Goal: Task Accomplishment & Management: Use online tool/utility

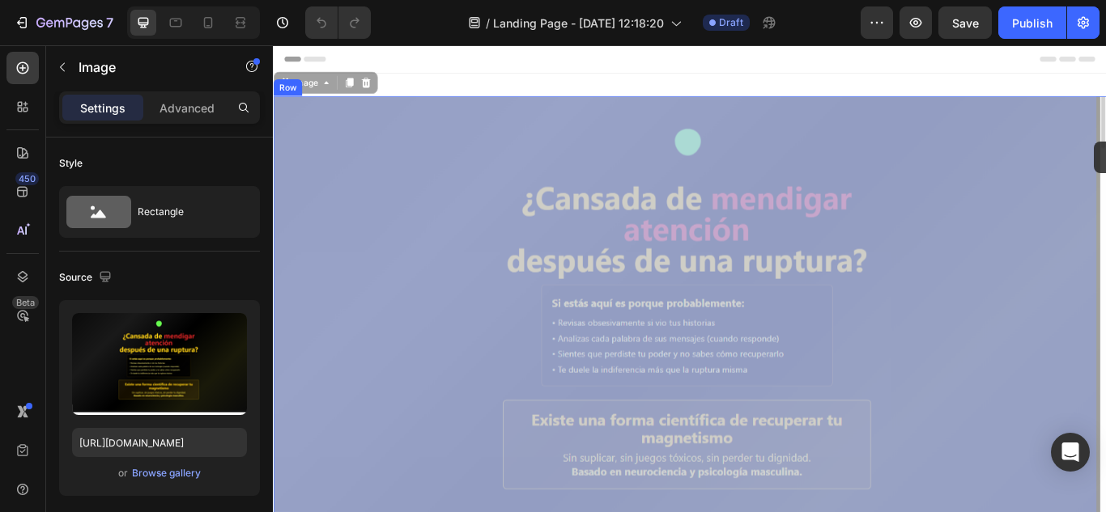
drag, startPoint x: 1230, startPoint y: 138, endPoint x: 1230, endPoint y: 158, distance: 19.4
drag, startPoint x: 1228, startPoint y: 132, endPoint x: 1228, endPoint y: 165, distance: 33.2
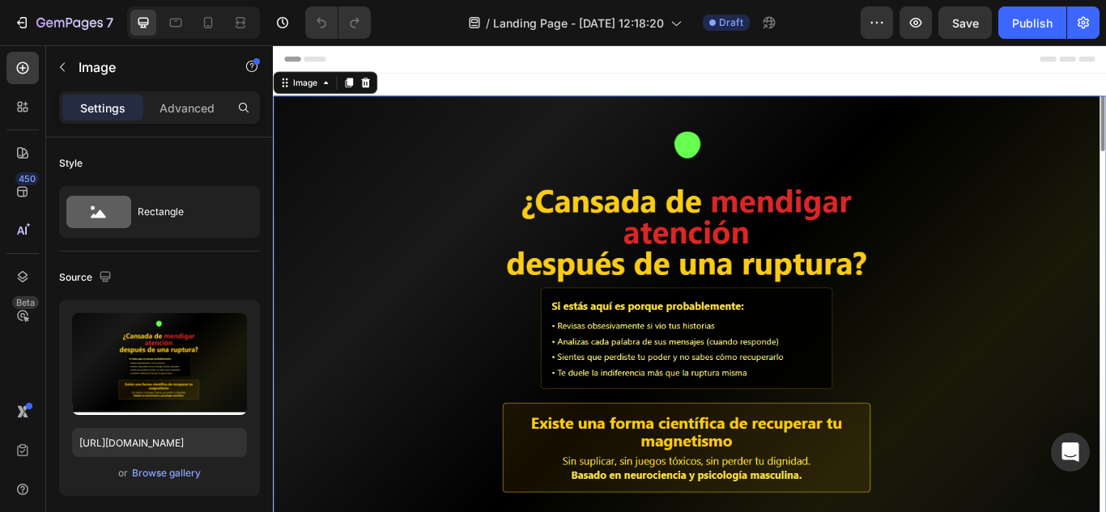
click at [1105, 134] on img at bounding box center [758, 377] width 971 height 546
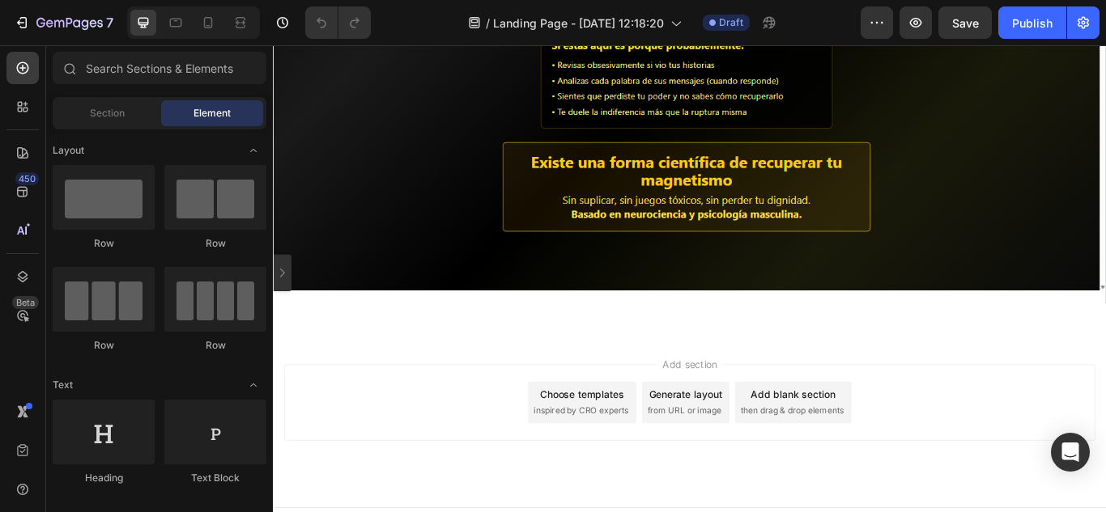
scroll to position [325, 0]
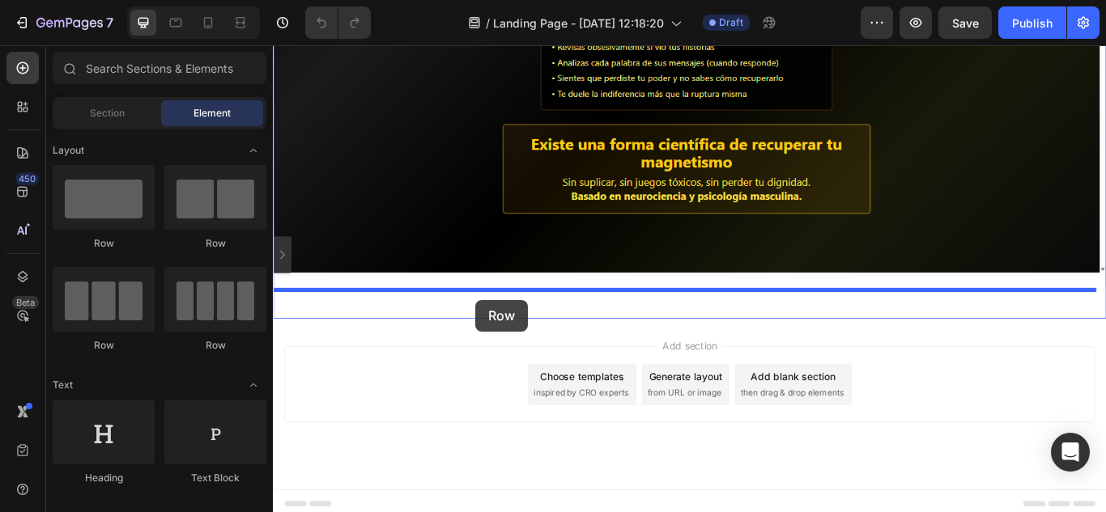
drag, startPoint x: 380, startPoint y: 243, endPoint x: 508, endPoint y: 342, distance: 162.1
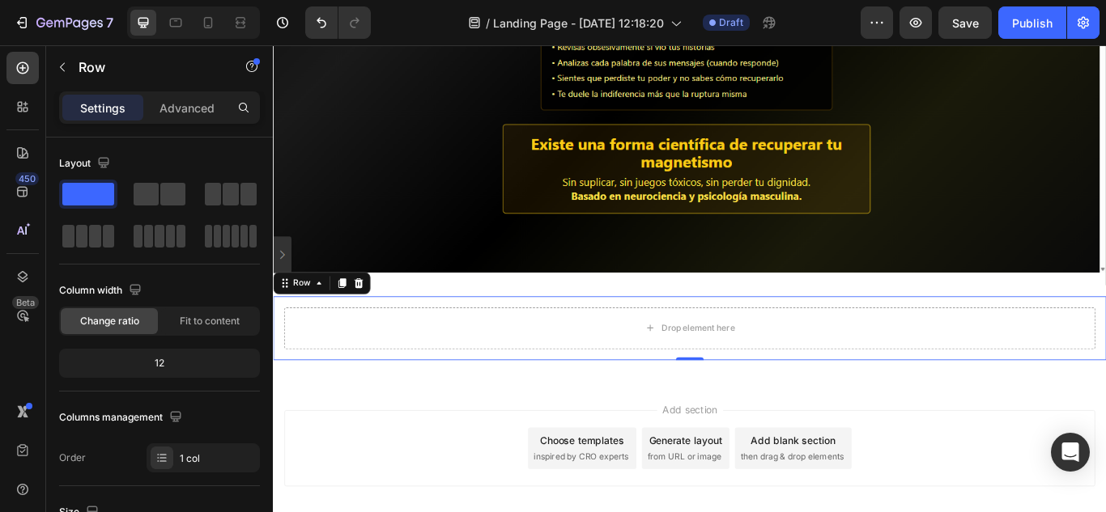
drag, startPoint x: 351, startPoint y: 239, endPoint x: 517, endPoint y: 451, distance: 269.8
click at [73, 188] on span at bounding box center [88, 194] width 52 height 23
drag, startPoint x: 352, startPoint y: 236, endPoint x: 601, endPoint y: 467, distance: 339.7
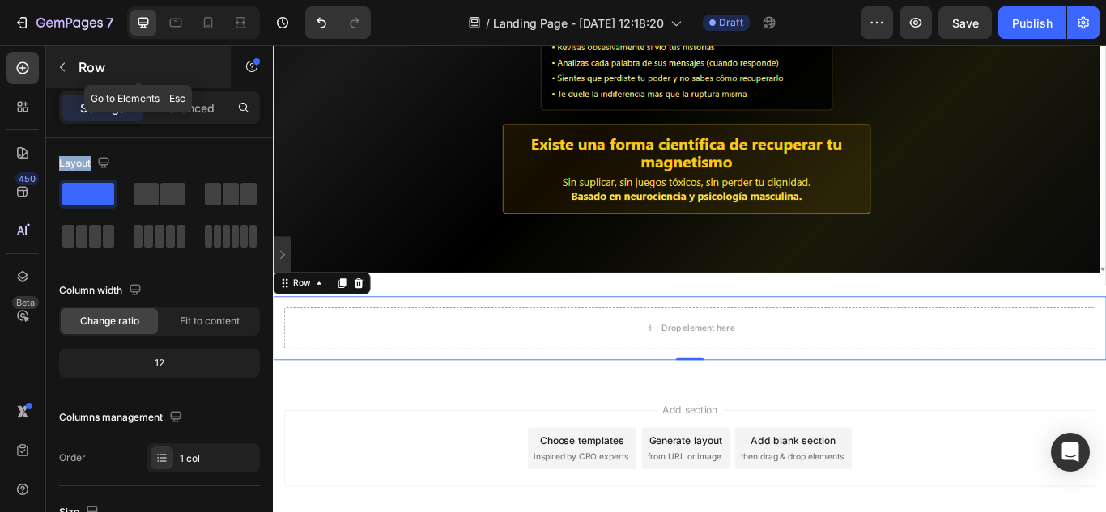
click at [64, 69] on icon "button" at bounding box center [62, 67] width 13 height 13
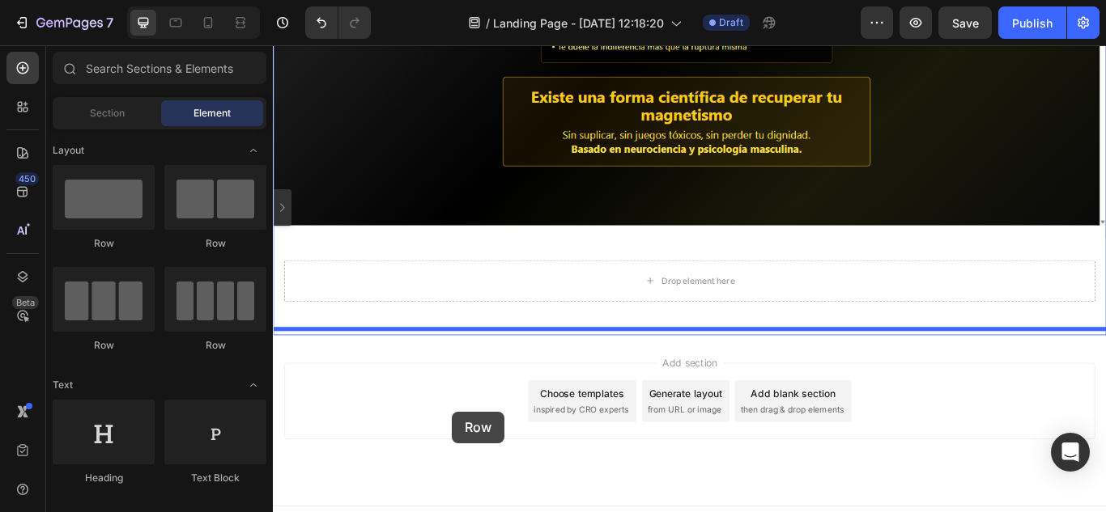
scroll to position [400, 0]
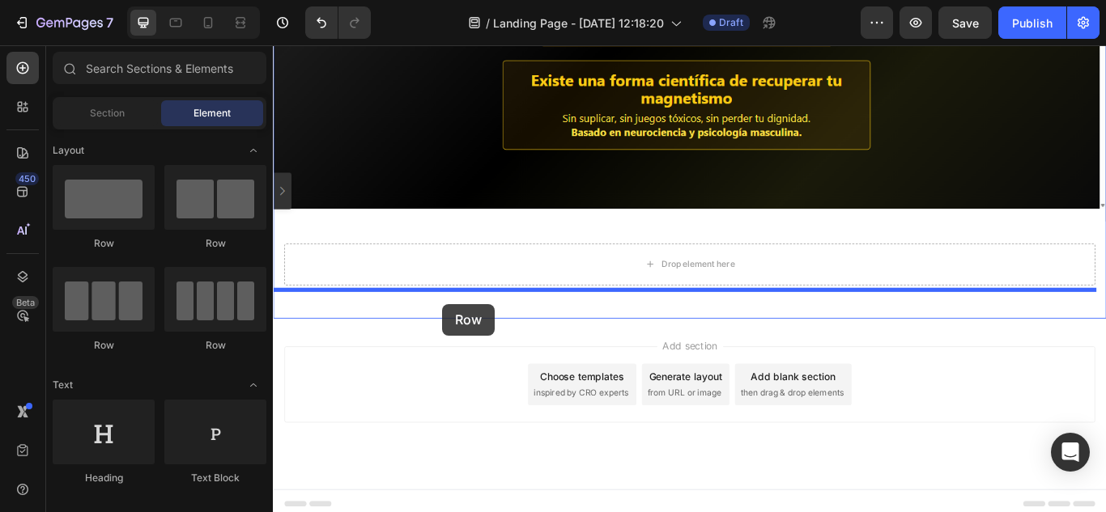
drag, startPoint x: 378, startPoint y: 258, endPoint x: 470, endPoint y: 347, distance: 128.2
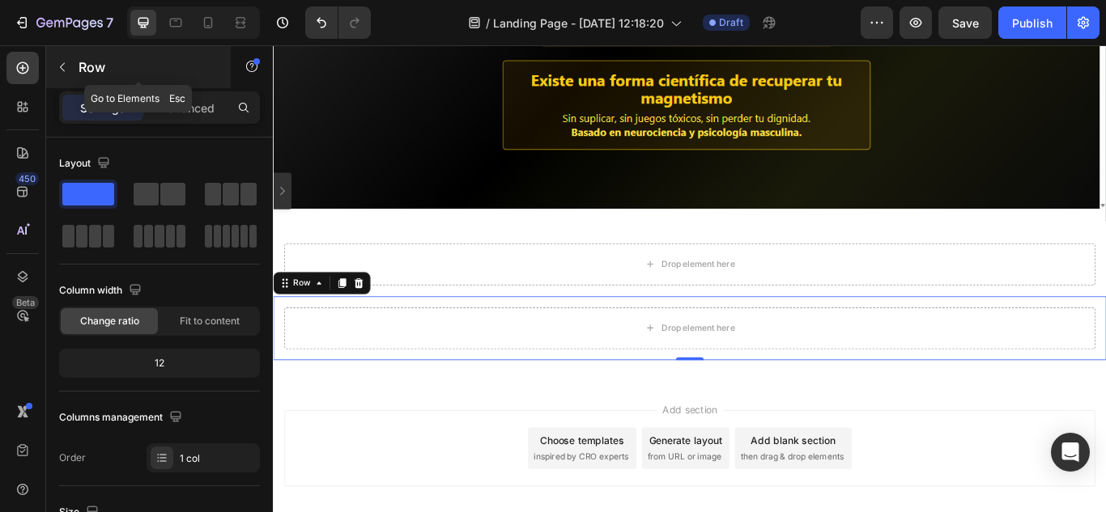
click at [55, 59] on button "button" at bounding box center [62, 67] width 26 height 26
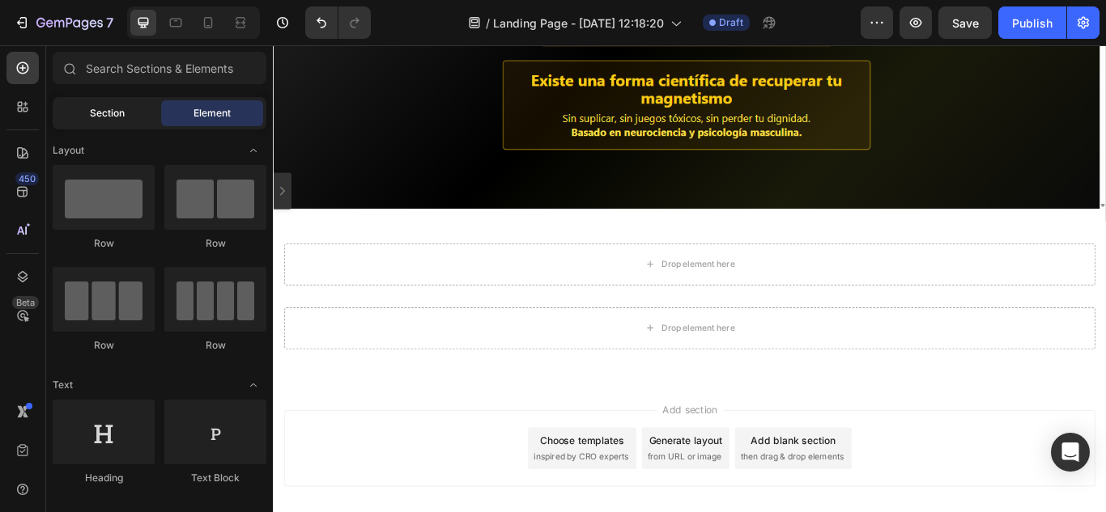
click at [118, 104] on div "Section" at bounding box center [107, 113] width 102 height 26
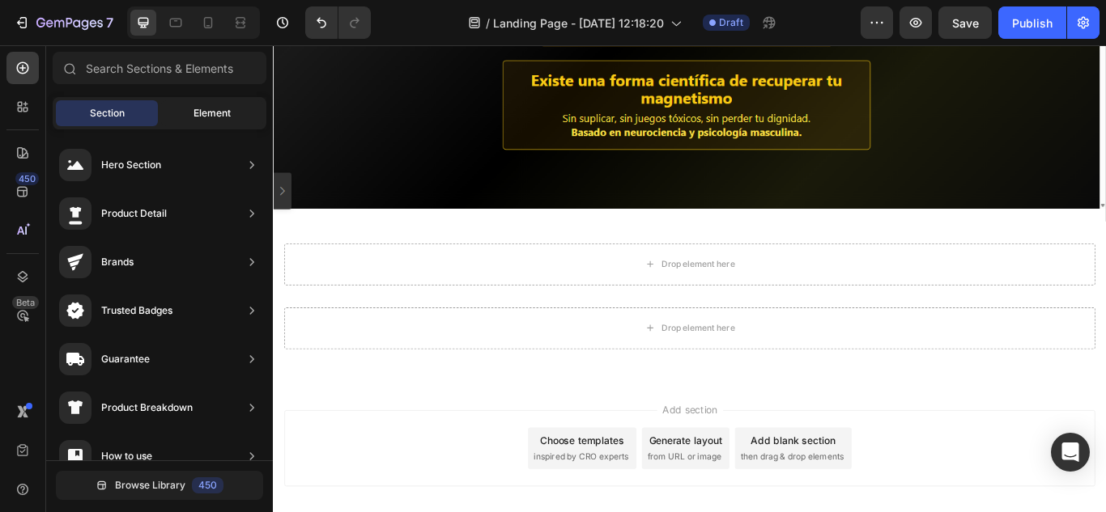
click at [201, 119] on span "Element" at bounding box center [211, 113] width 37 height 15
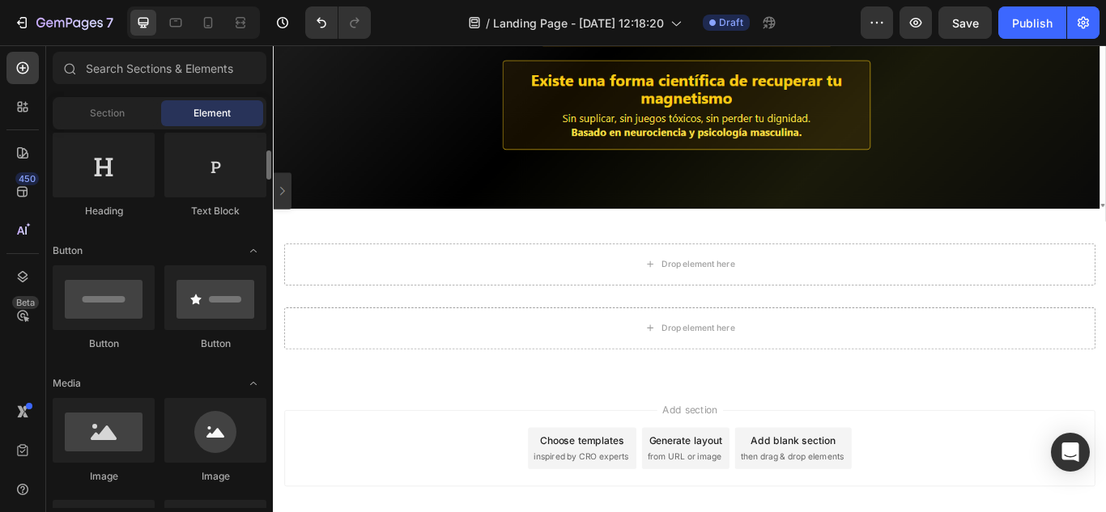
scroll to position [291, 0]
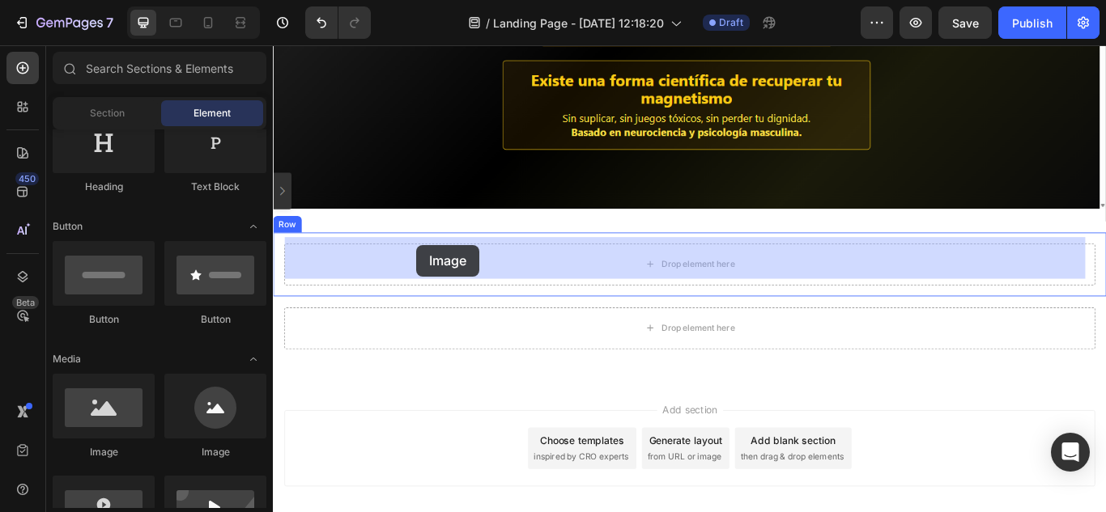
drag, startPoint x: 361, startPoint y: 454, endPoint x: 440, endPoint y: 277, distance: 193.9
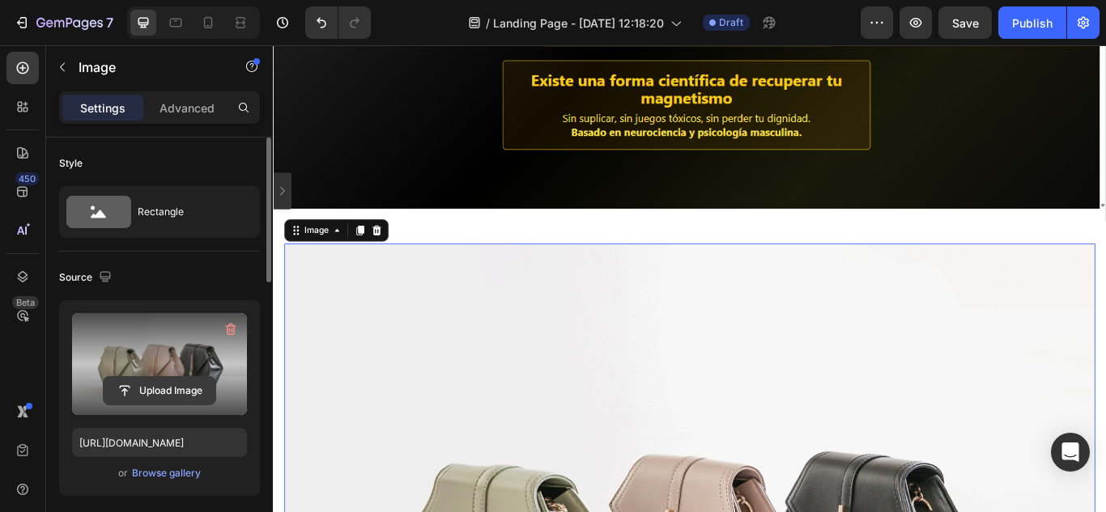
click at [163, 388] on input "file" at bounding box center [160, 391] width 112 height 28
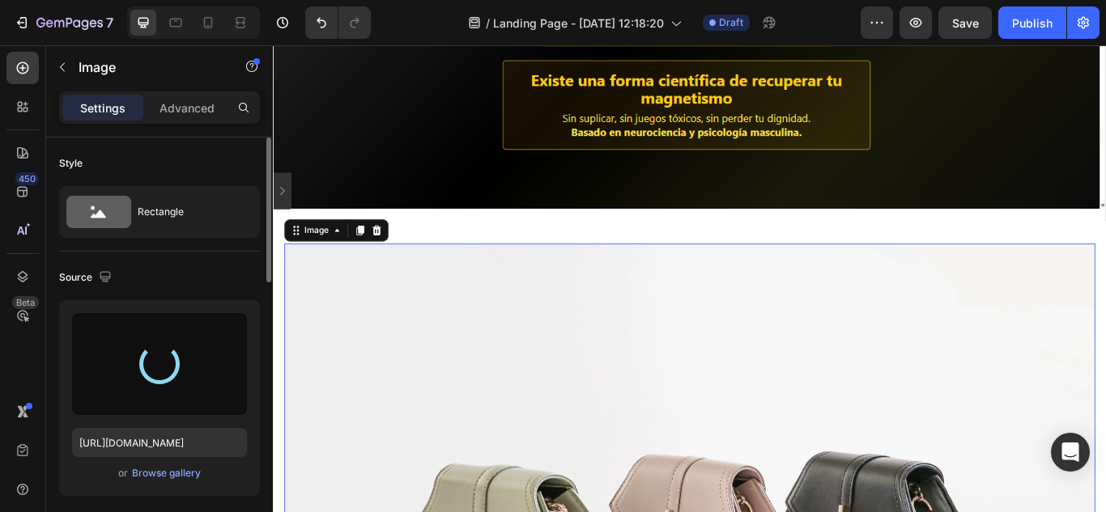
type input "[URL][DOMAIN_NAME]"
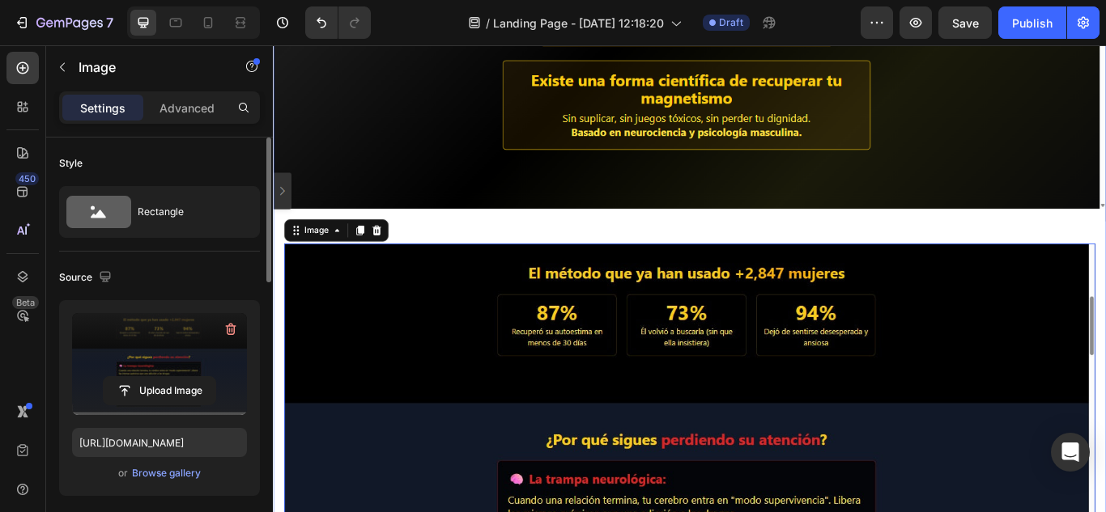
click at [436, 245] on div "Image Row Image 0 Row Drop element here Row" at bounding box center [758, 300] width 971 height 1191
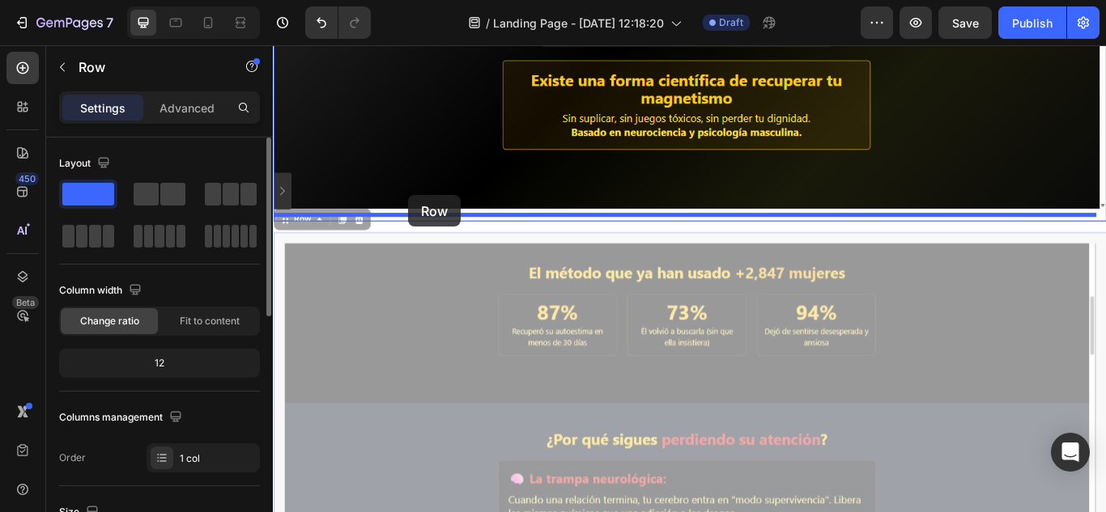
drag, startPoint x: 436, startPoint y: 265, endPoint x: 431, endPoint y: 220, distance: 44.8
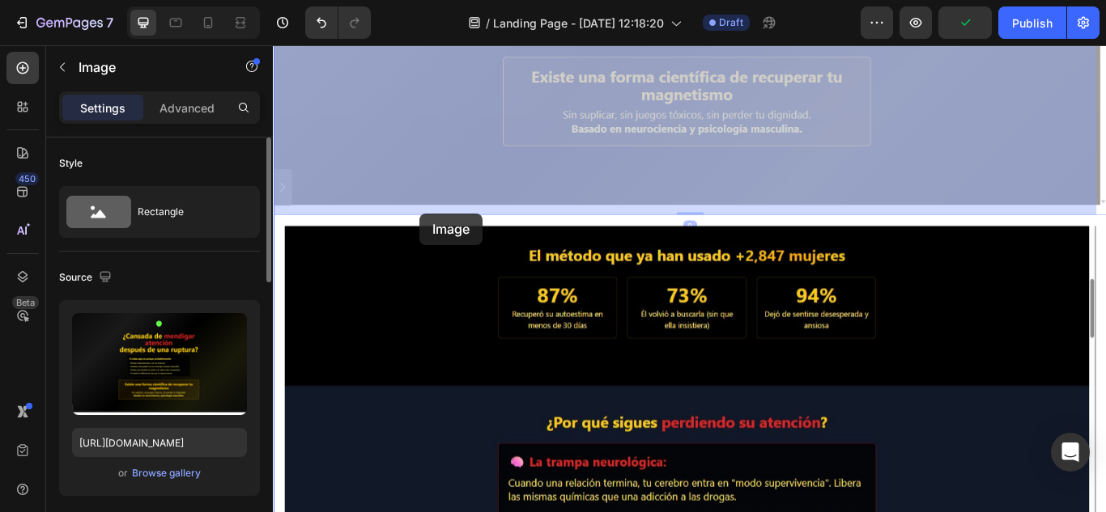
drag, startPoint x: 441, startPoint y: 207, endPoint x: 444, endPoint y: 243, distance: 35.7
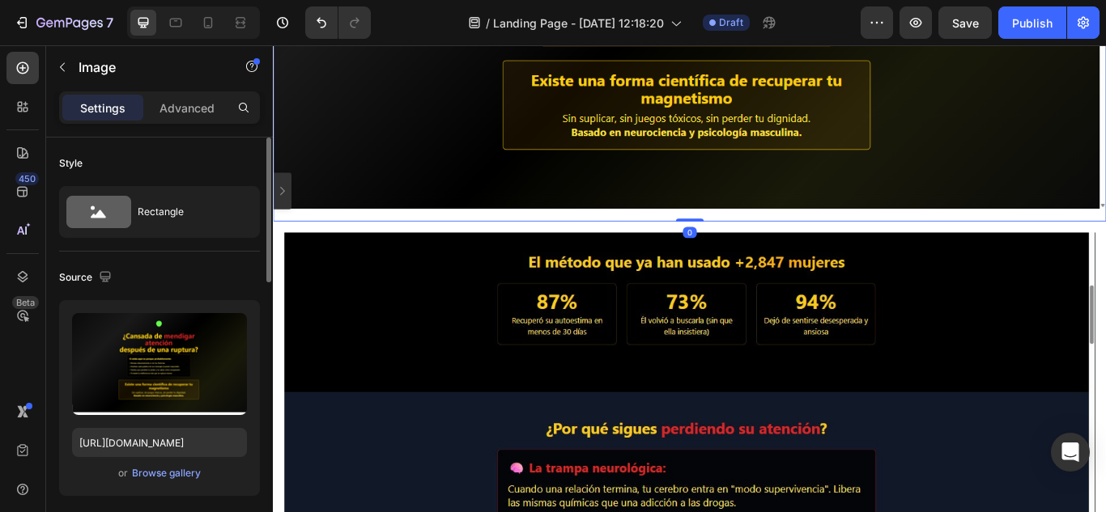
drag, startPoint x: 750, startPoint y: 240, endPoint x: 750, endPoint y: 218, distance: 22.7
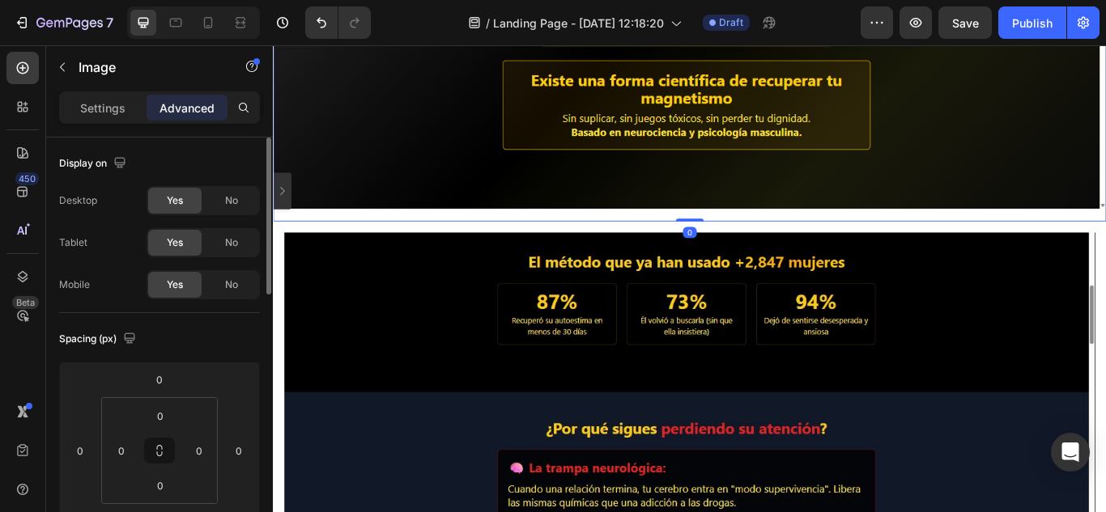
drag, startPoint x: 749, startPoint y: 241, endPoint x: 749, endPoint y: 223, distance: 18.6
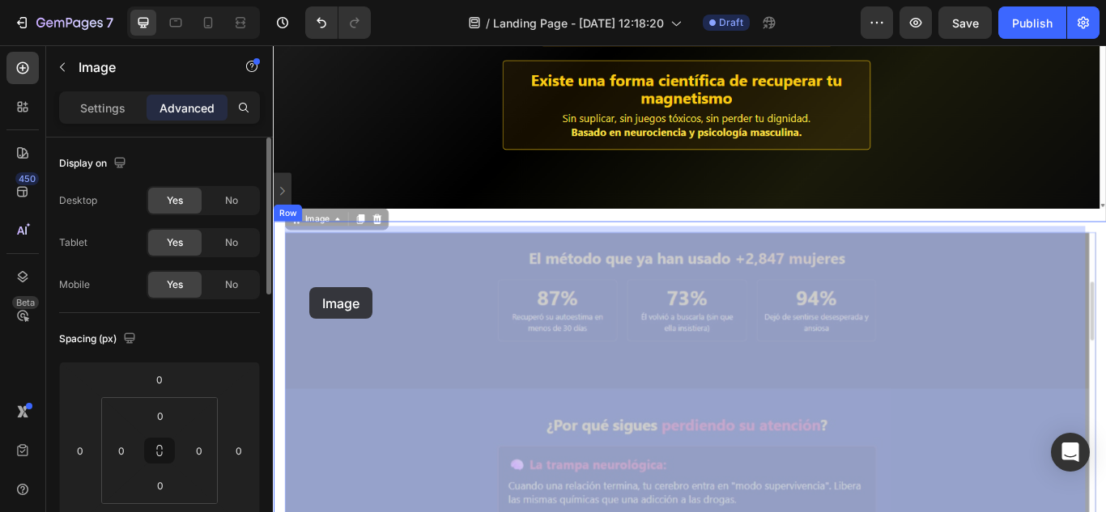
drag, startPoint x: 332, startPoint y: 337, endPoint x: 315, endPoint y: 328, distance: 19.2
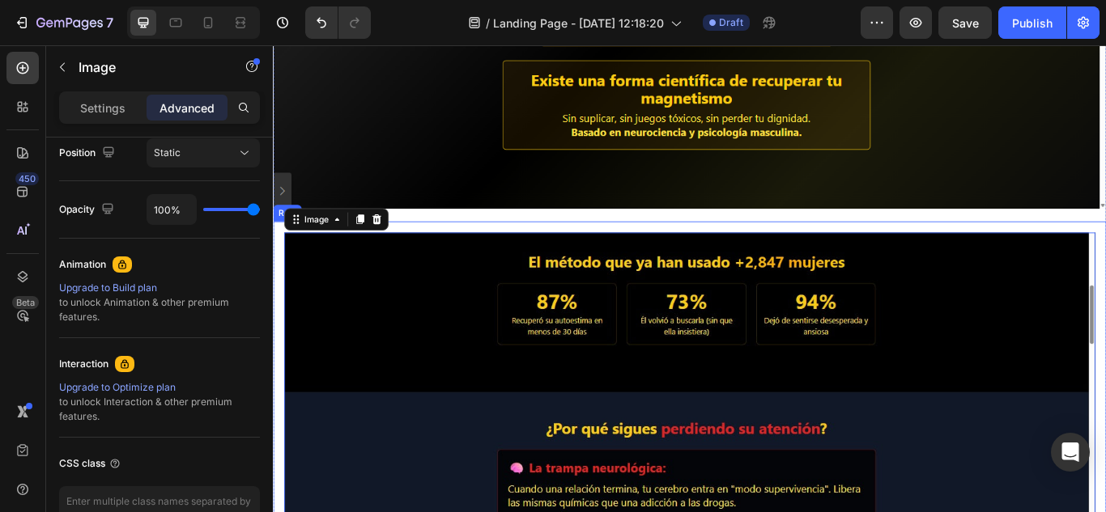
scroll to position [198, 0]
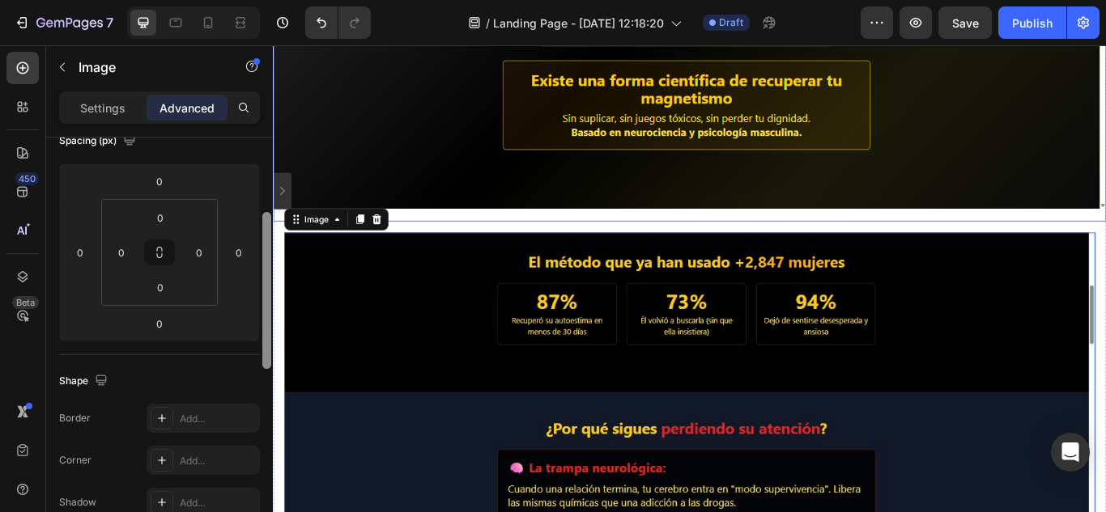
drag, startPoint x: 537, startPoint y: 264, endPoint x: 296, endPoint y: 120, distance: 280.3
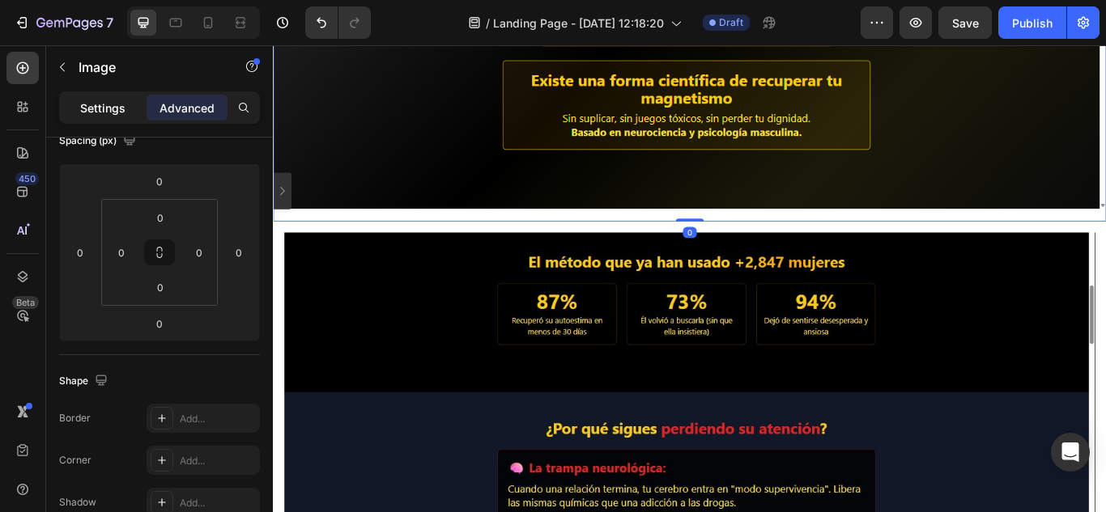
scroll to position [0, 0]
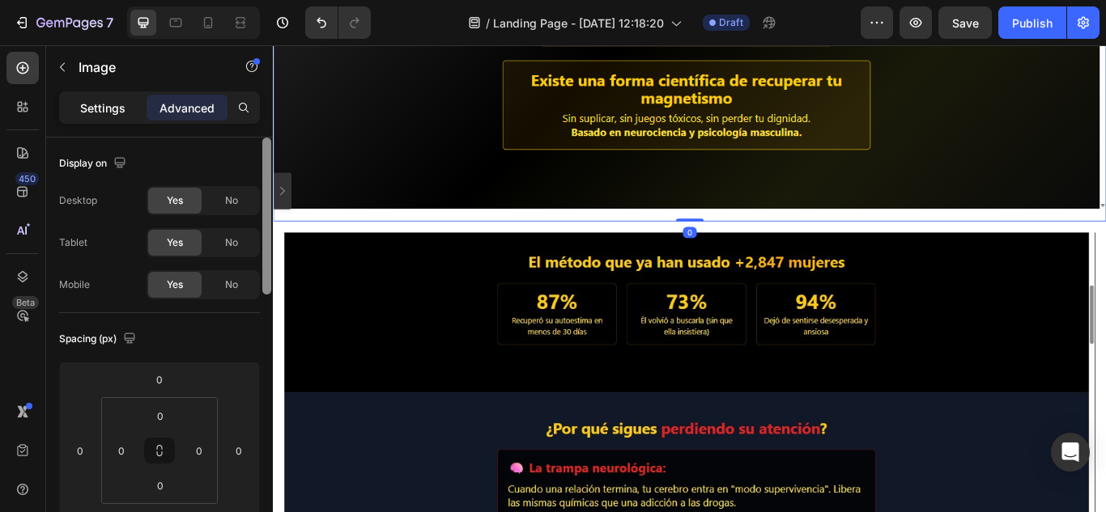
click at [113, 108] on p "Settings" at bounding box center [102, 108] width 45 height 17
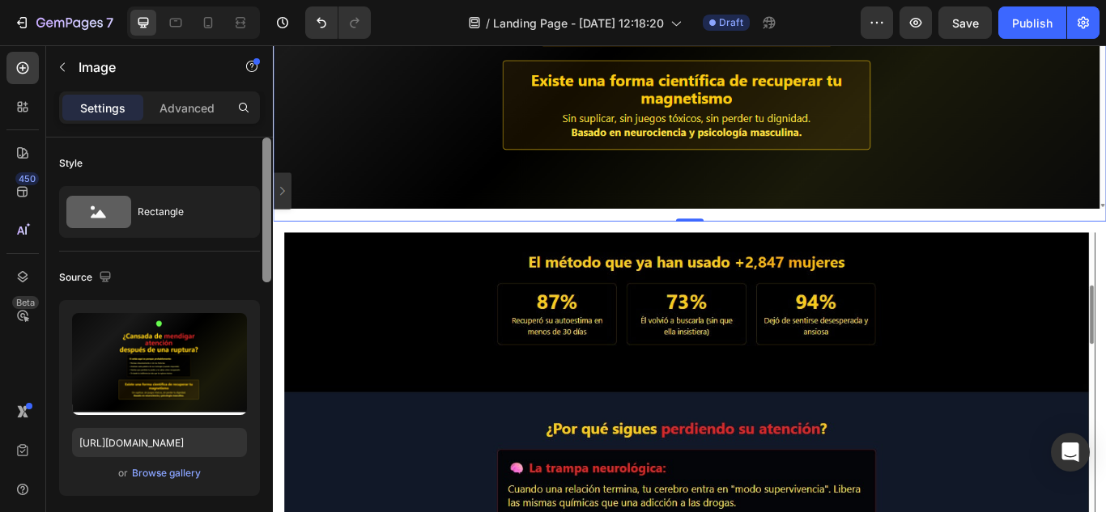
scroll to position [228, 0]
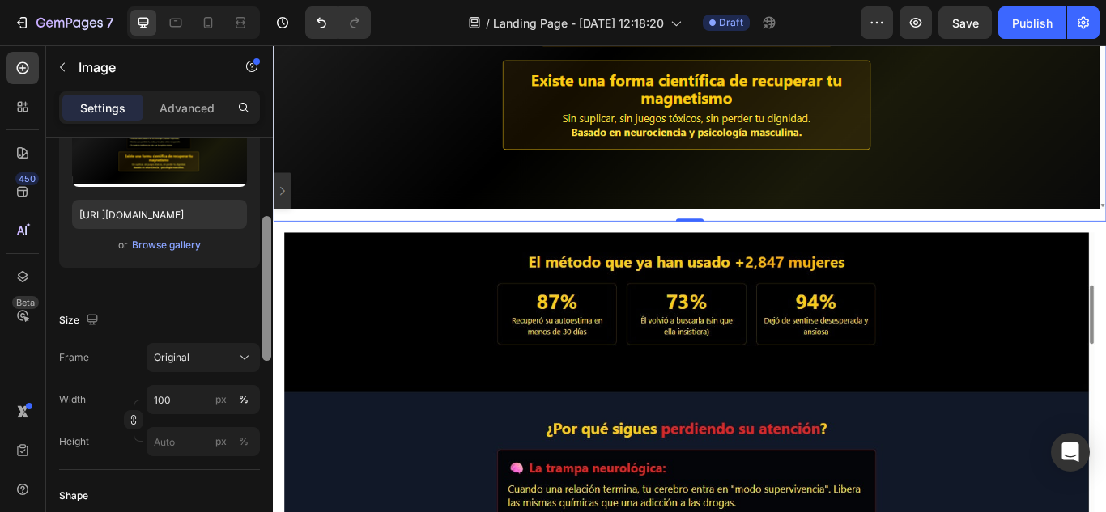
drag, startPoint x: 267, startPoint y: 230, endPoint x: 270, endPoint y: 389, distance: 158.7
click at [270, 361] on div at bounding box center [266, 288] width 9 height 145
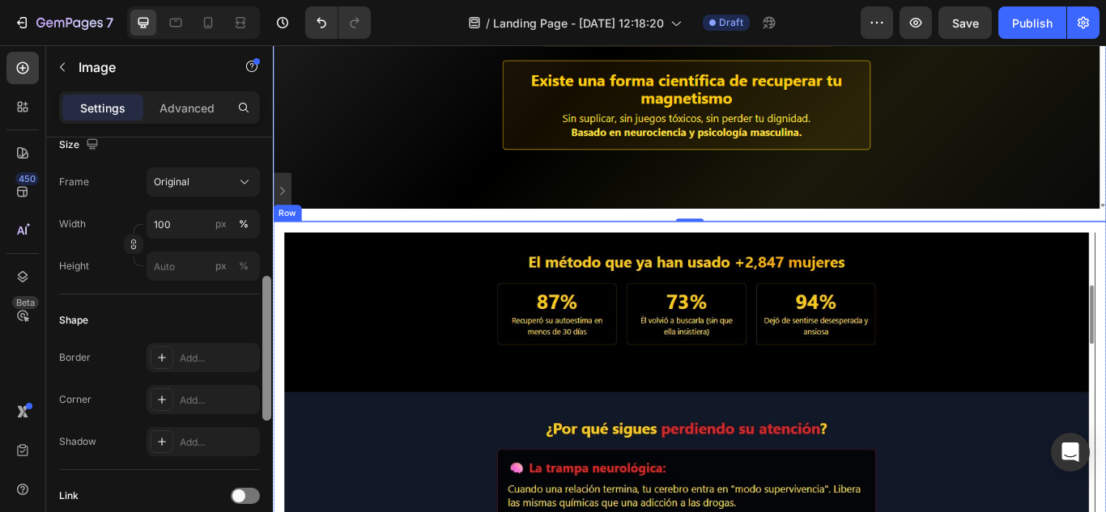
scroll to position [0, 0]
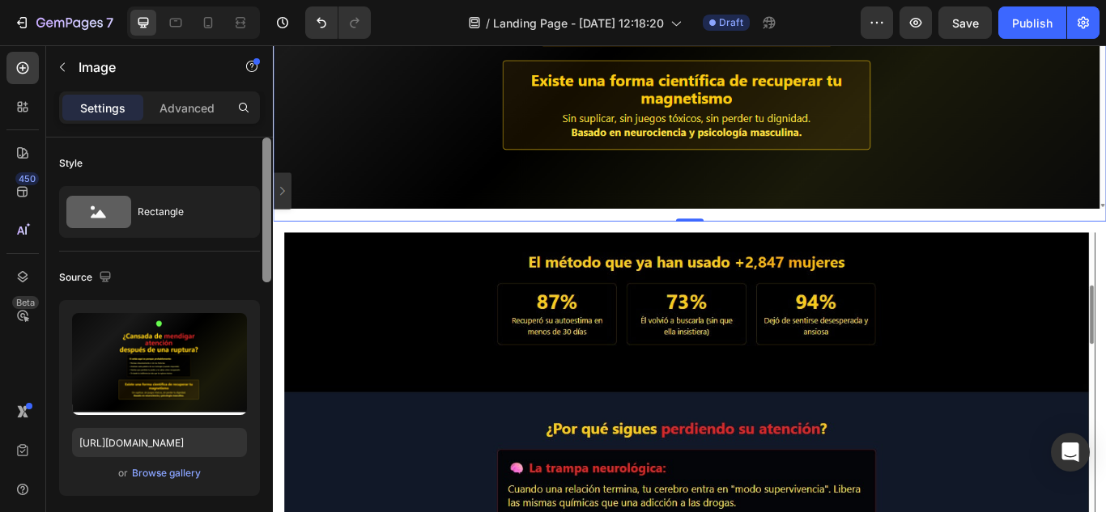
drag, startPoint x: 266, startPoint y: 388, endPoint x: 270, endPoint y: 205, distance: 183.0
click at [270, 205] on div at bounding box center [266, 210] width 9 height 145
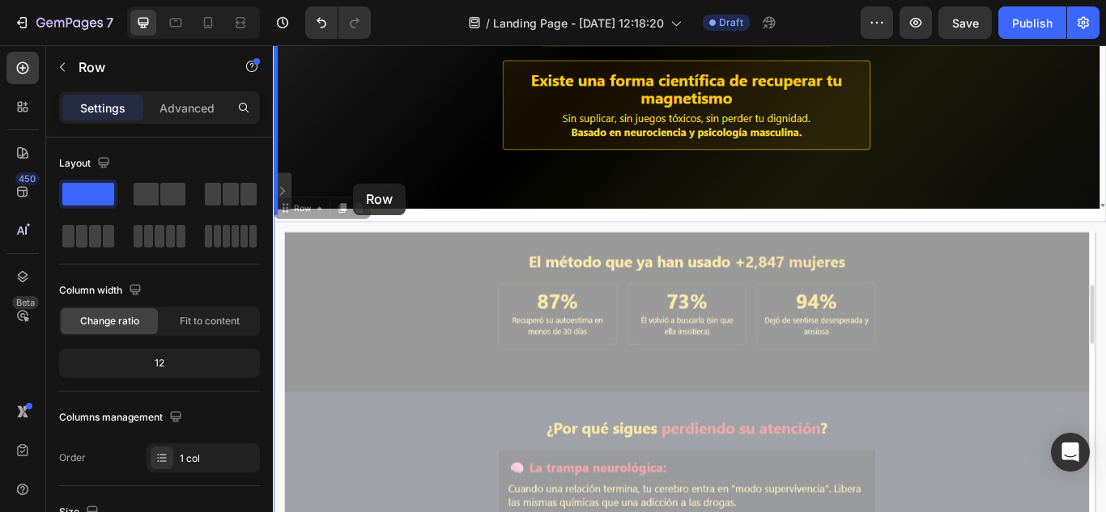
drag, startPoint x: 380, startPoint y: 249, endPoint x: 367, endPoint y: 209, distance: 41.7
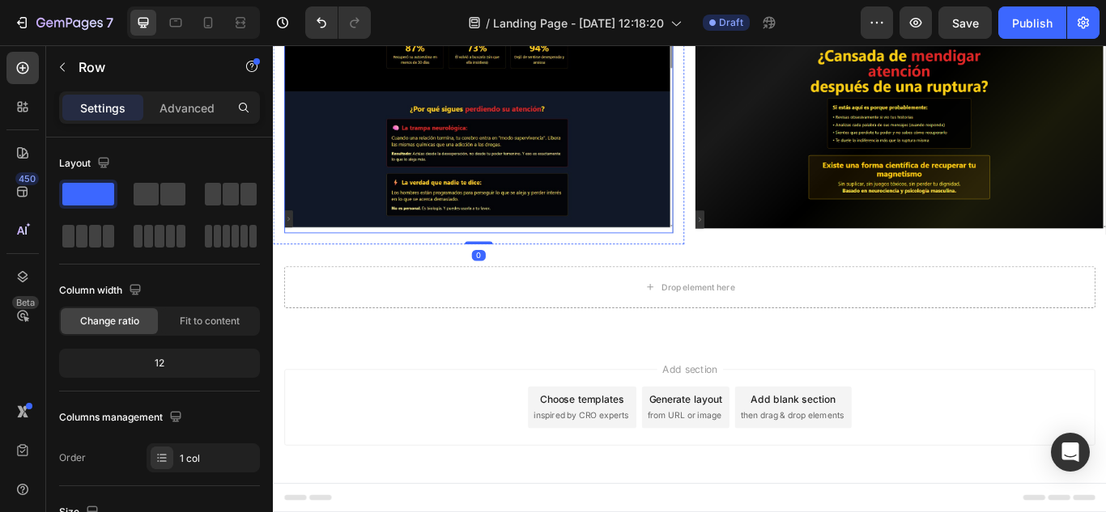
scroll to position [104, 0]
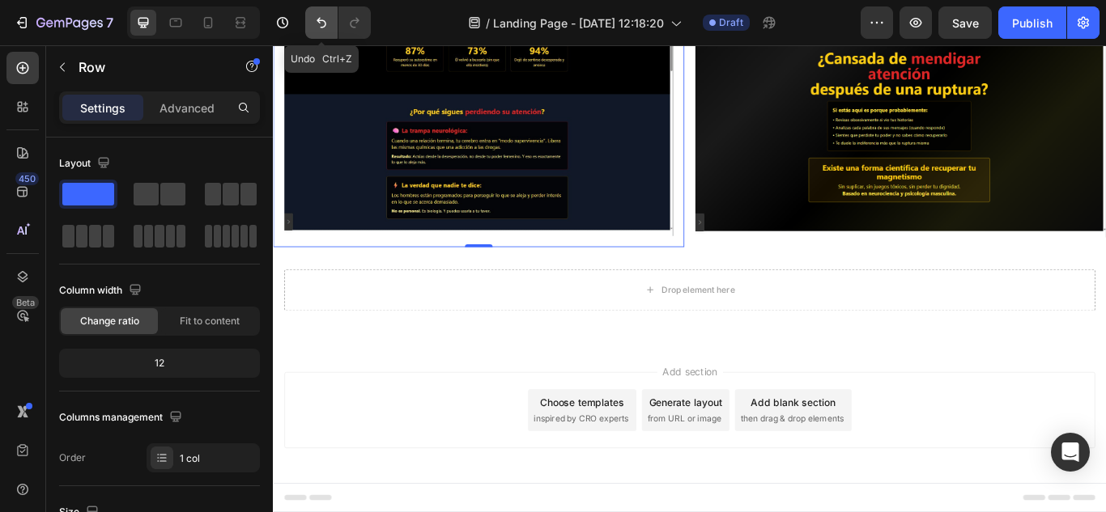
click at [321, 24] on icon "Undo/Redo" at bounding box center [321, 23] width 16 height 16
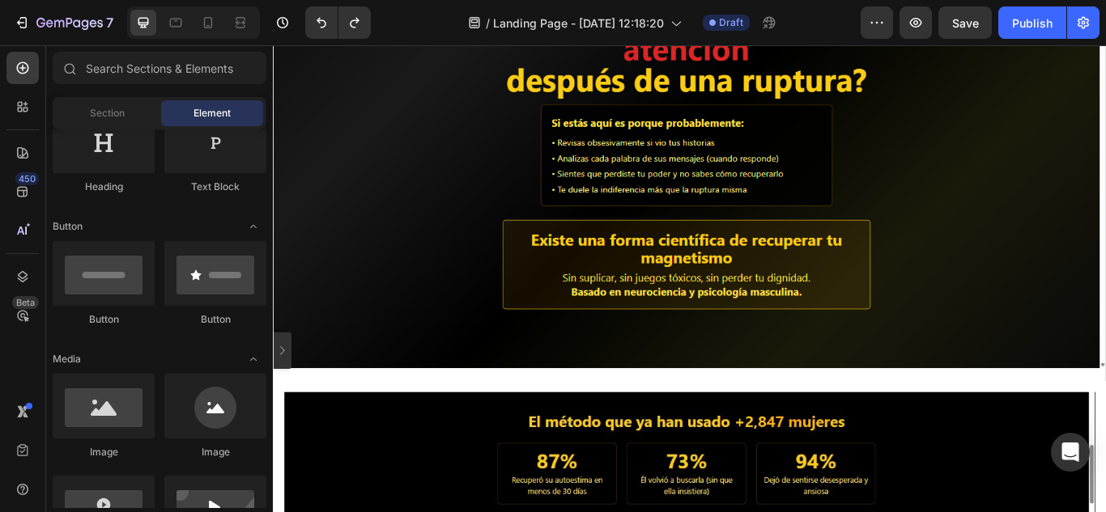
scroll to position [244, 0]
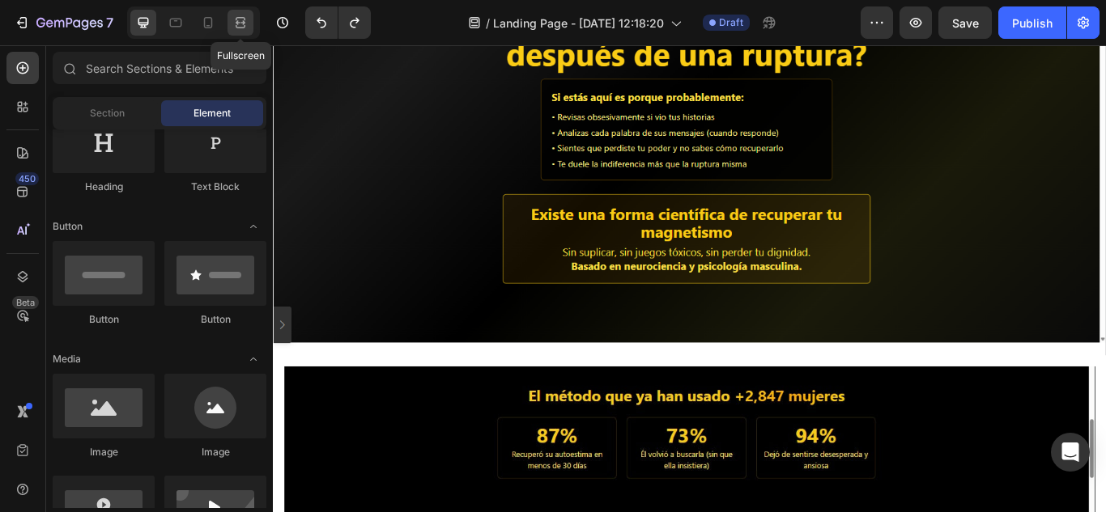
click at [236, 14] on div at bounding box center [240, 23] width 26 height 26
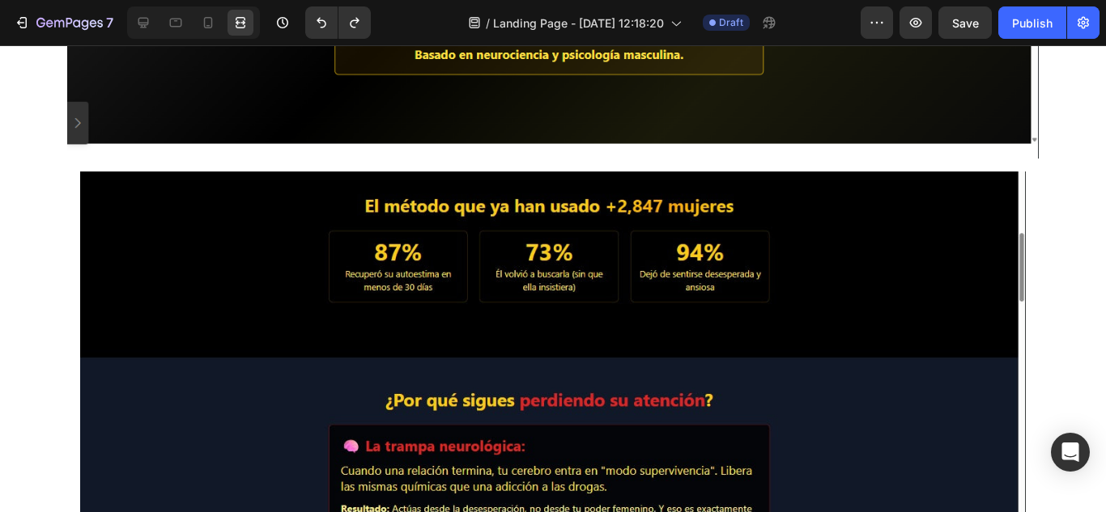
scroll to position [508, 0]
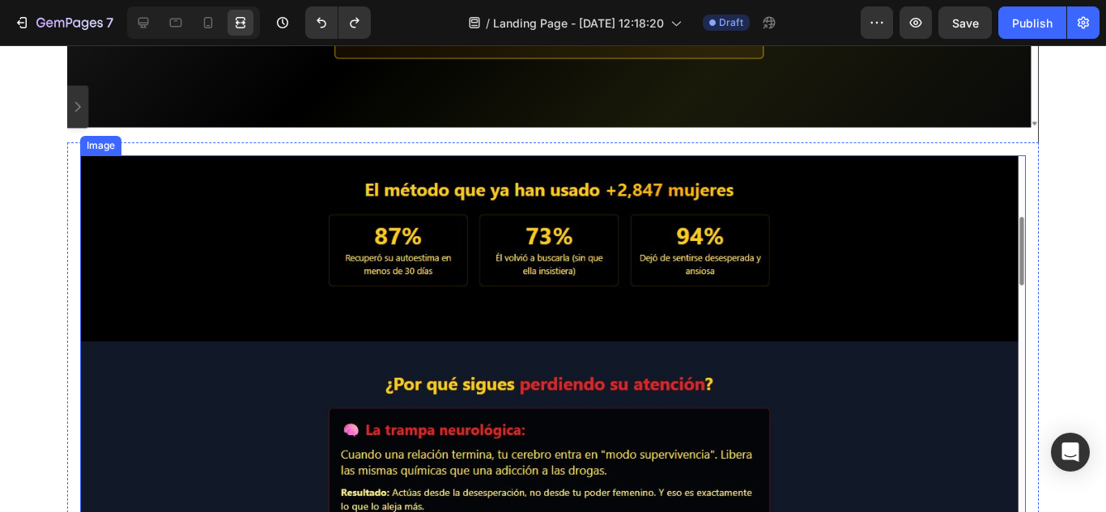
click at [295, 223] on img at bounding box center [552, 421] width 945 height 532
click at [146, 229] on img at bounding box center [552, 421] width 945 height 532
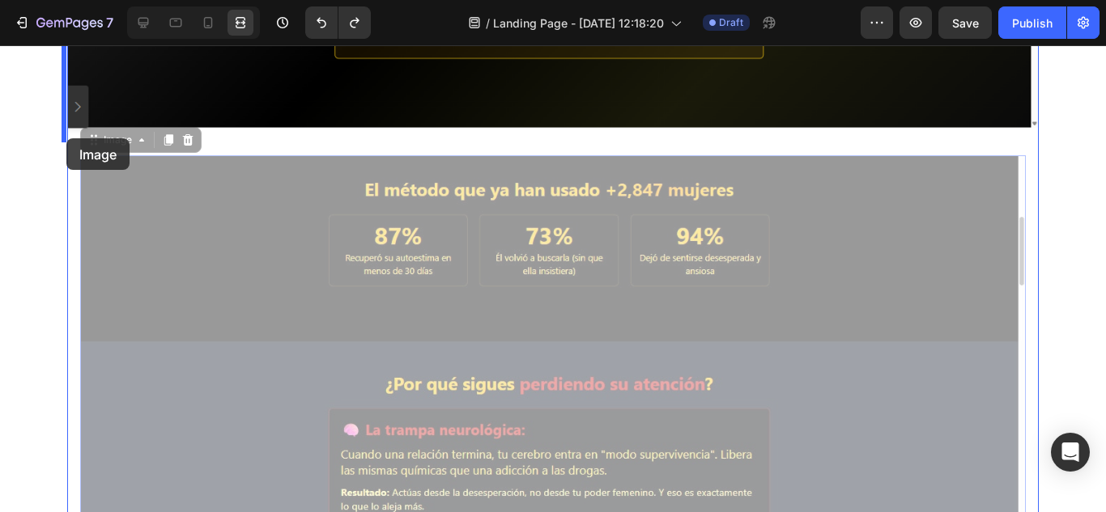
drag, startPoint x: 89, startPoint y: 181, endPoint x: 66, endPoint y: 138, distance: 49.2
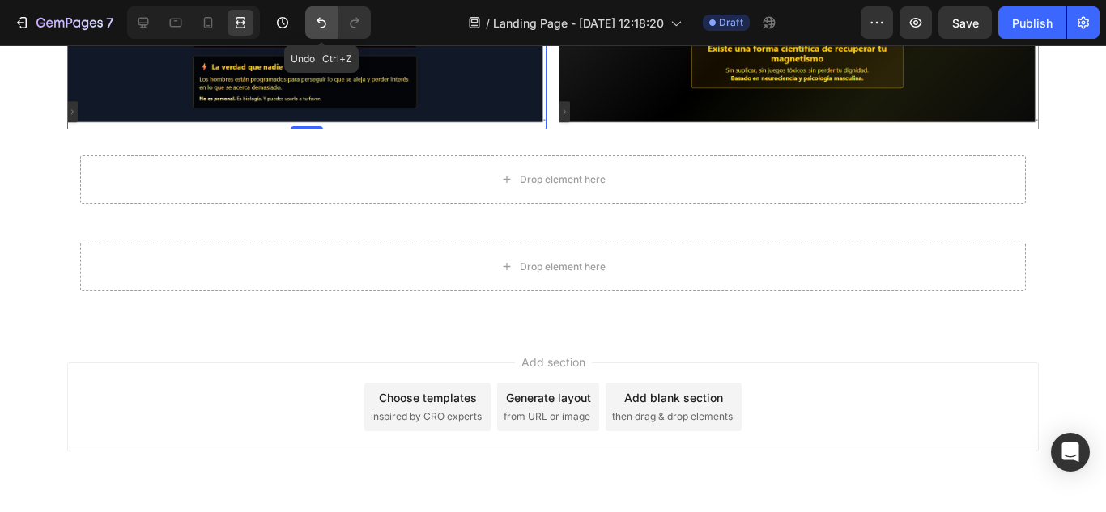
click at [314, 21] on icon "Undo/Redo" at bounding box center [321, 23] width 16 height 16
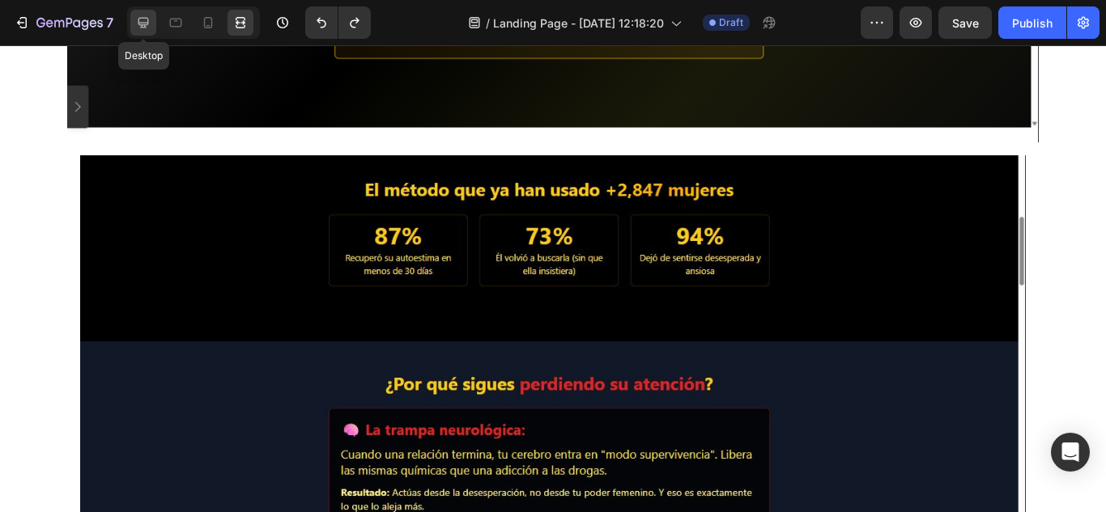
click at [144, 19] on icon at bounding box center [143, 23] width 16 height 16
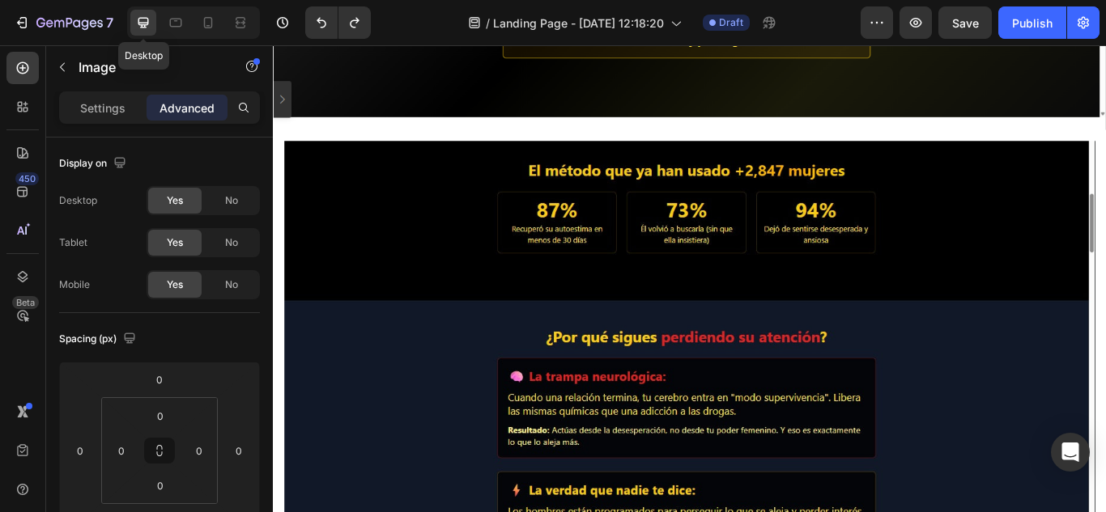
scroll to position [501, 0]
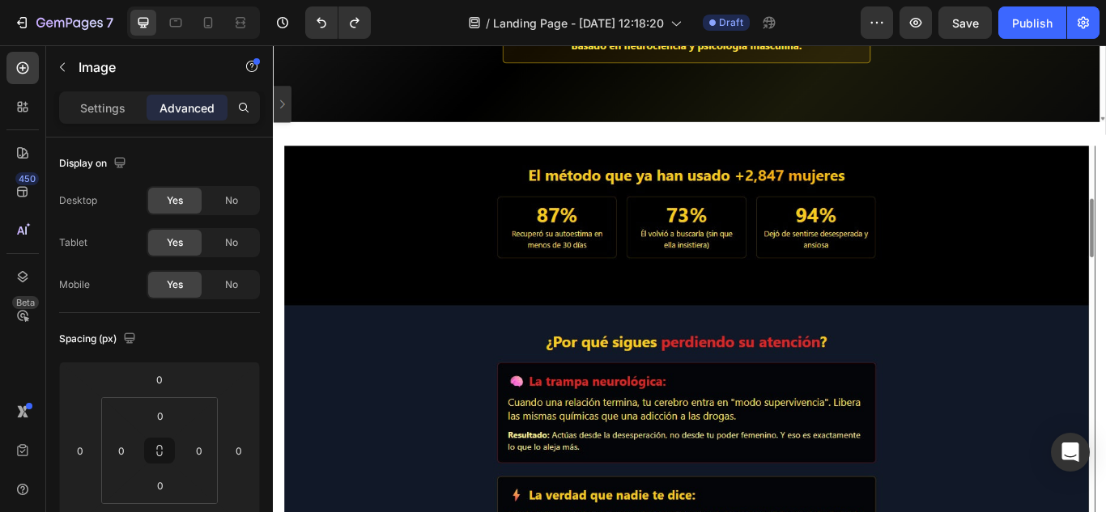
click at [397, 205] on img at bounding box center [758, 429] width 945 height 532
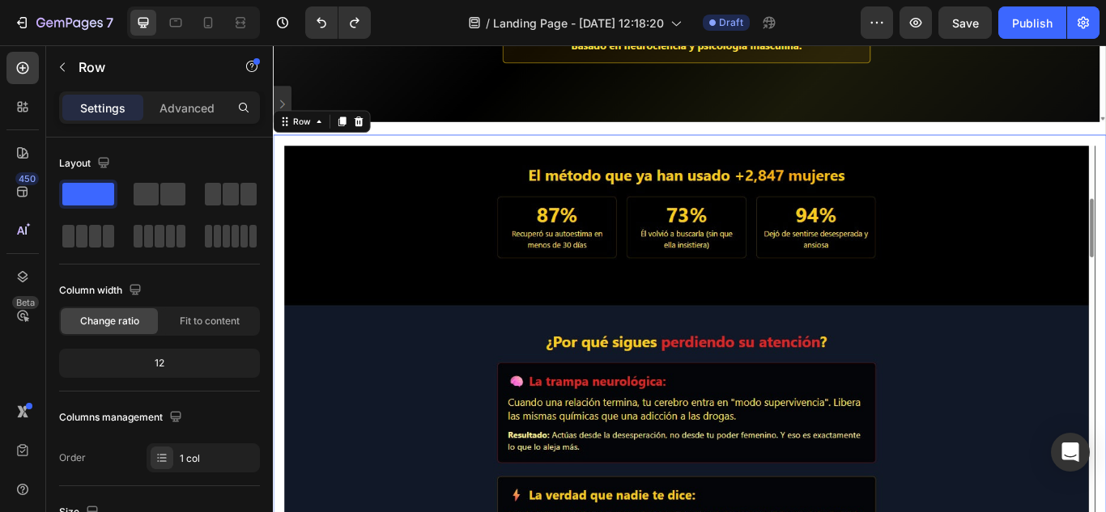
click at [300, 150] on div "Image Row 0" at bounding box center [758, 429] width 971 height 558
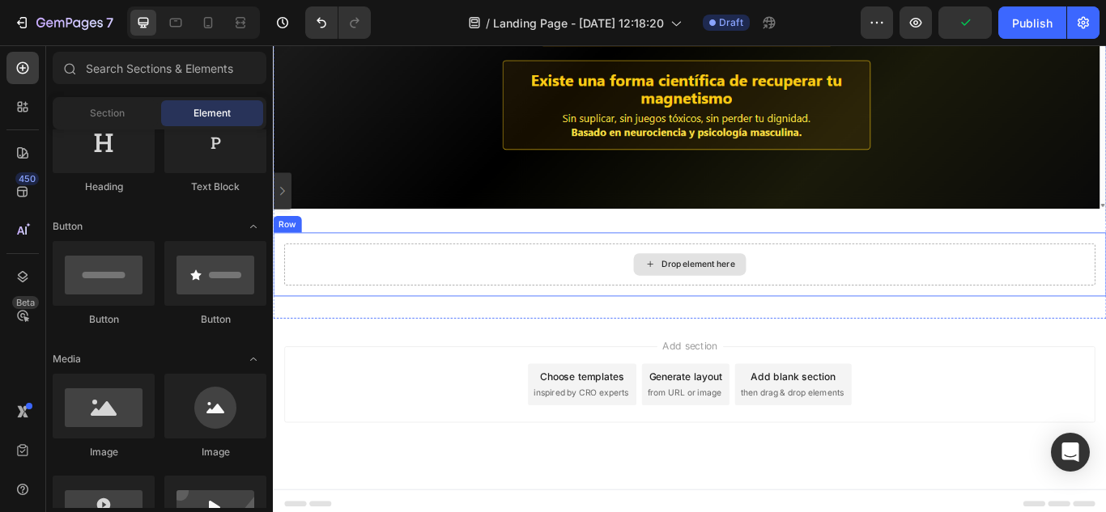
click at [467, 286] on div "Drop element here" at bounding box center [758, 301] width 945 height 49
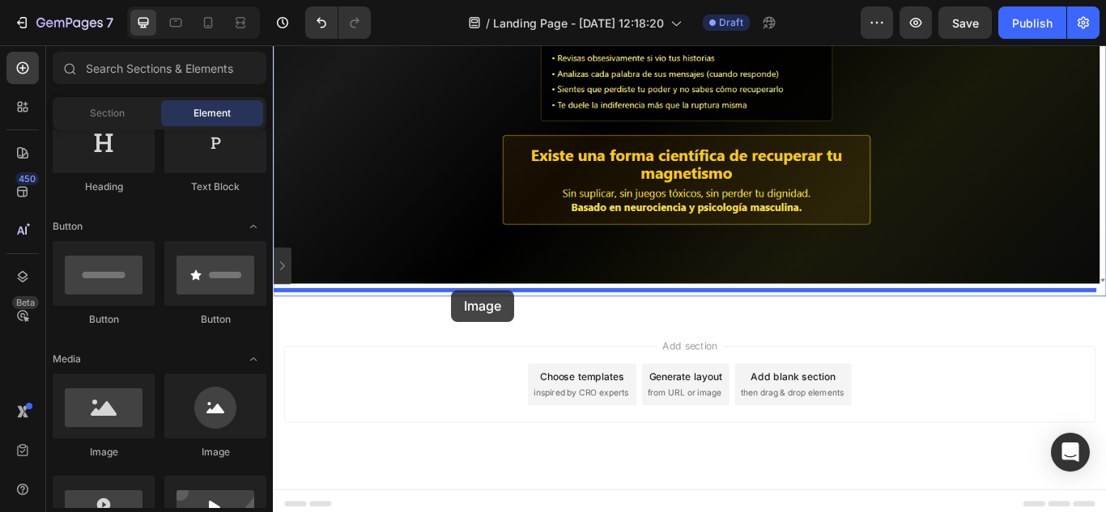
drag, startPoint x: 385, startPoint y: 461, endPoint x: 479, endPoint y: 331, distance: 160.5
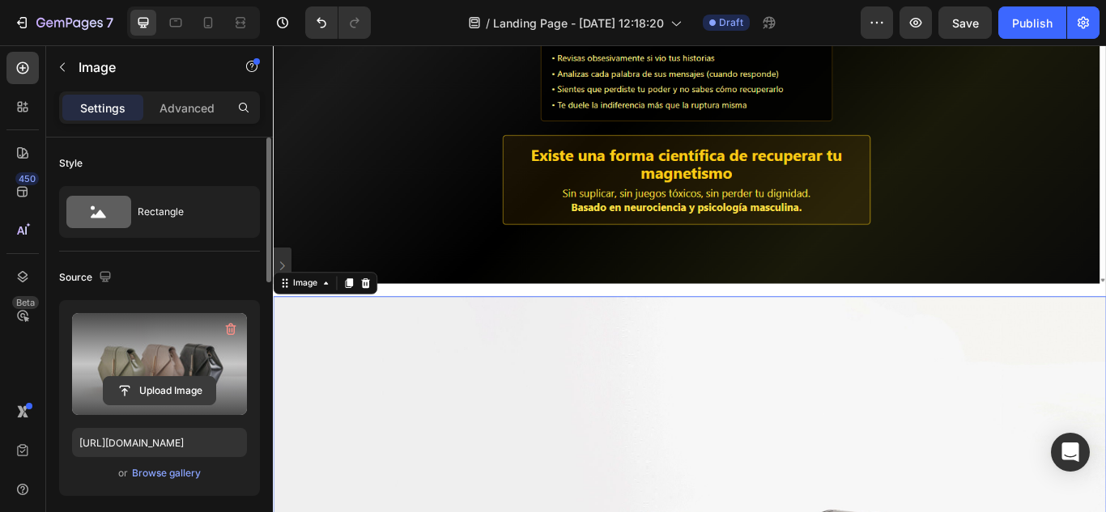
click at [181, 385] on input "file" at bounding box center [160, 391] width 112 height 28
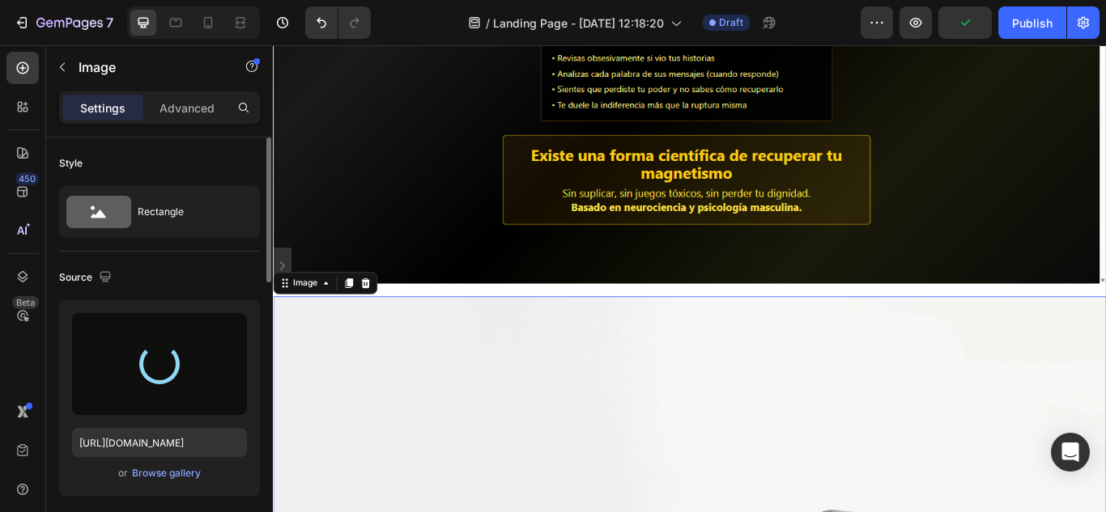
type input "[URL][DOMAIN_NAME]"
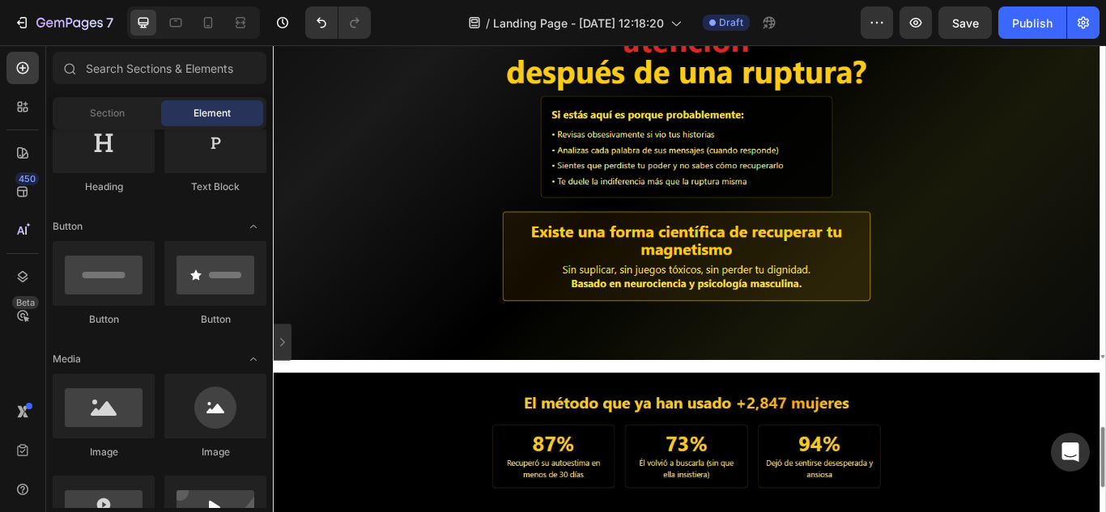
scroll to position [257, 0]
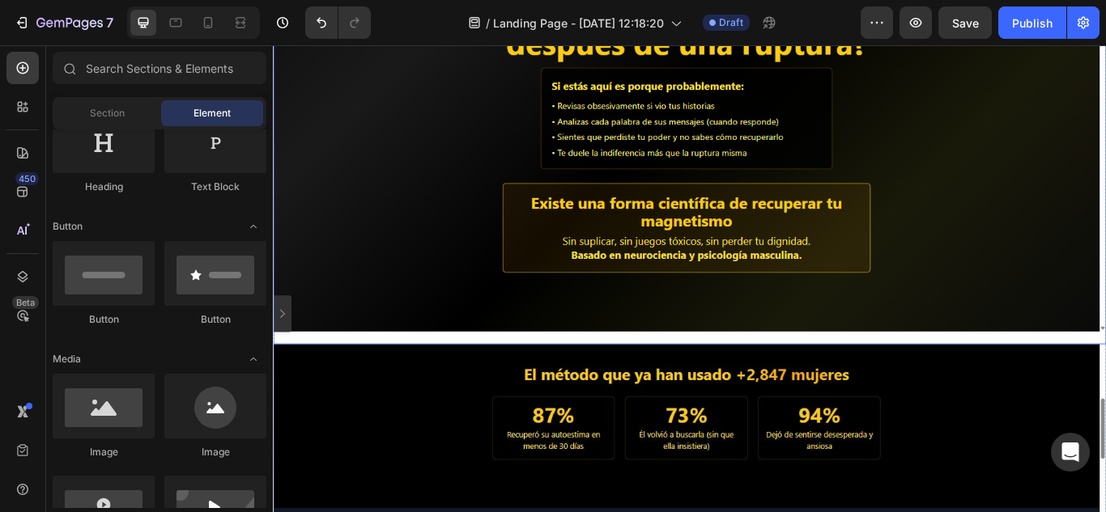
click at [474, 378] on img at bounding box center [758, 121] width 971 height 546
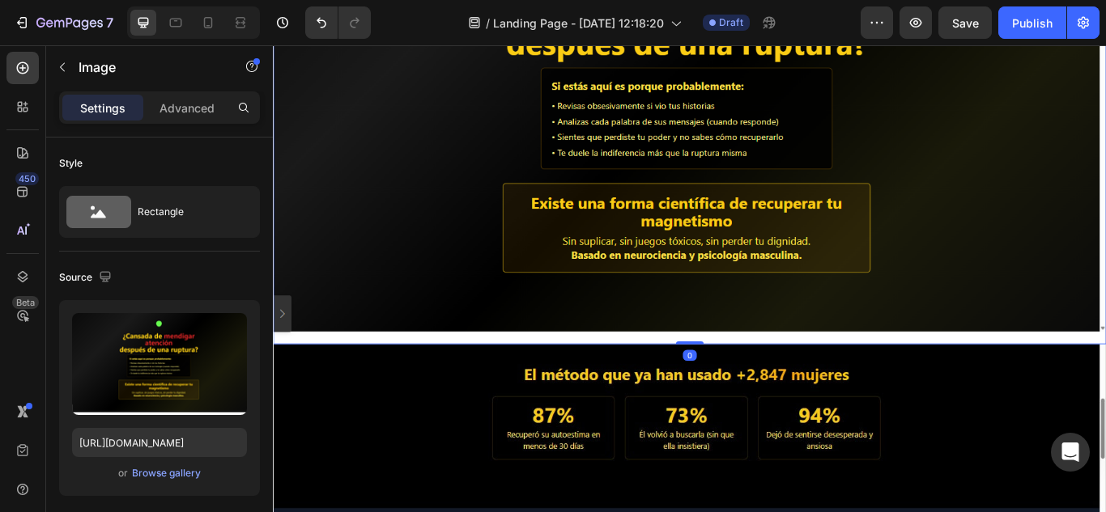
drag, startPoint x: 754, startPoint y: 385, endPoint x: 754, endPoint y: 361, distance: 23.5
click at [754, 361] on div "Image 0" at bounding box center [758, 121] width 971 height 546
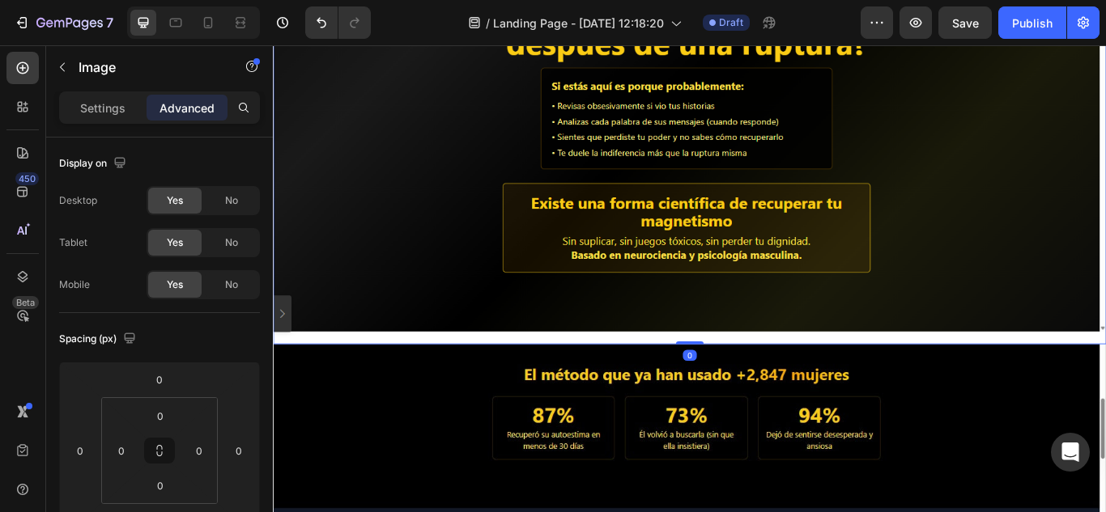
click at [750, 368] on img at bounding box center [758, 121] width 971 height 546
click at [750, 379] on img at bounding box center [758, 121] width 971 height 546
click at [720, 374] on img at bounding box center [758, 121] width 971 height 546
drag, startPoint x: 752, startPoint y: 384, endPoint x: 752, endPoint y: 364, distance: 19.4
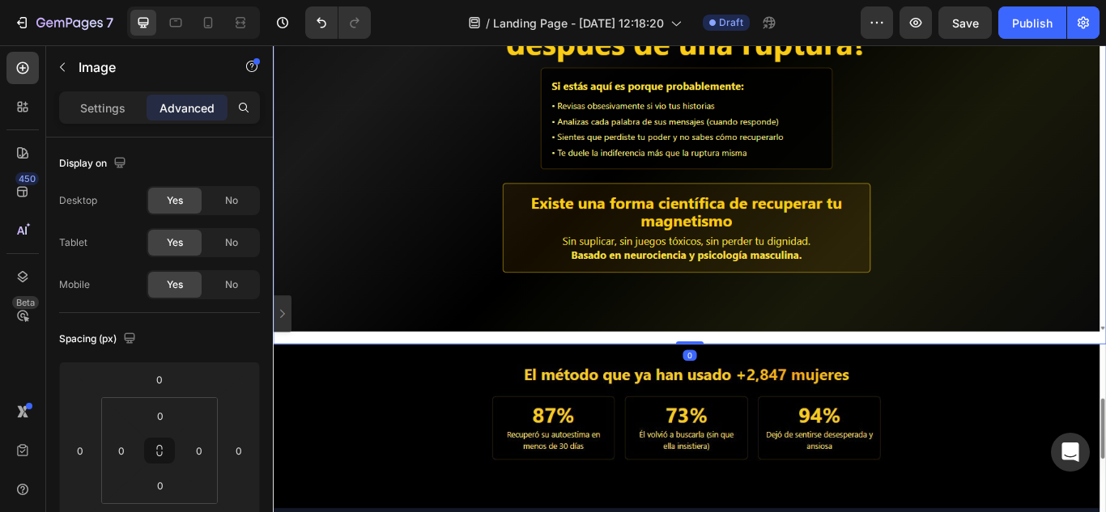
click at [752, 364] on div "Image 0" at bounding box center [758, 121] width 971 height 546
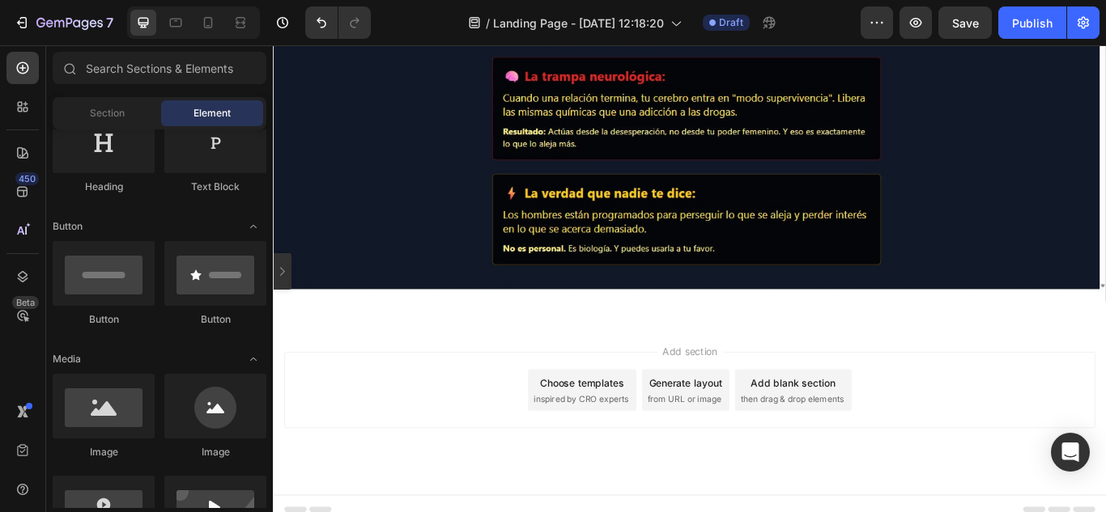
scroll to position [848, 0]
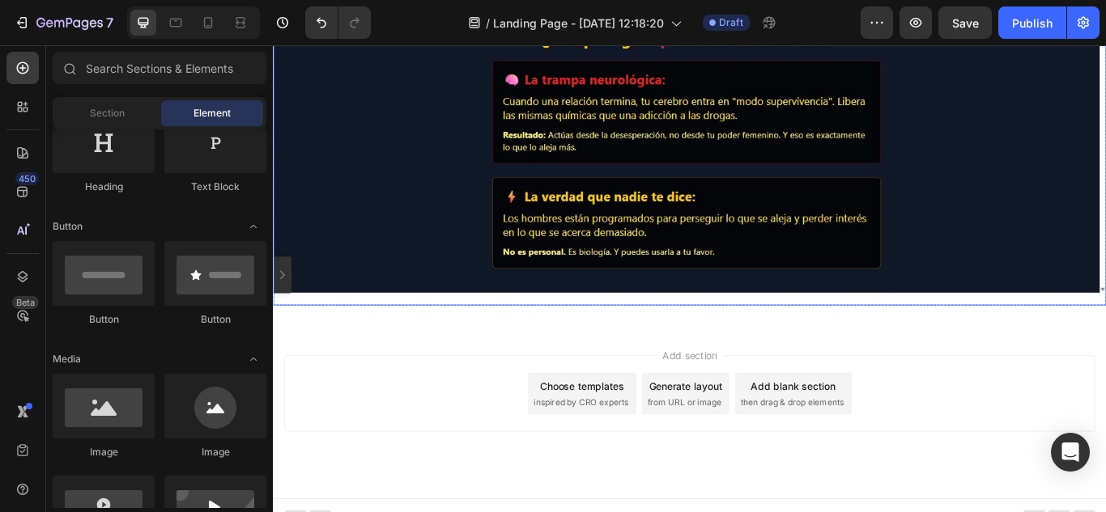
click at [405, 321] on img at bounding box center [758, 76] width 971 height 546
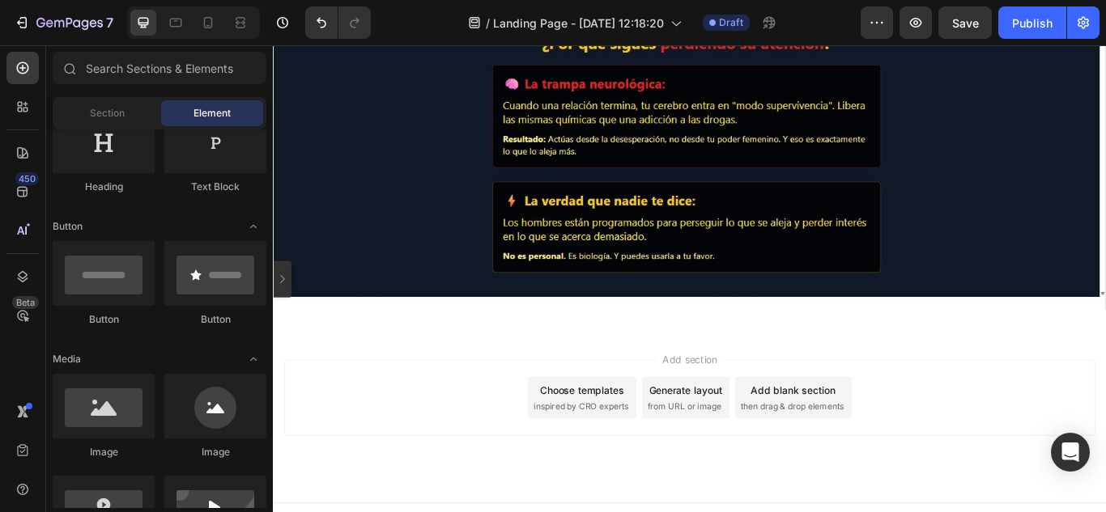
scroll to position [852, 0]
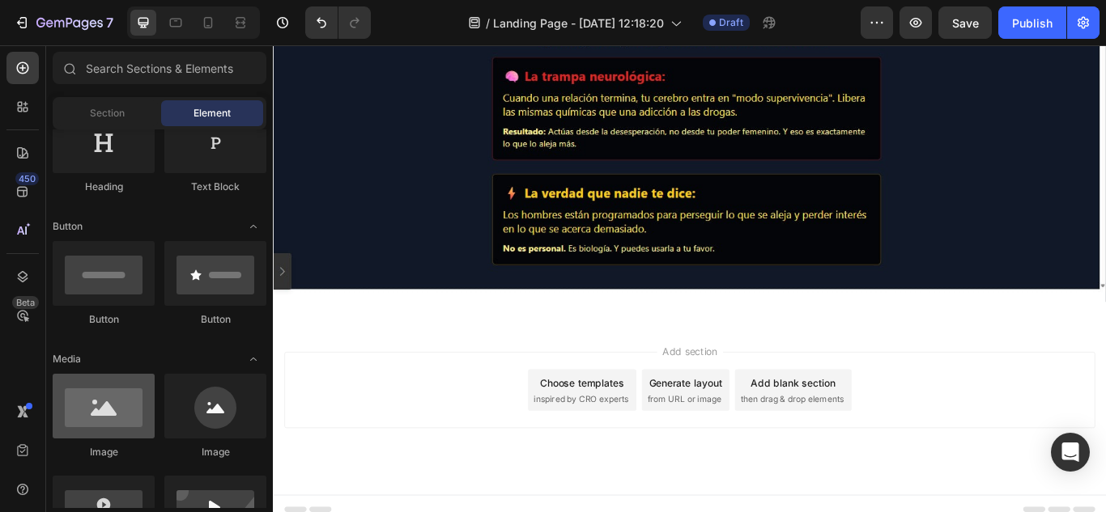
click at [114, 404] on div at bounding box center [104, 406] width 102 height 65
click at [102, 420] on div at bounding box center [104, 406] width 102 height 65
click at [97, 422] on div at bounding box center [104, 406] width 102 height 65
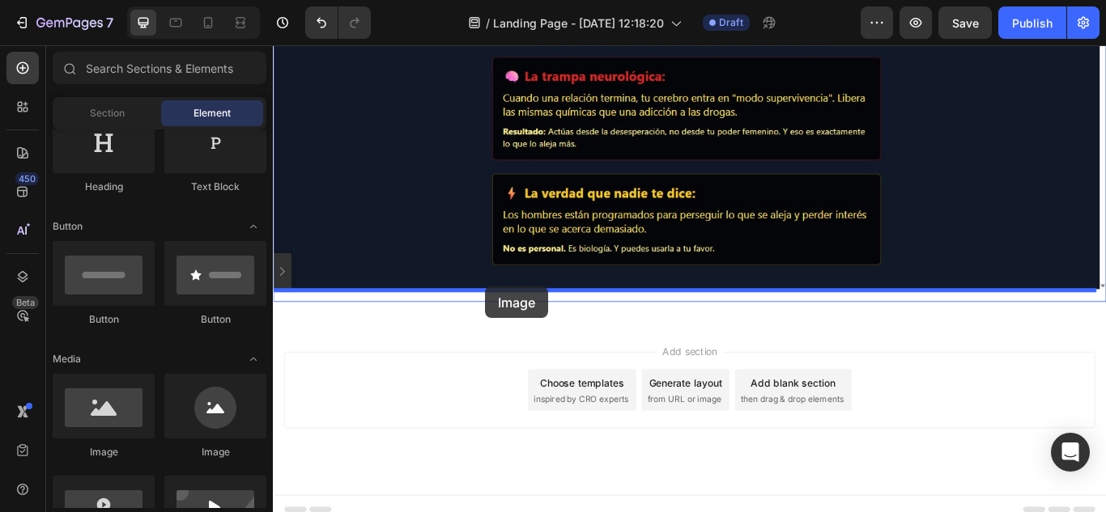
drag, startPoint x: 386, startPoint y: 469, endPoint x: 521, endPoint y: 327, distance: 195.3
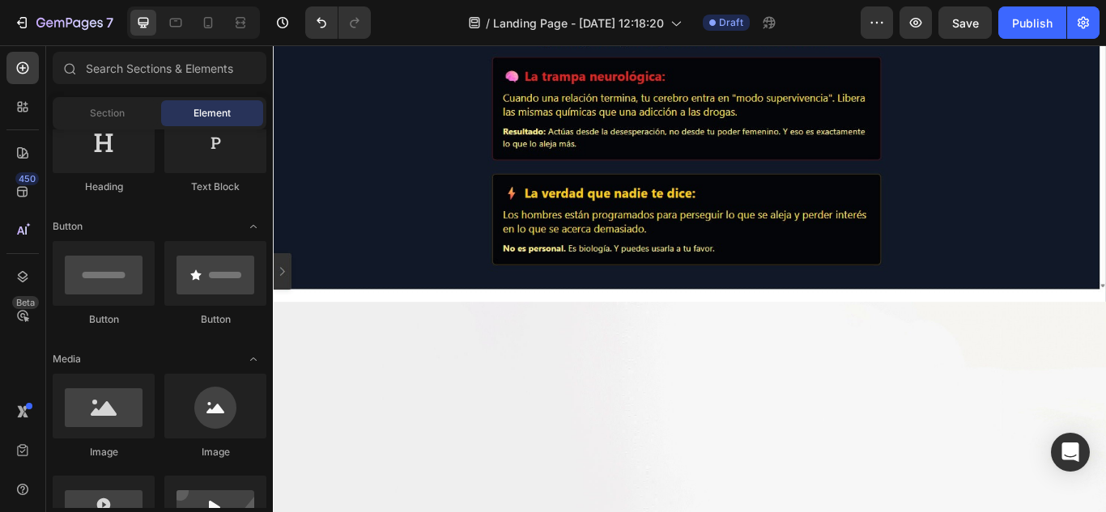
scroll to position [1014, 0]
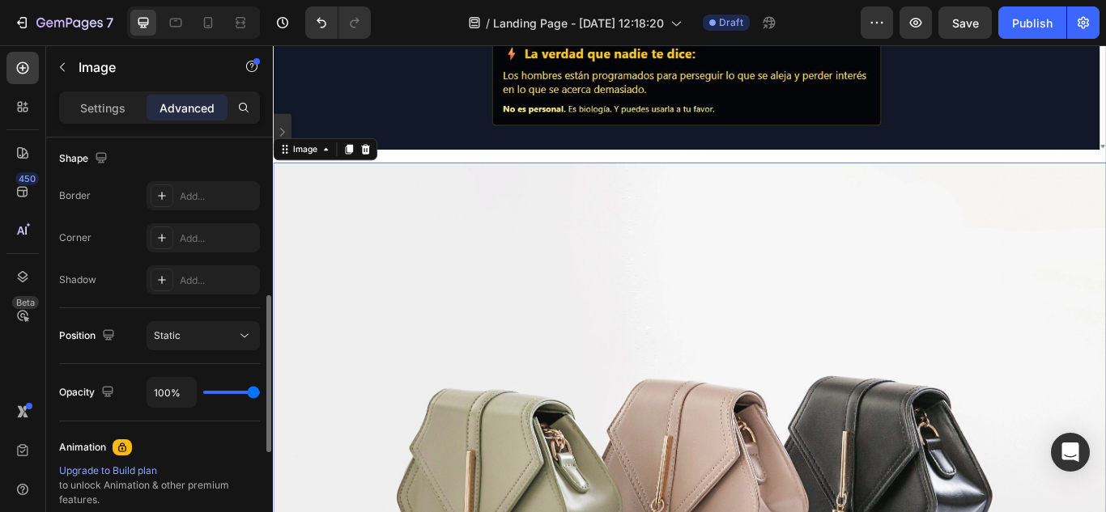
drag, startPoint x: 544, startPoint y: 240, endPoint x: 280, endPoint y: 285, distance: 267.8
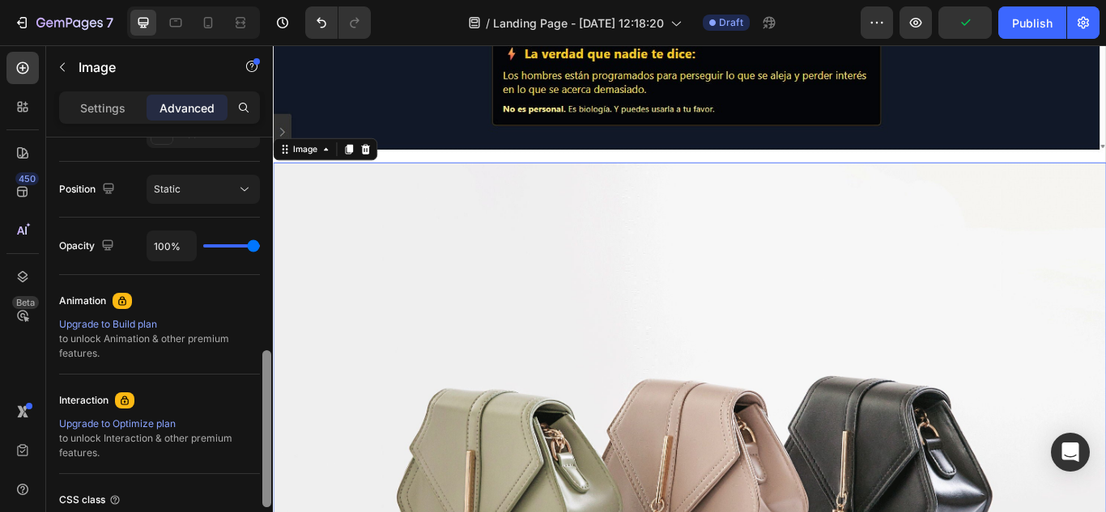
drag, startPoint x: 538, startPoint y: 419, endPoint x: 281, endPoint y: 335, distance: 269.8
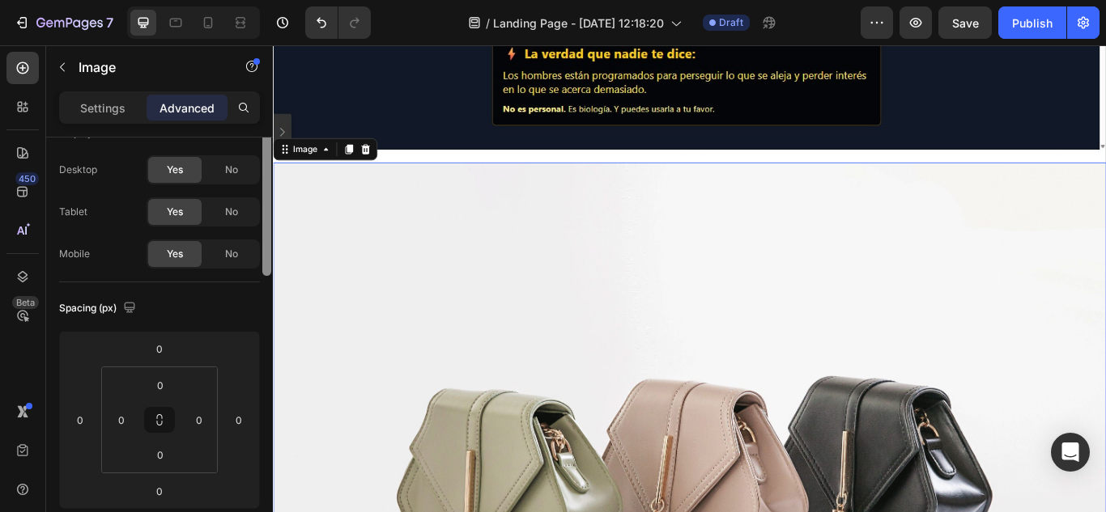
scroll to position [0, 0]
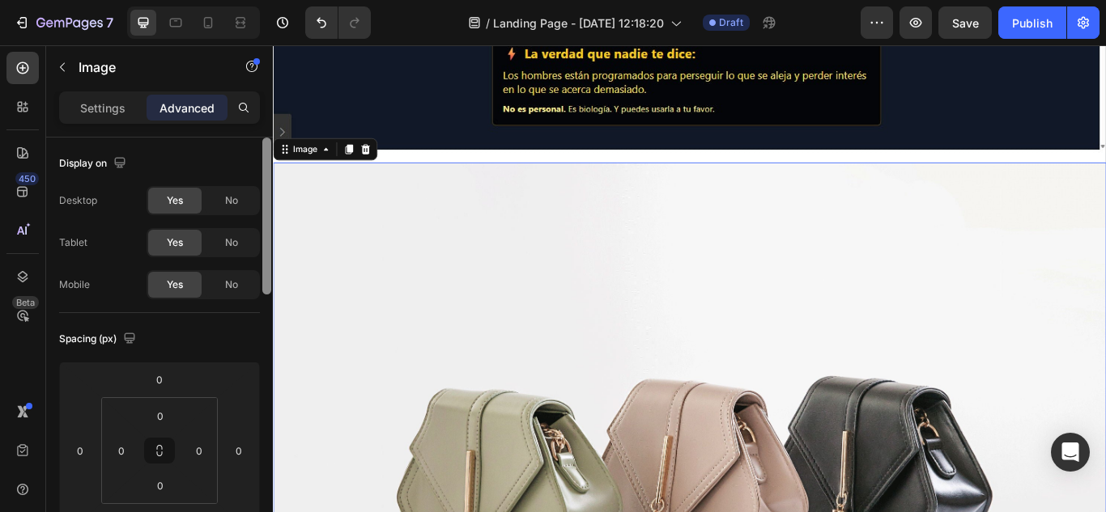
drag, startPoint x: 265, startPoint y: 399, endPoint x: 266, endPoint y: 175, distance: 224.2
click at [266, 175] on div at bounding box center [266, 216] width 9 height 157
click at [105, 111] on p "Settings" at bounding box center [102, 108] width 45 height 17
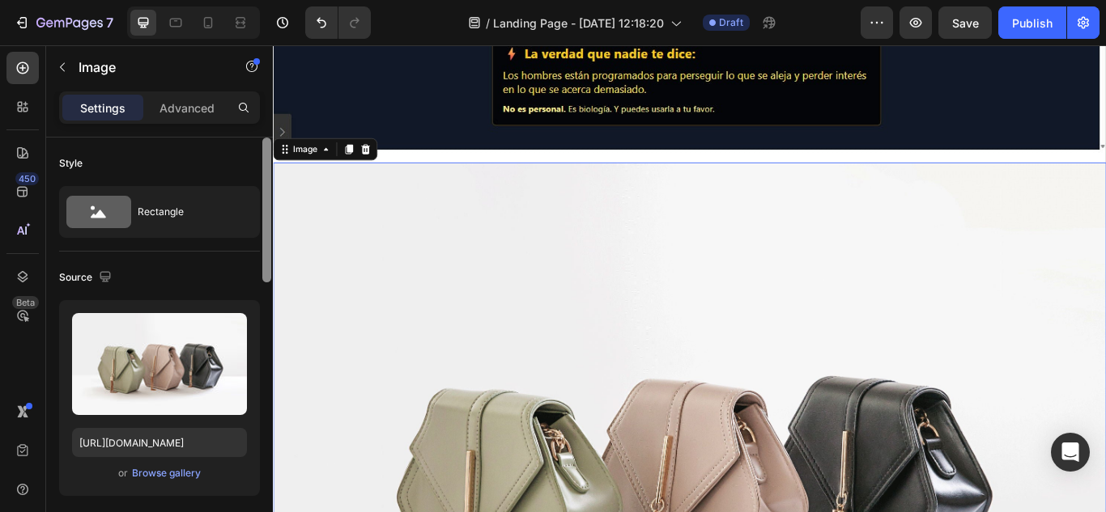
drag, startPoint x: 266, startPoint y: 202, endPoint x: 261, endPoint y: 192, distance: 10.5
click at [261, 192] on div at bounding box center [267, 348] width 12 height 421
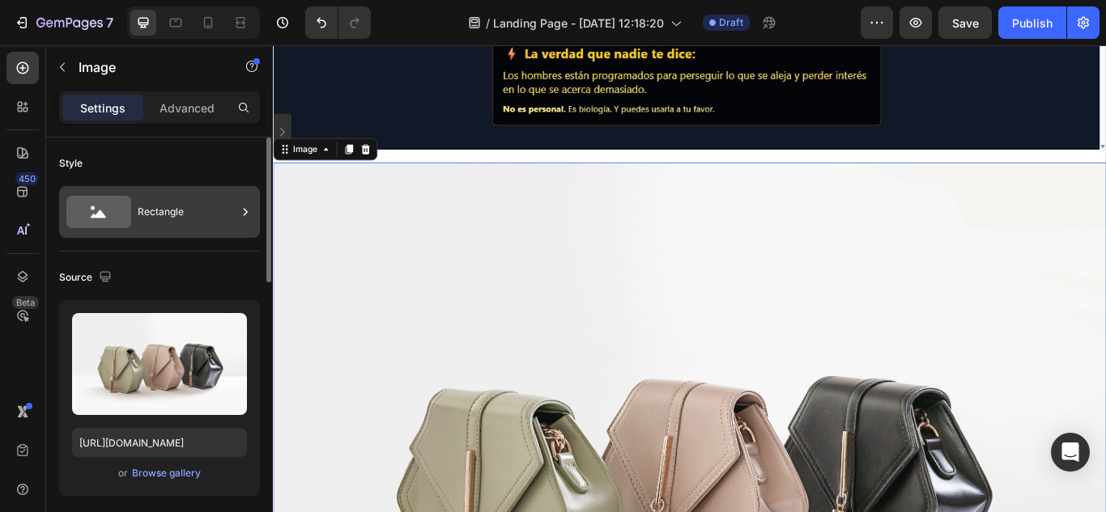
click at [122, 202] on icon at bounding box center [98, 212] width 65 height 32
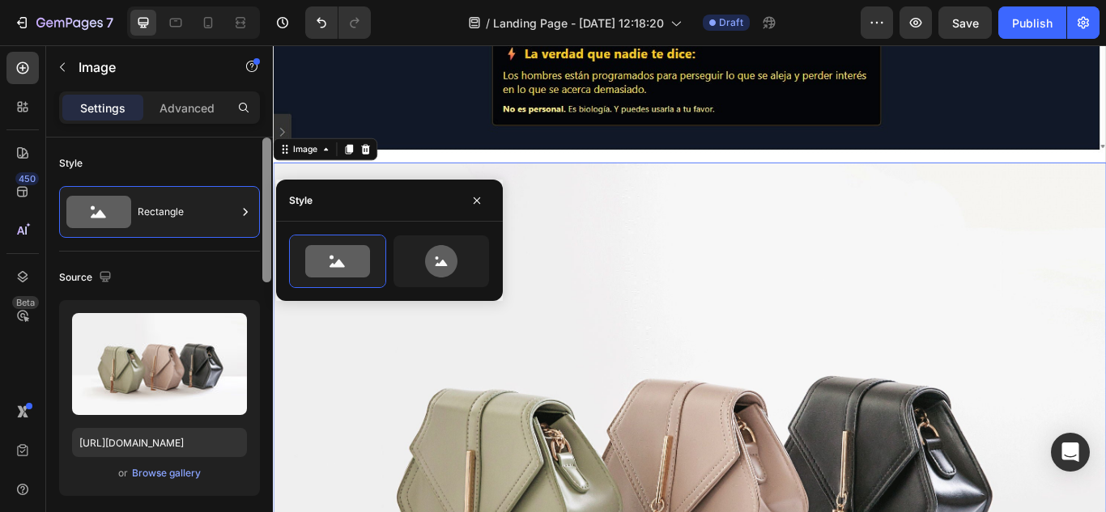
drag, startPoint x: 265, startPoint y: 196, endPoint x: 268, endPoint y: 148, distance: 47.9
click at [268, 148] on div at bounding box center [266, 210] width 9 height 145
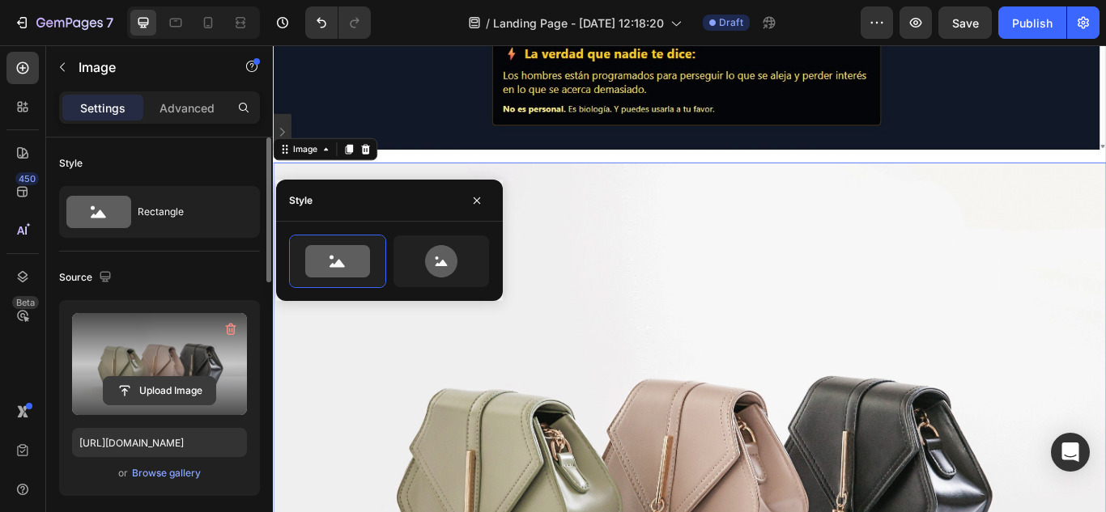
click at [151, 385] on input "file" at bounding box center [160, 391] width 112 height 28
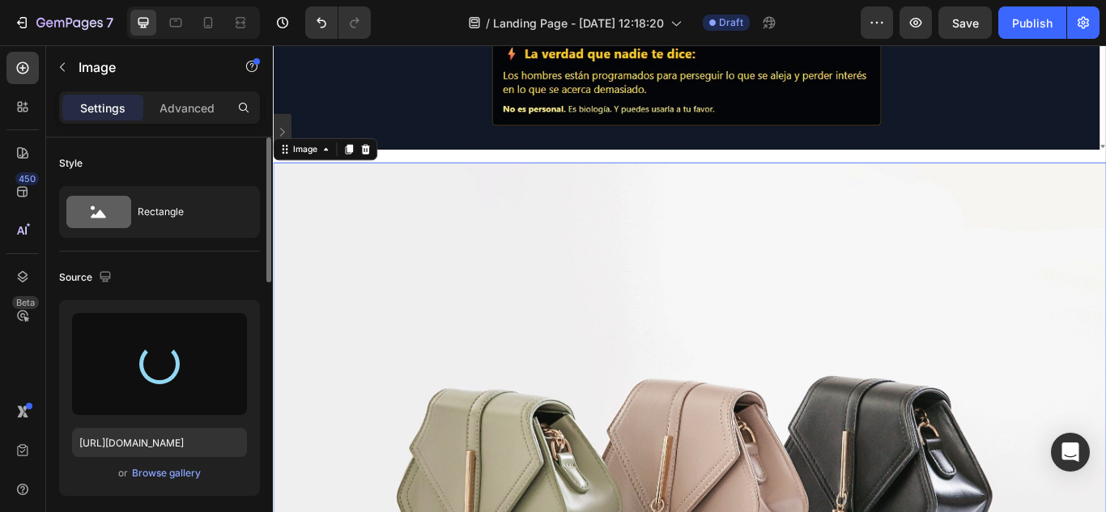
type input "[URL][DOMAIN_NAME]"
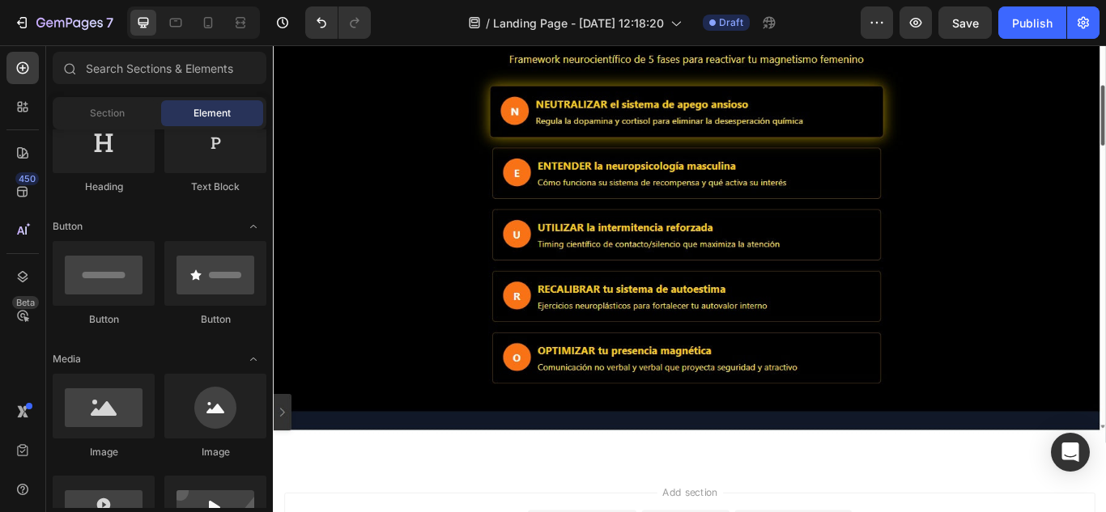
scroll to position [1392, 0]
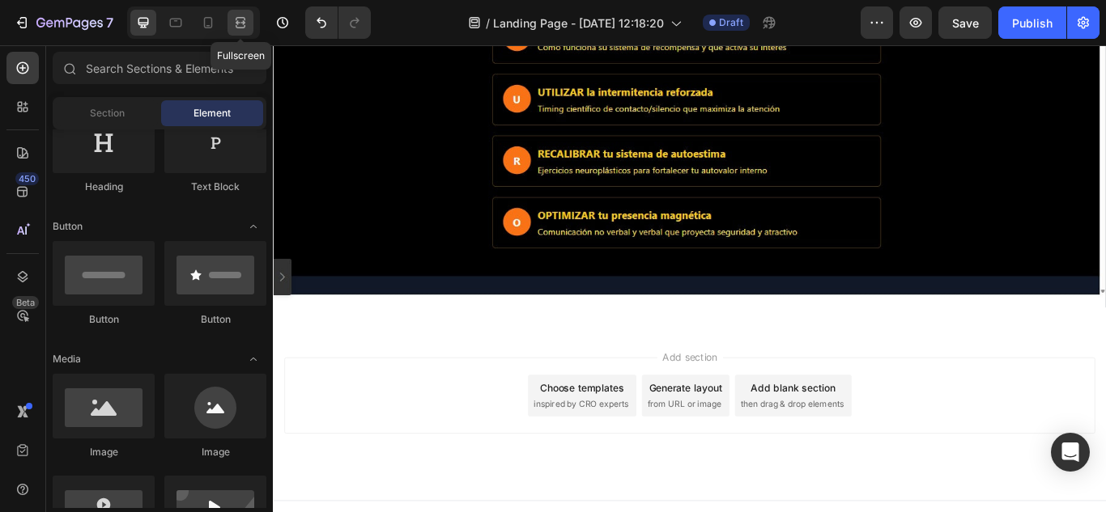
click at [247, 25] on icon at bounding box center [240, 23] width 16 height 16
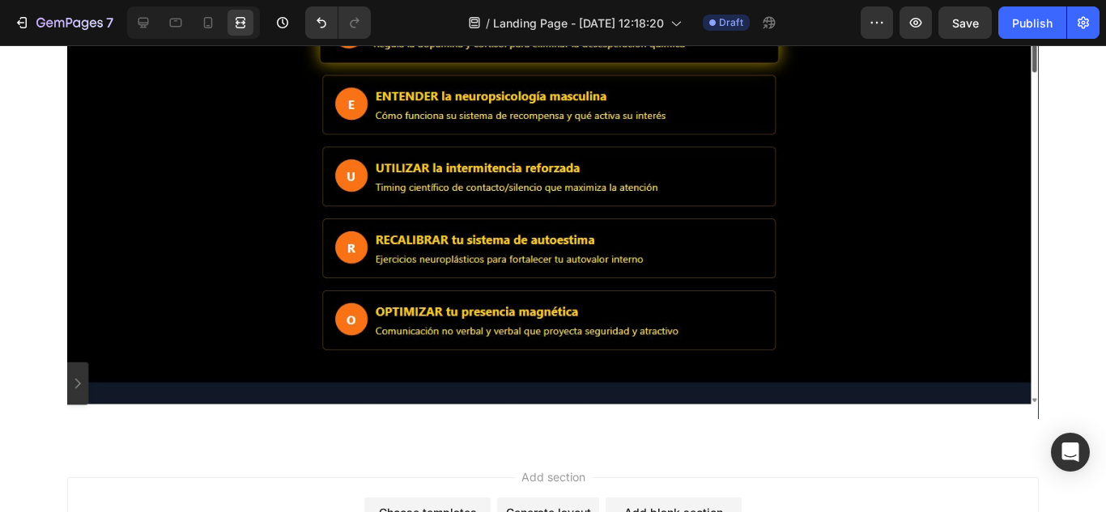
scroll to position [1381, 0]
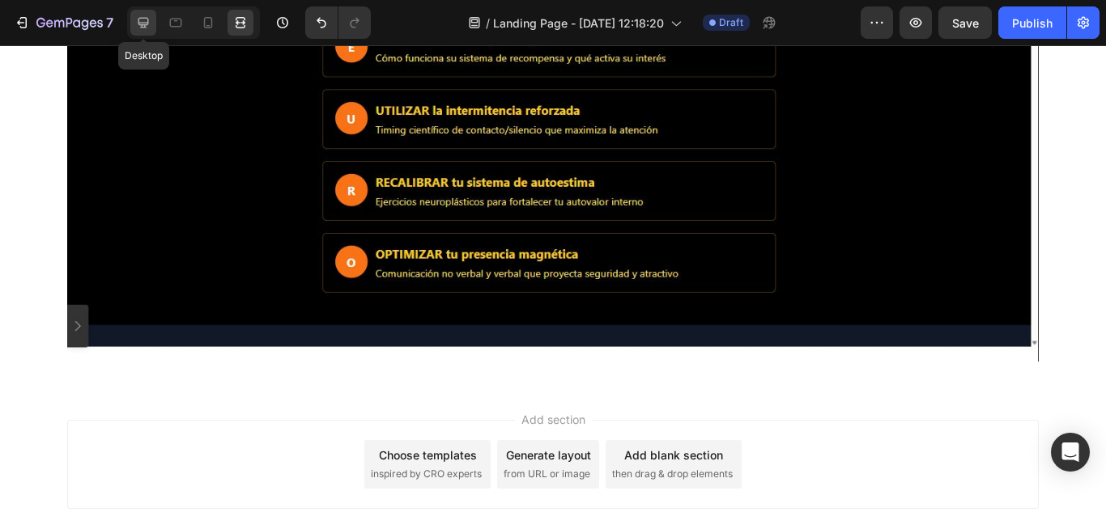
click at [142, 23] on icon at bounding box center [143, 23] width 11 height 11
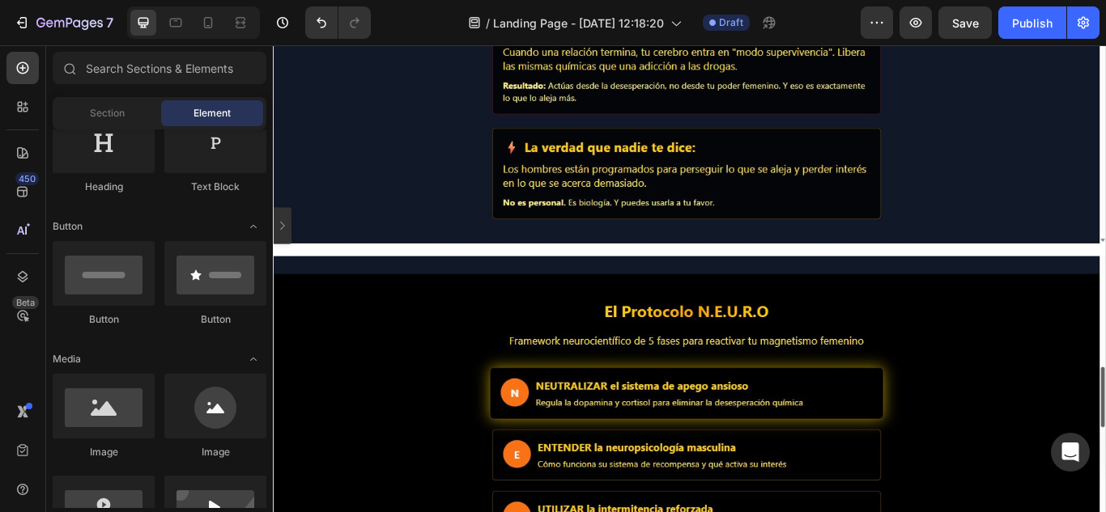
scroll to position [897, 0]
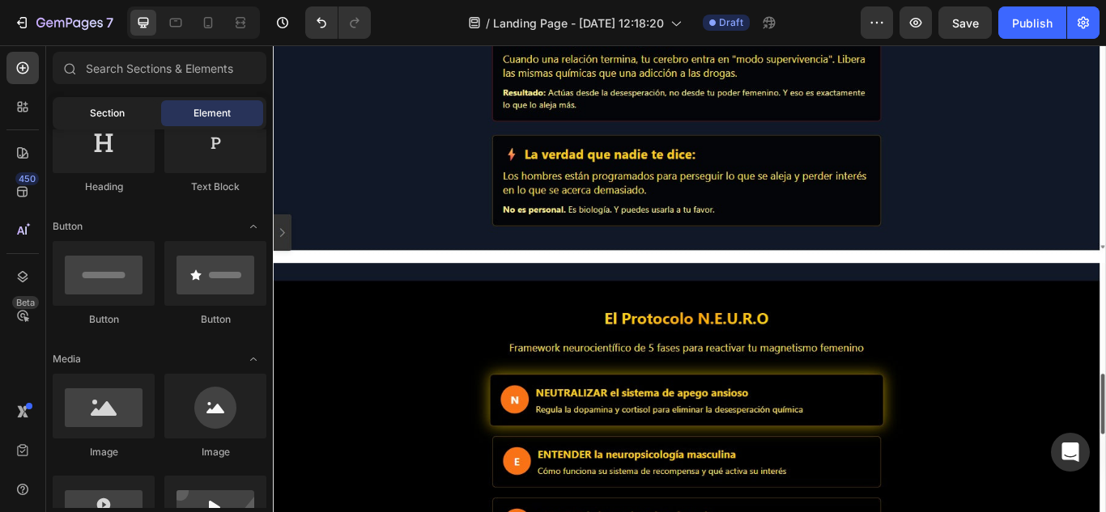
click at [113, 117] on span "Section" at bounding box center [107, 113] width 35 height 15
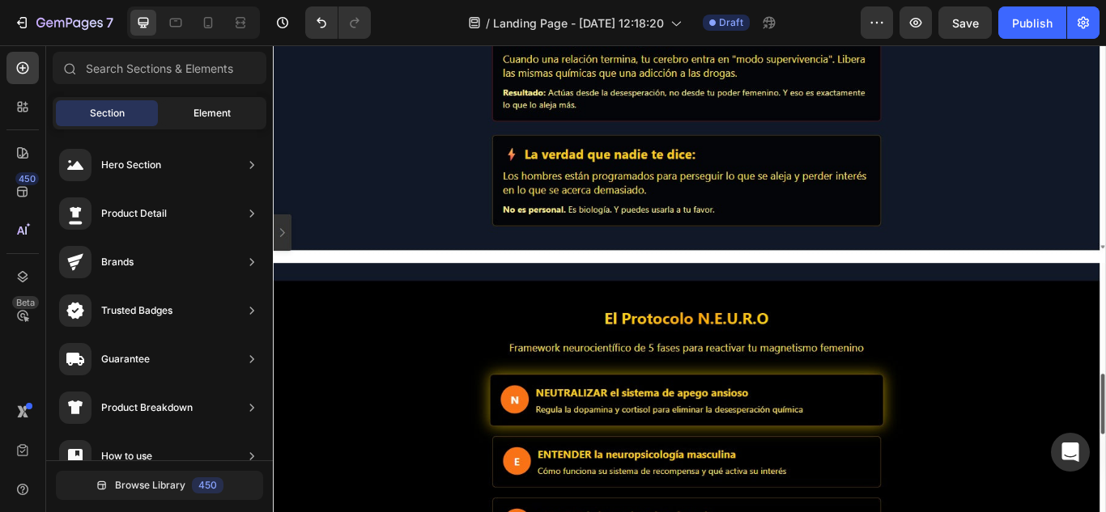
click at [223, 112] on span "Element" at bounding box center [211, 113] width 37 height 15
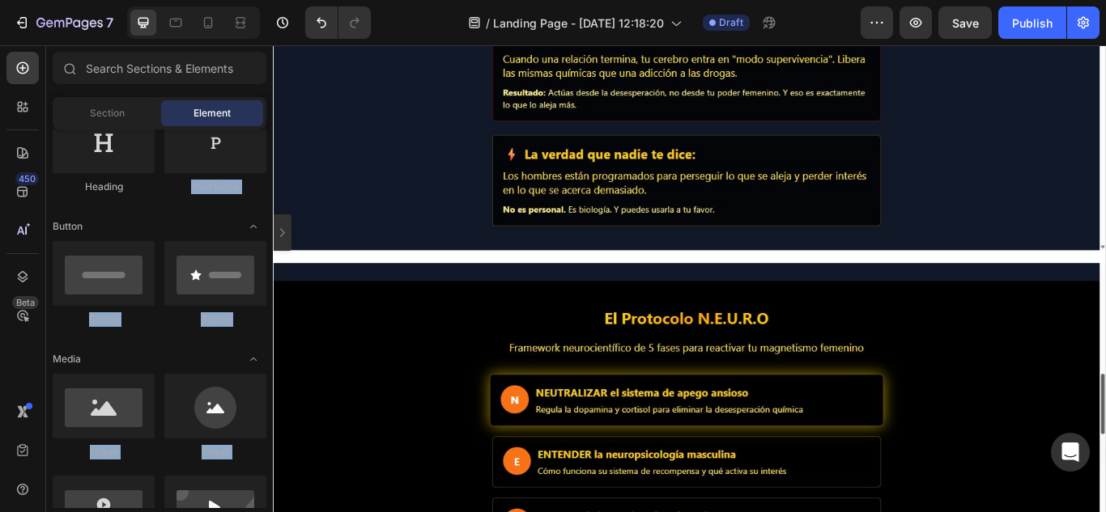
drag, startPoint x: 273, startPoint y: 139, endPoint x: 270, endPoint y: 108, distance: 31.7
click at [270, 0] on div "7 / Landing Page - [DATE] 12:18:20 Draft Preview Save Publish 450 Beta Sections…" at bounding box center [553, 0] width 1106 height 0
click at [273, 159] on iframe at bounding box center [689, 278] width 833 height 467
drag, startPoint x: 270, startPoint y: 362, endPoint x: 268, endPoint y: 286, distance: 76.1
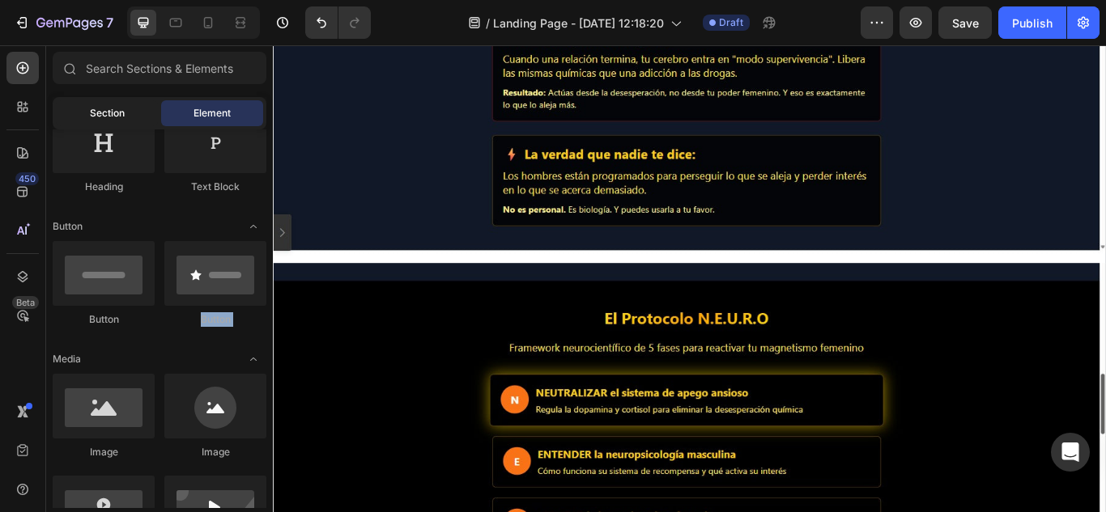
click at [97, 113] on span "Section" at bounding box center [107, 113] width 35 height 15
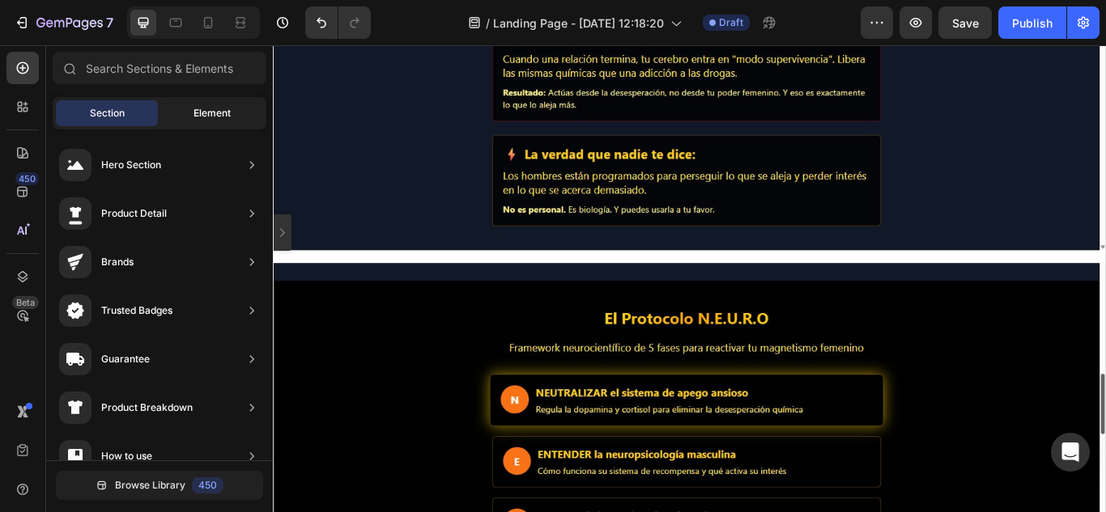
click at [218, 113] on span "Element" at bounding box center [211, 113] width 37 height 15
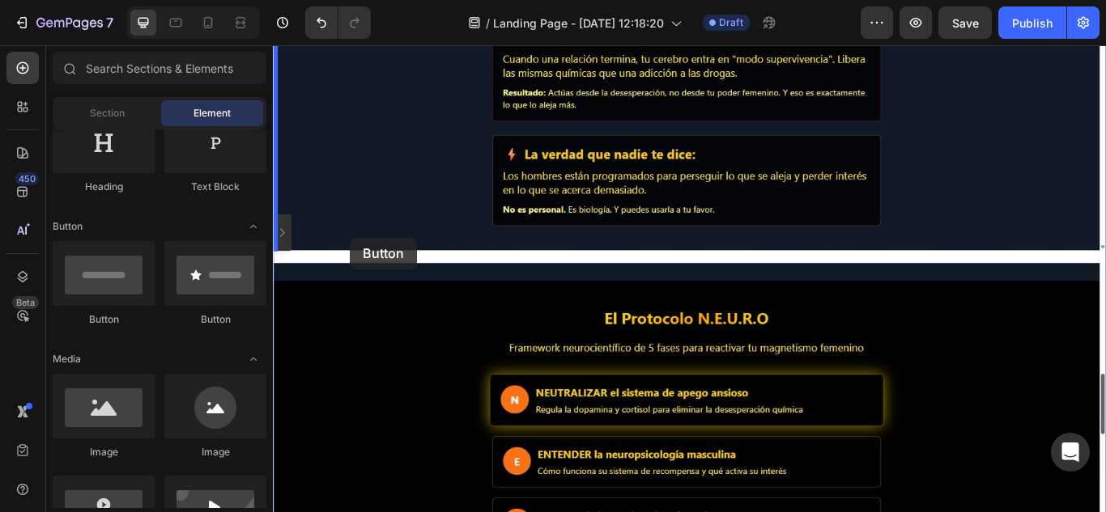
drag, startPoint x: 355, startPoint y: 338, endPoint x: 363, endPoint y: 270, distance: 69.2
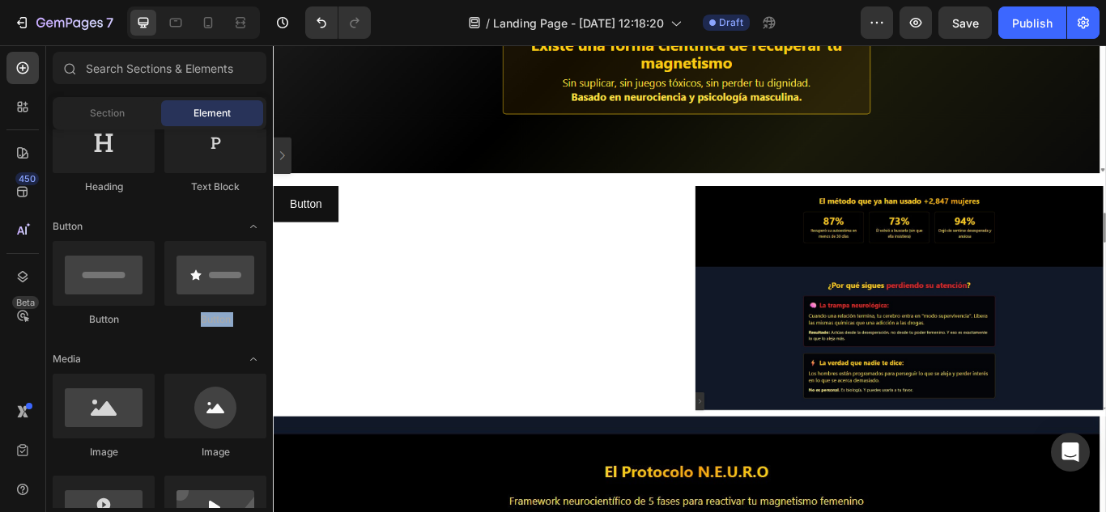
scroll to position [444, 0]
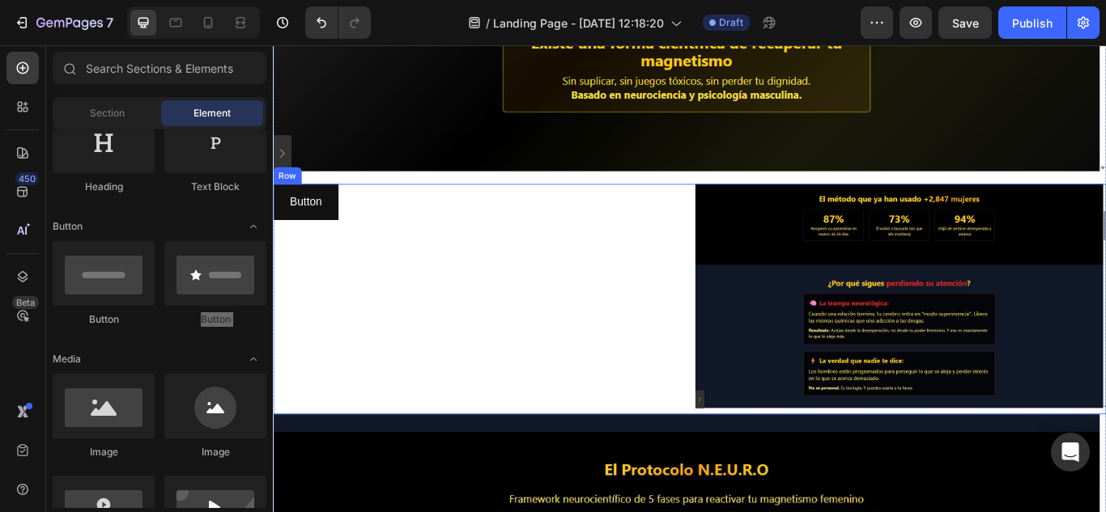
click at [485, 314] on div "Button Button" at bounding box center [512, 342] width 479 height 270
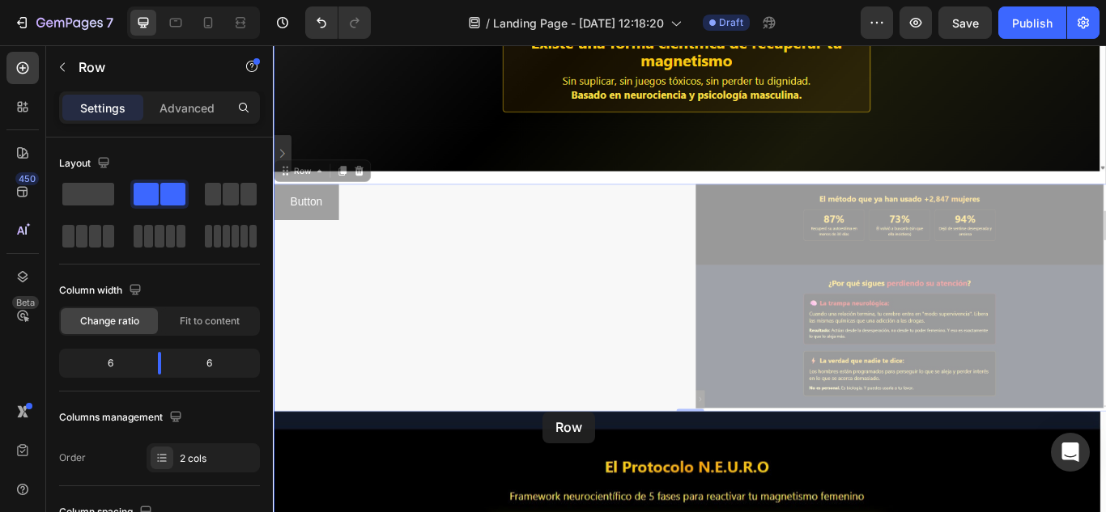
scroll to position [448, 0]
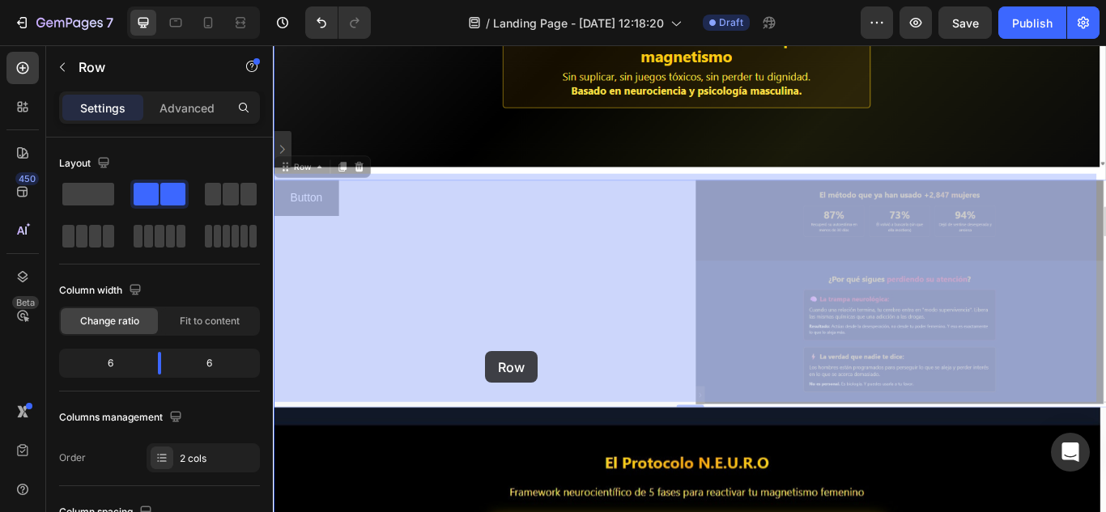
drag, startPoint x: 485, startPoint y: 314, endPoint x: 519, endPoint y: 393, distance: 85.6
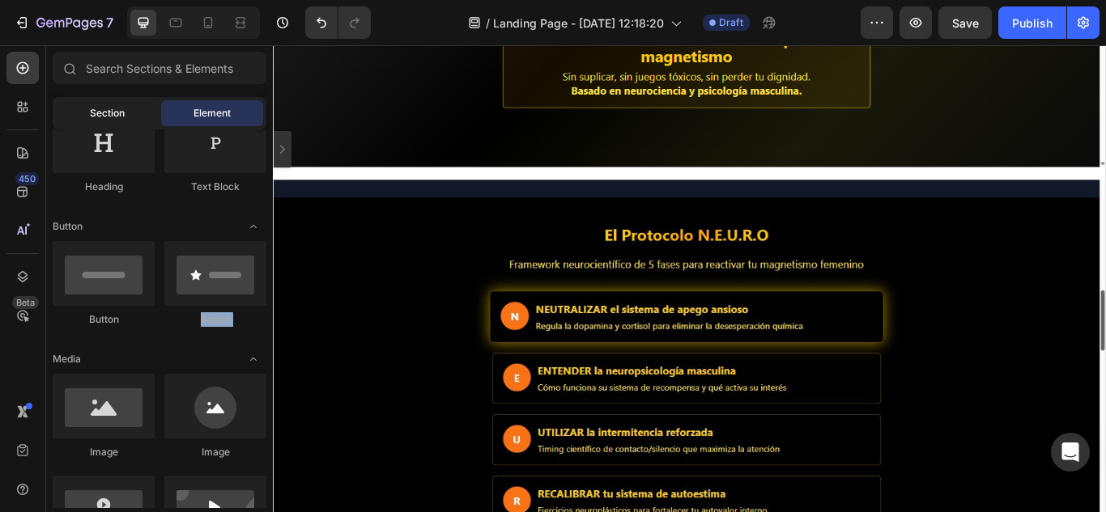
click at [100, 119] on span "Section" at bounding box center [107, 113] width 35 height 15
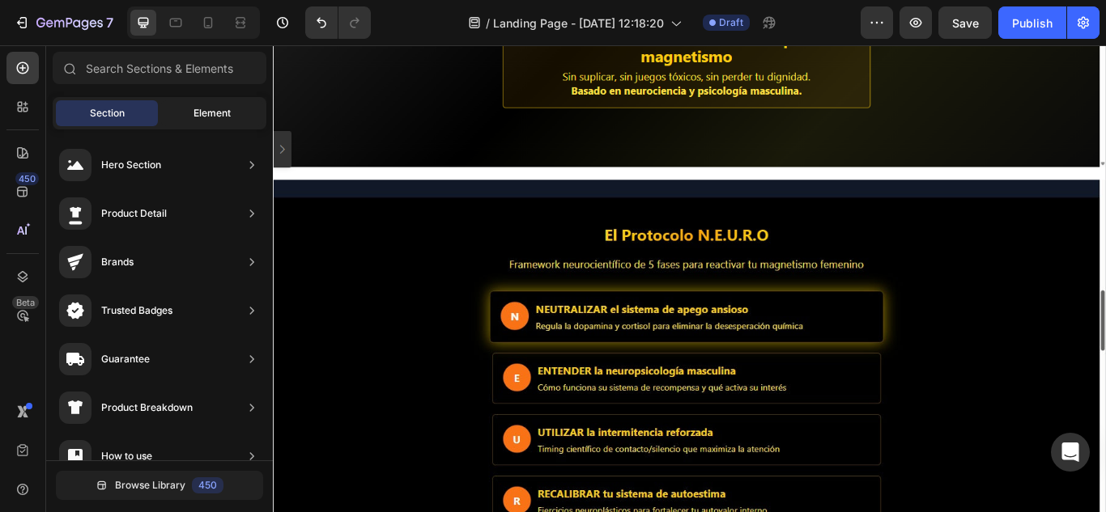
click at [210, 121] on div "Element" at bounding box center [212, 113] width 102 height 26
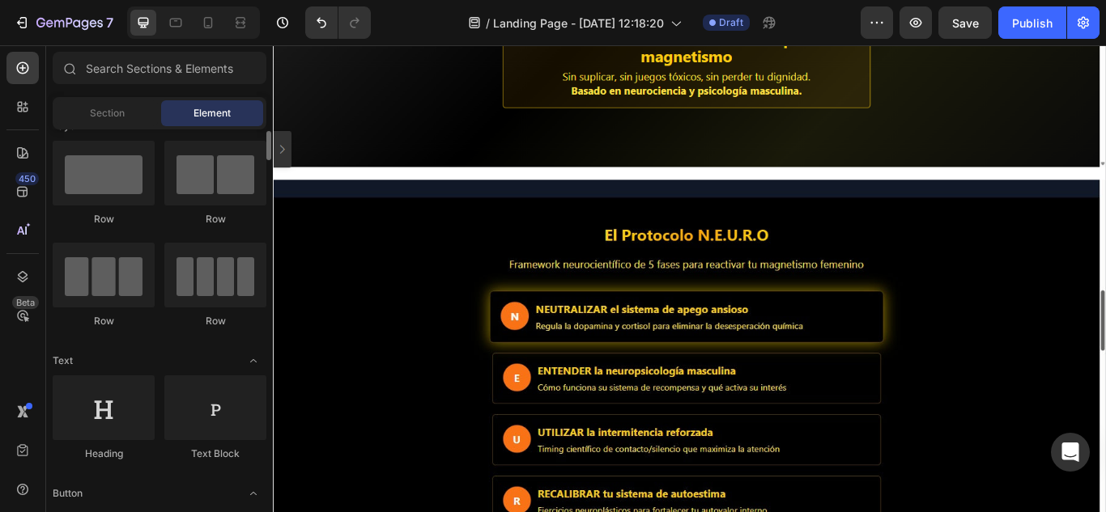
scroll to position [0, 0]
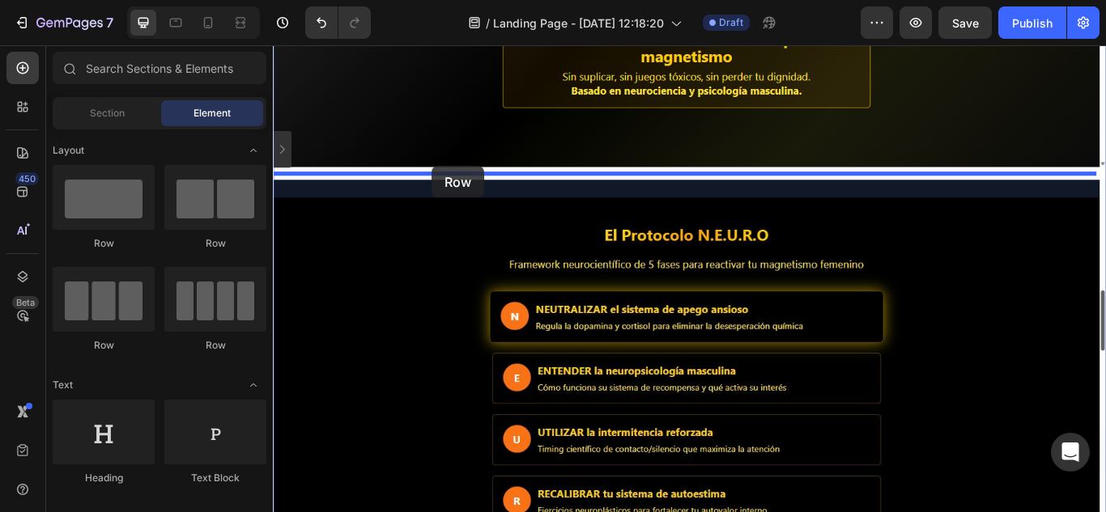
drag, startPoint x: 375, startPoint y: 273, endPoint x: 457, endPoint y: 186, distance: 119.7
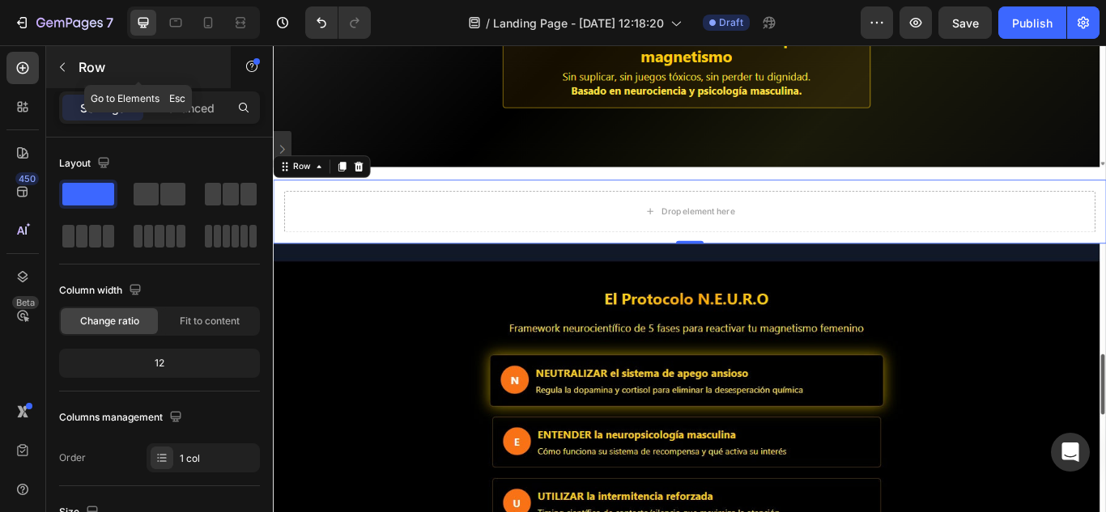
click at [62, 68] on icon "button" at bounding box center [62, 67] width 13 height 13
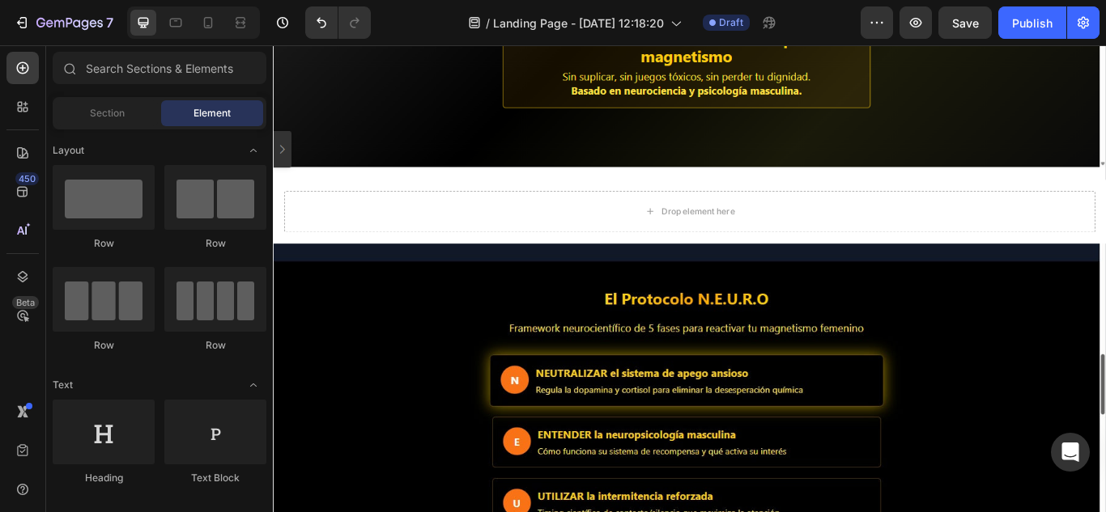
click at [268, 121] on div "Section Element" at bounding box center [159, 113] width 227 height 32
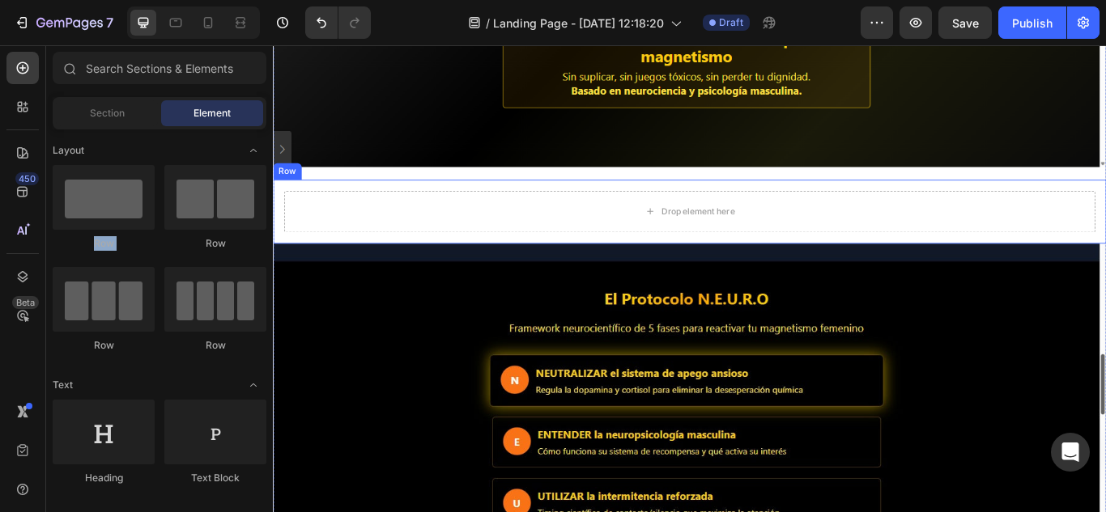
drag, startPoint x: 545, startPoint y: 172, endPoint x: 283, endPoint y: 287, distance: 286.7
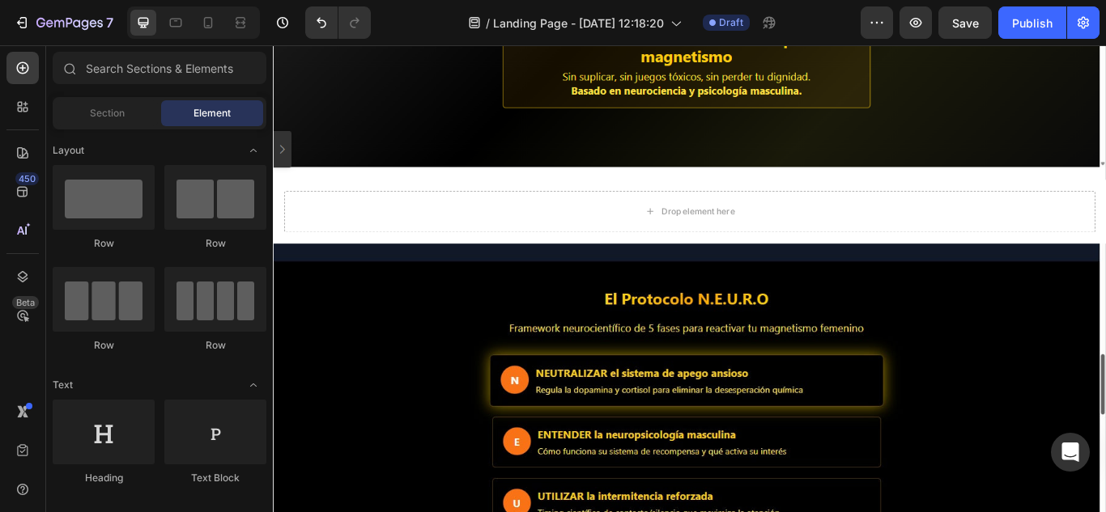
click at [266, 239] on div "Layout Row Row Row Row Text Heading Text Block Button Button Button Media Image…" at bounding box center [159, 319] width 227 height 379
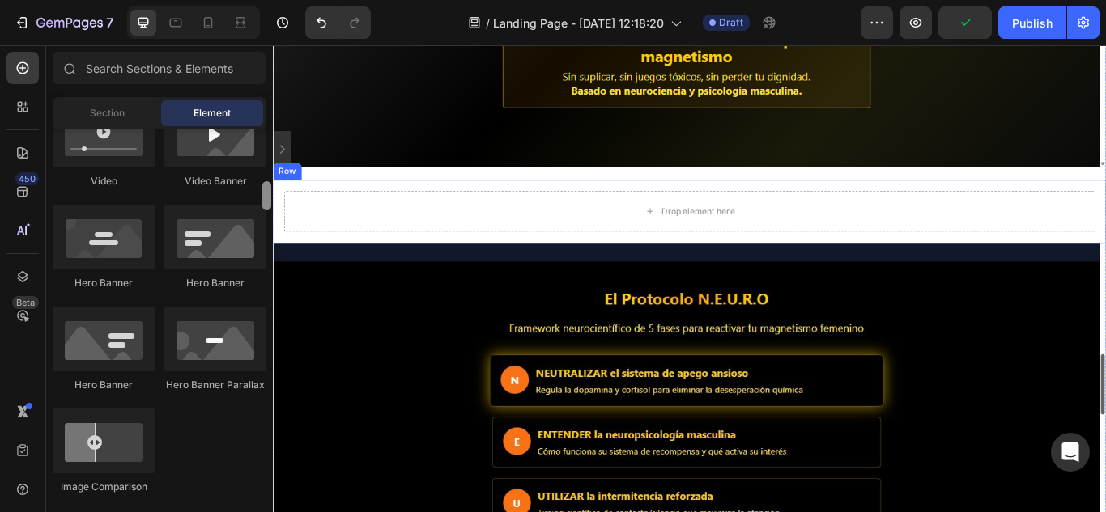
drag, startPoint x: 540, startPoint y: 187, endPoint x: 275, endPoint y: 240, distance: 269.9
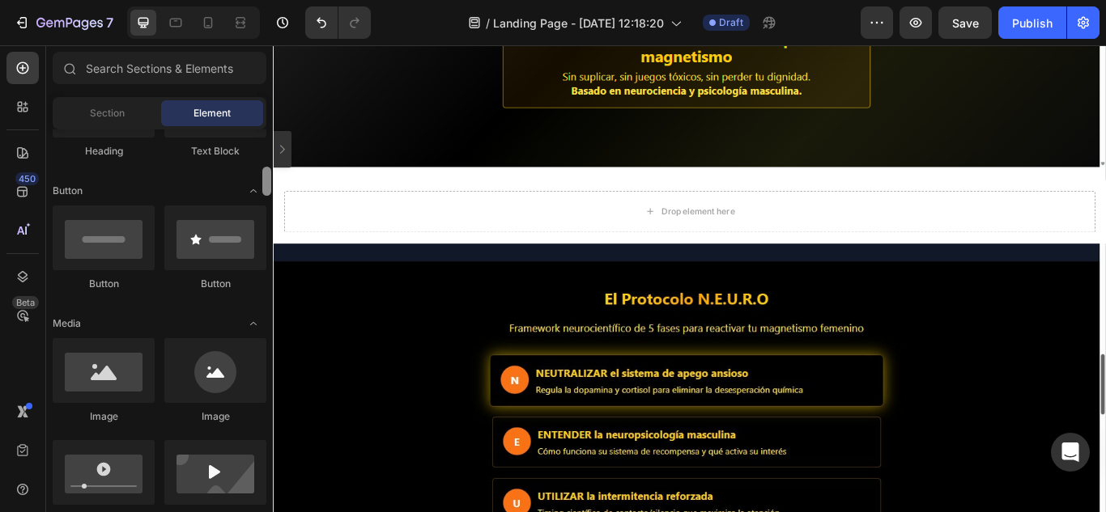
scroll to position [307, 0]
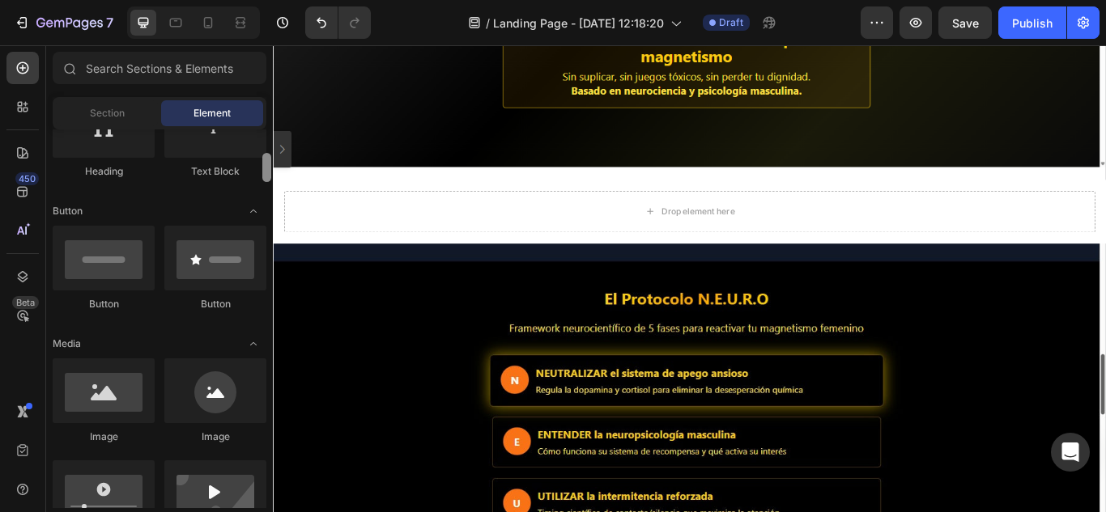
drag, startPoint x: 268, startPoint y: 199, endPoint x: 262, endPoint y: 166, distance: 33.7
click at [262, 166] on div at bounding box center [266, 167] width 9 height 29
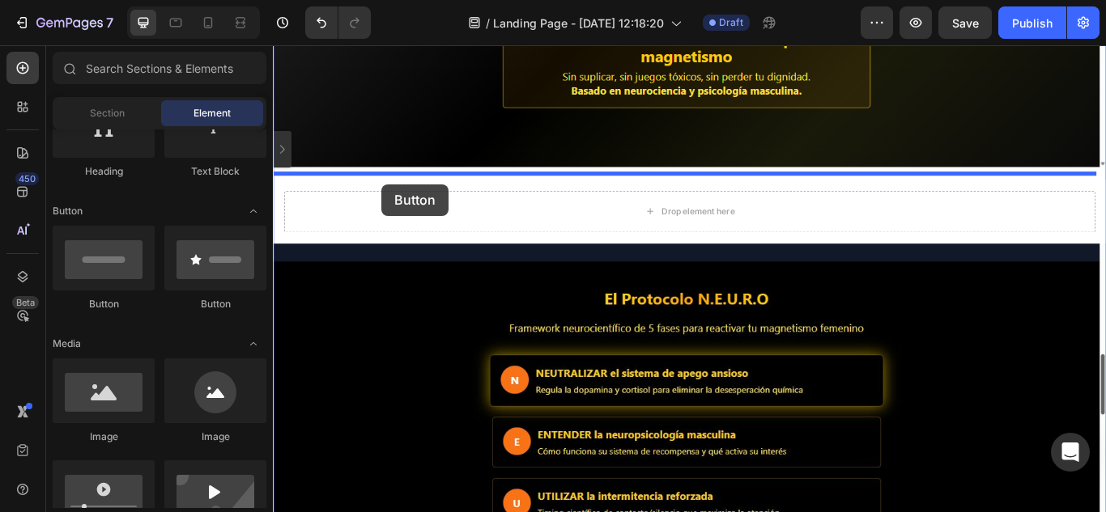
drag, startPoint x: 391, startPoint y: 330, endPoint x: 399, endPoint y: 207, distance: 123.3
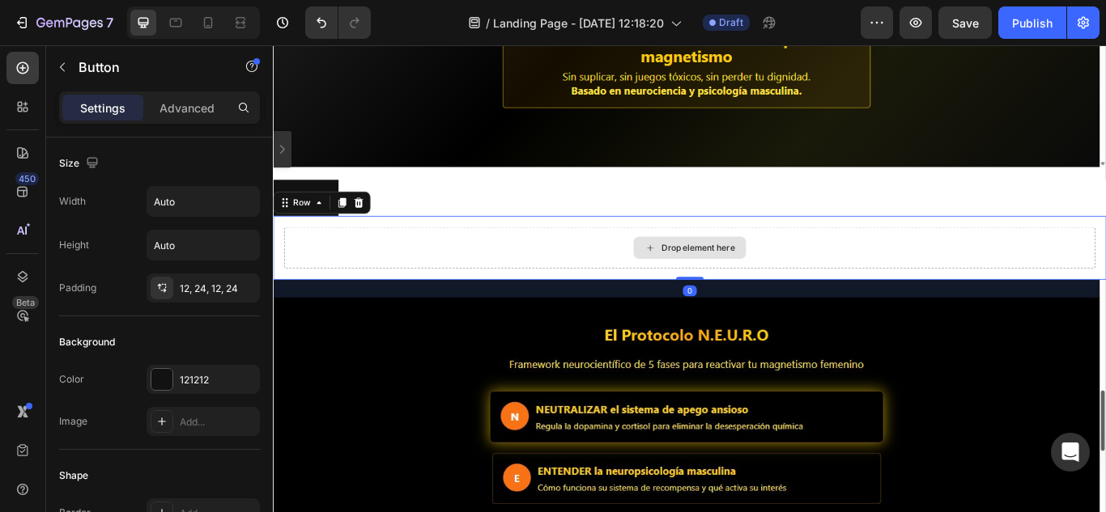
click at [526, 279] on div "Drop element here" at bounding box center [758, 281] width 945 height 49
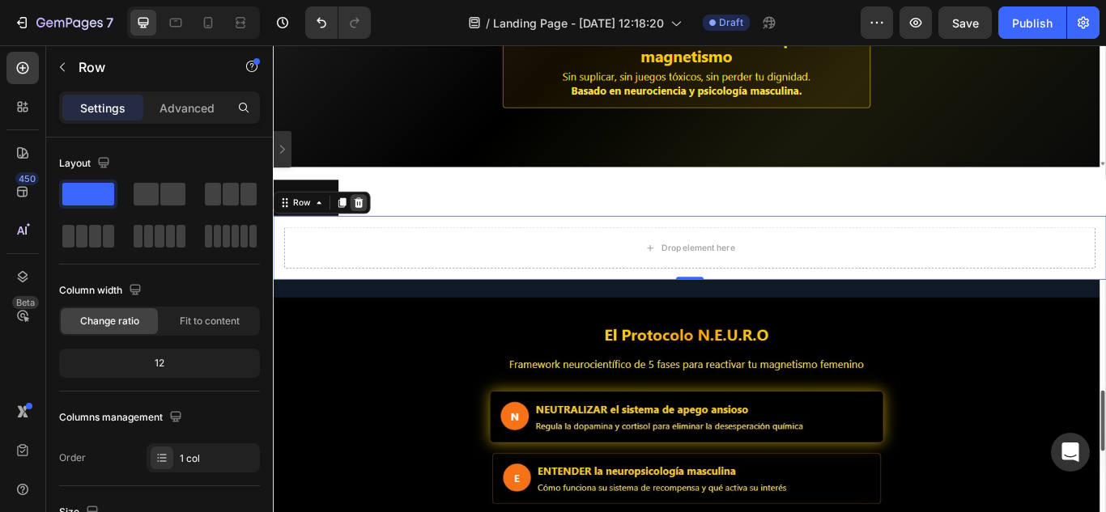
click at [370, 223] on icon at bounding box center [373, 228] width 11 height 11
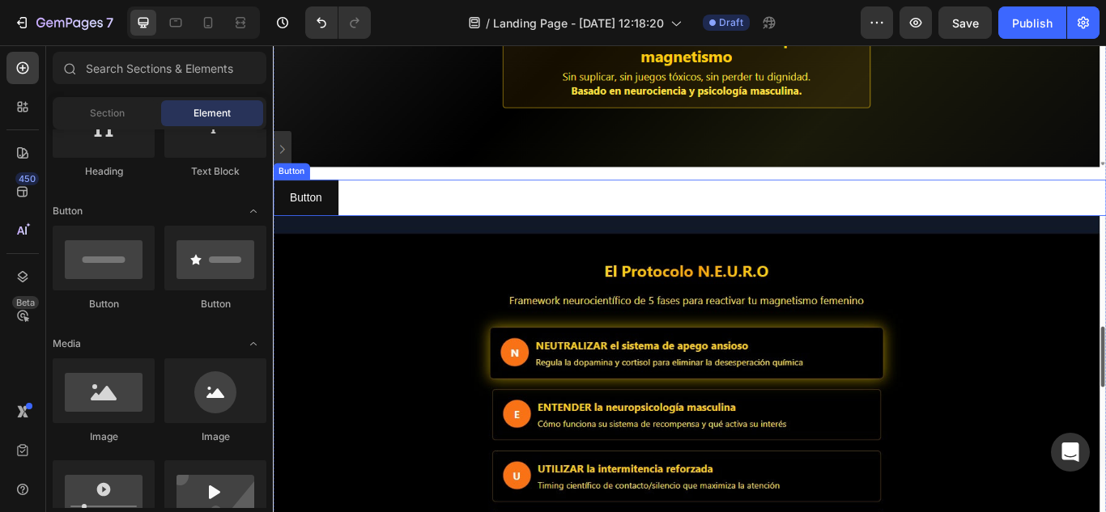
click at [555, 203] on div "Button Button" at bounding box center [758, 223] width 971 height 43
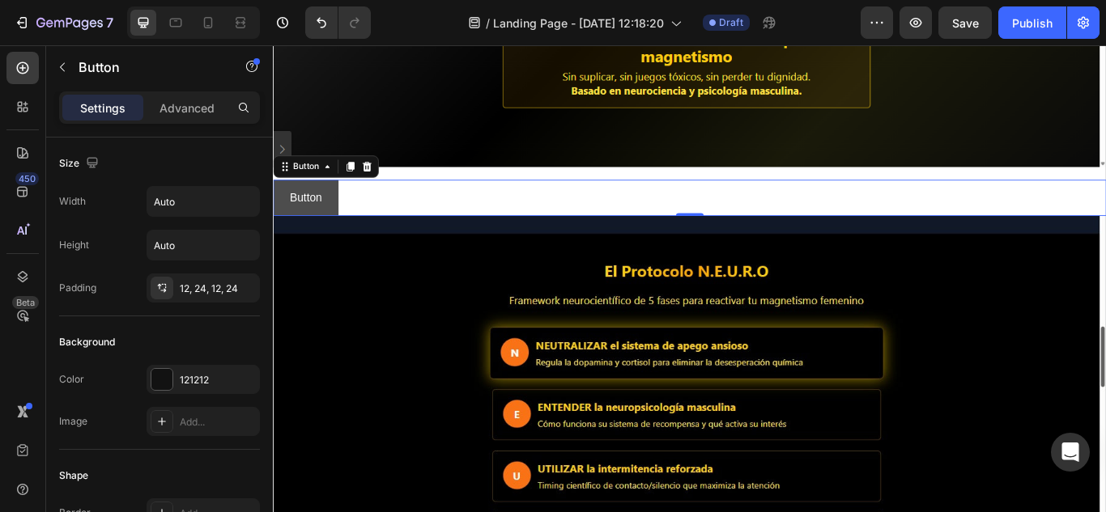
click at [334, 217] on button "Button" at bounding box center [311, 223] width 76 height 43
click at [432, 344] on img at bounding box center [758, 517] width 971 height 546
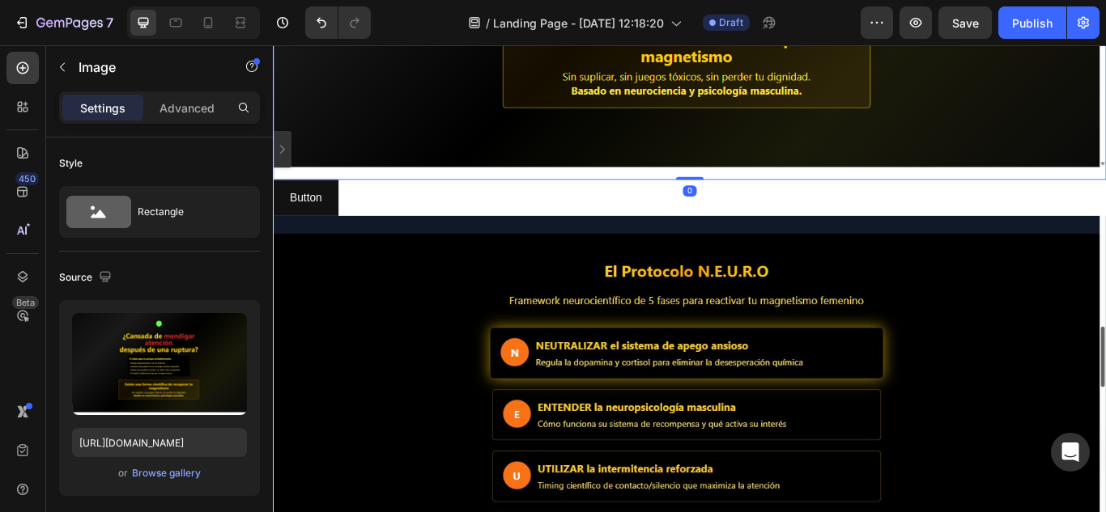
drag, startPoint x: 750, startPoint y: 193, endPoint x: 750, endPoint y: 172, distance: 21.9
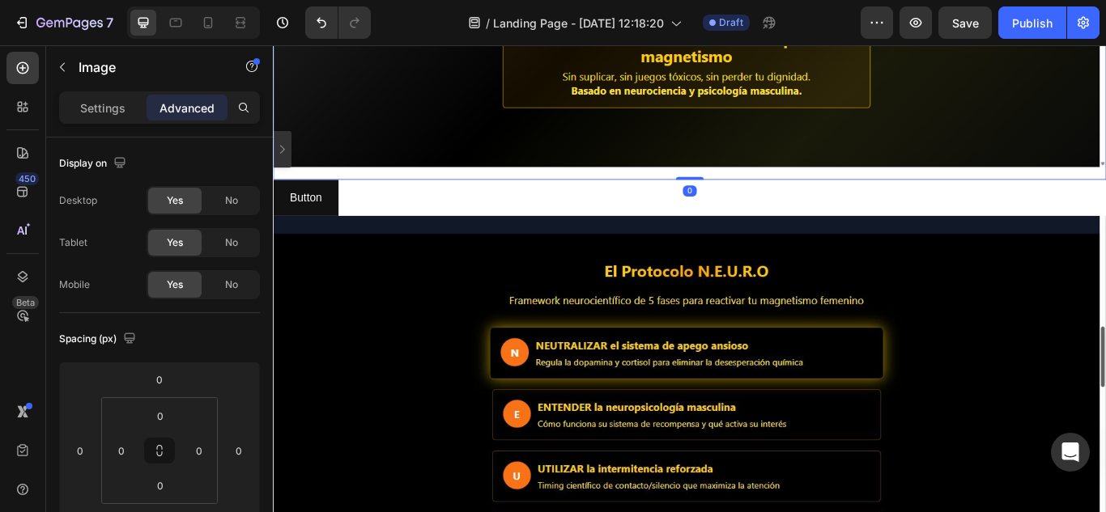
drag, startPoint x: 752, startPoint y: 190, endPoint x: 737, endPoint y: 157, distance: 36.6
click at [518, 219] on div "Button Button" at bounding box center [758, 223] width 971 height 43
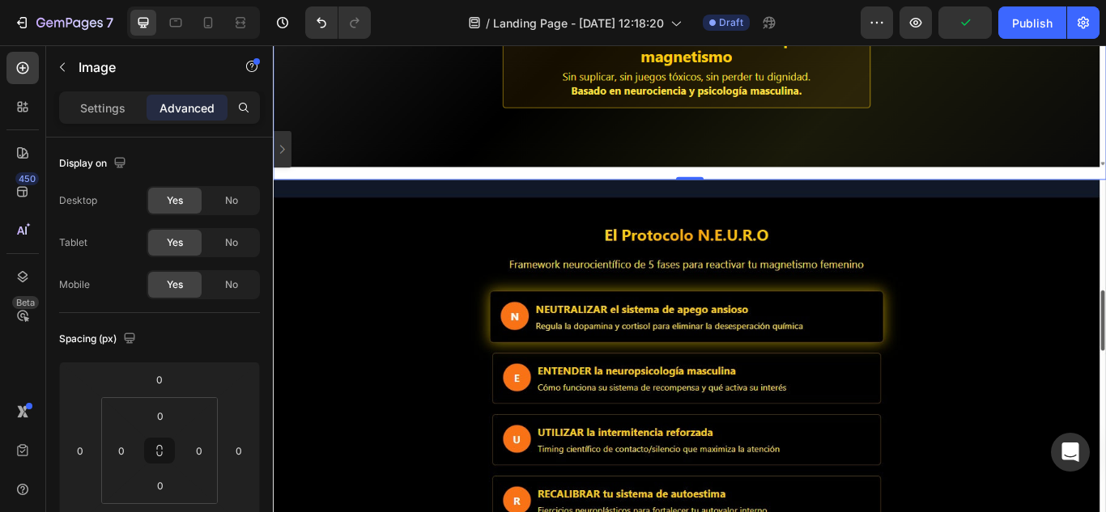
click at [234, 66] on div "Image" at bounding box center [159, 68] width 227 height 46
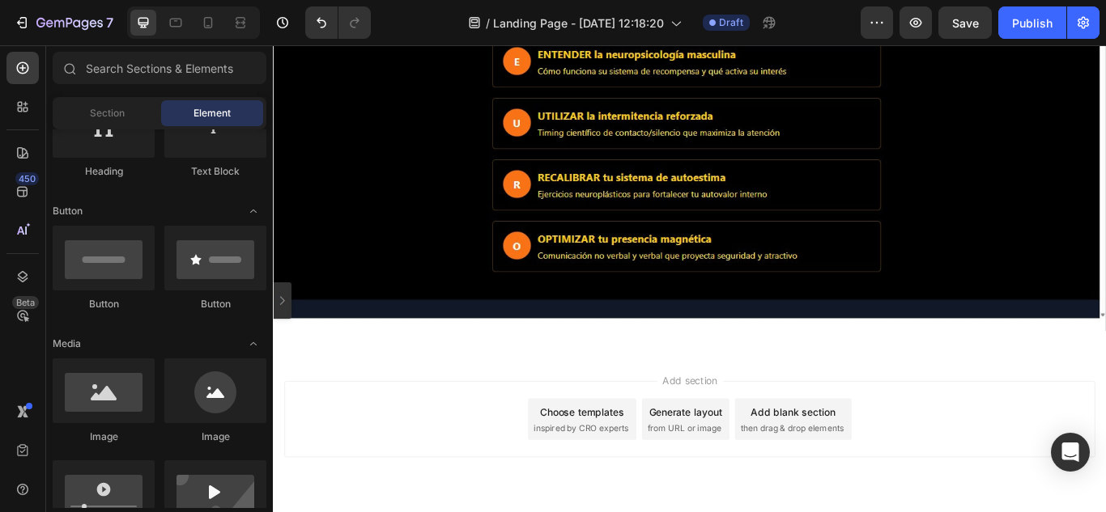
scroll to position [852, 0]
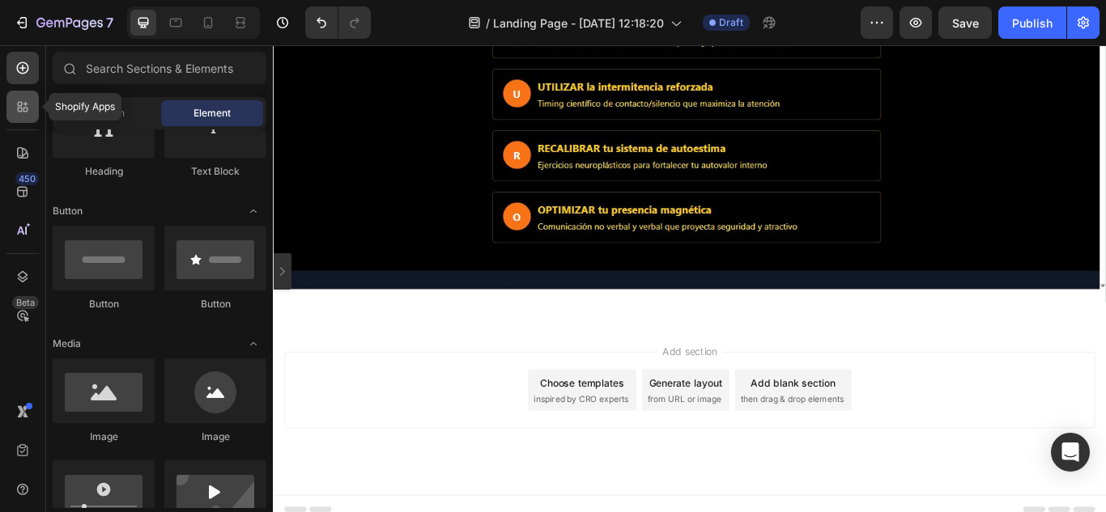
click at [25, 106] on icon at bounding box center [25, 104] width 5 height 5
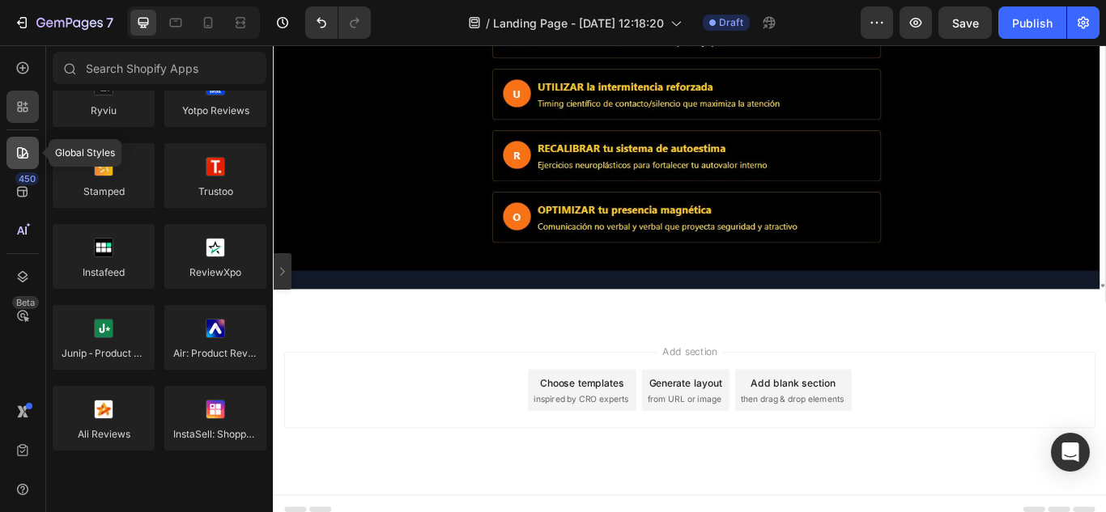
click at [23, 163] on div at bounding box center [22, 153] width 32 height 32
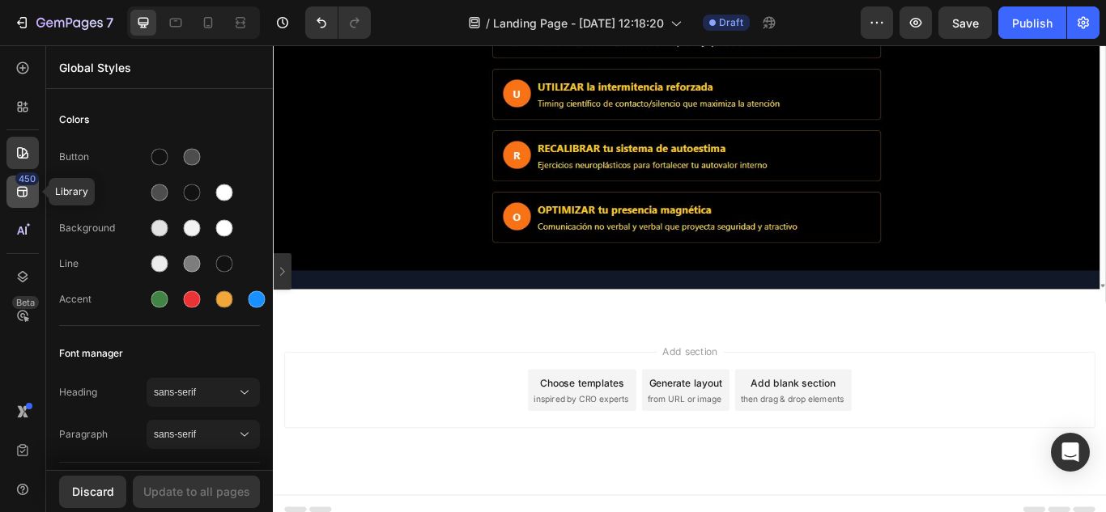
click at [23, 188] on icon at bounding box center [22, 192] width 11 height 11
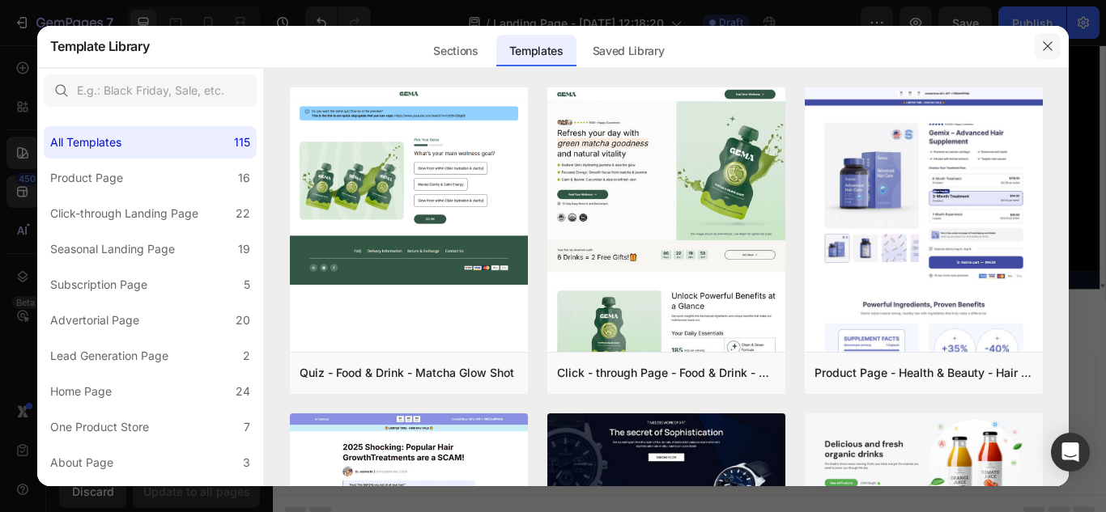
click at [1047, 49] on icon "button" at bounding box center [1047, 46] width 13 height 13
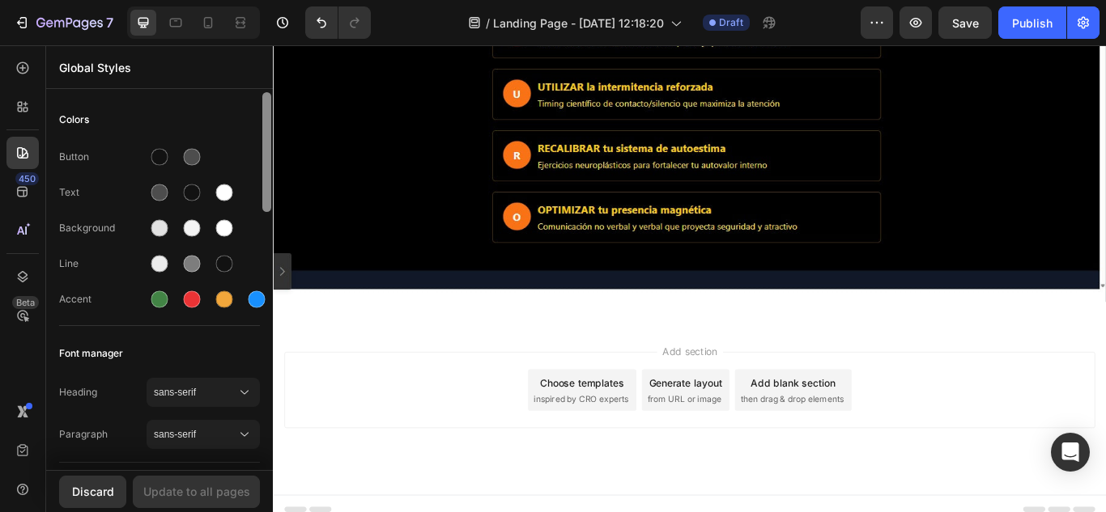
click at [270, 185] on div at bounding box center [266, 152] width 9 height 120
click at [165, 155] on div at bounding box center [159, 157] width 17 height 17
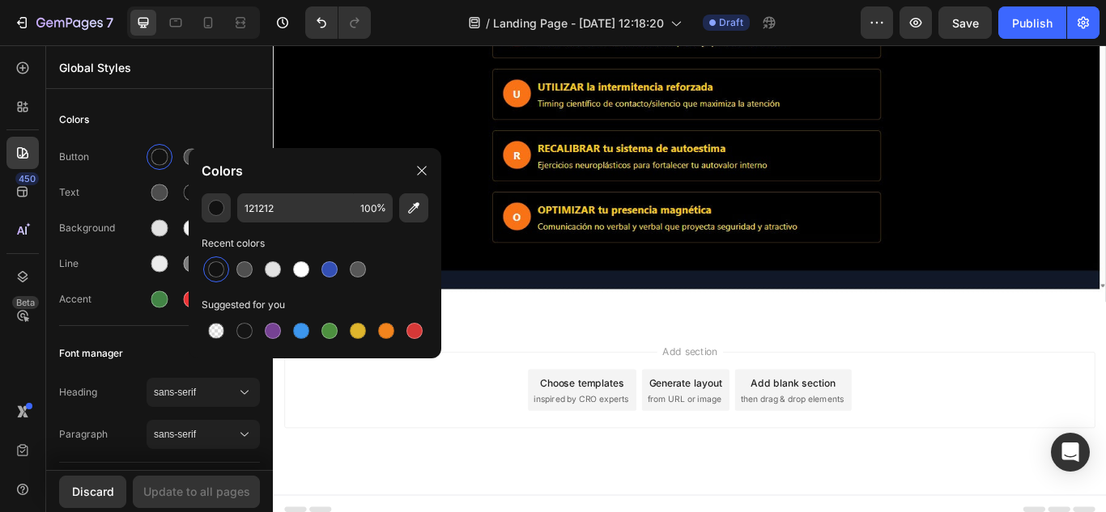
click at [216, 269] on div at bounding box center [216, 269] width 16 height 16
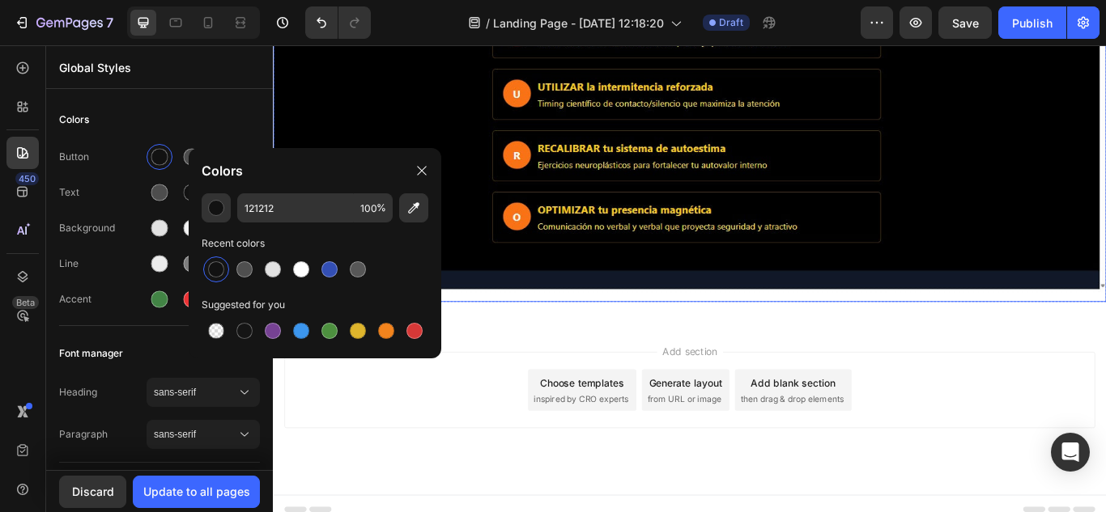
click at [300, 141] on img at bounding box center [758, 72] width 971 height 546
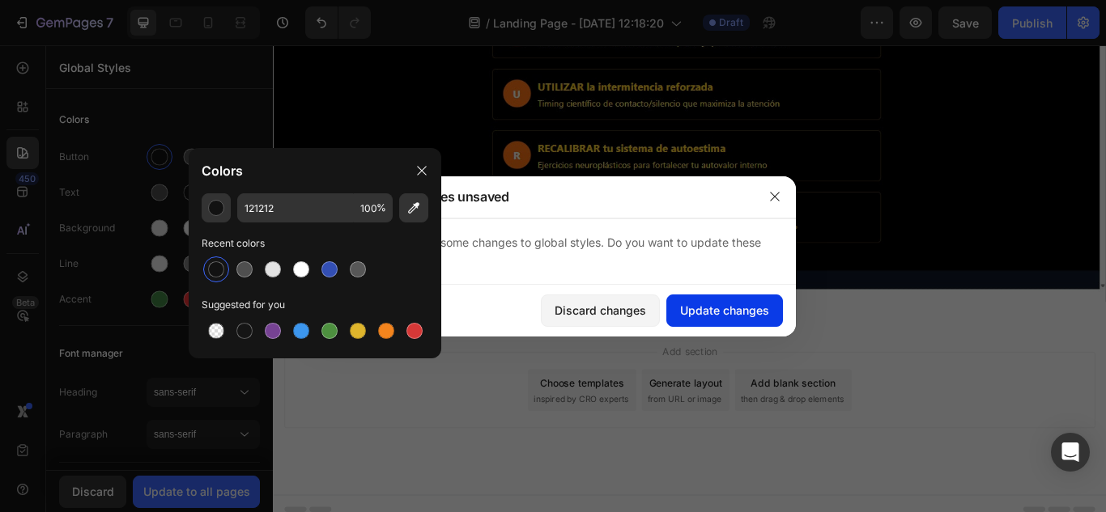
click at [695, 306] on div "Update changes" at bounding box center [724, 310] width 89 height 17
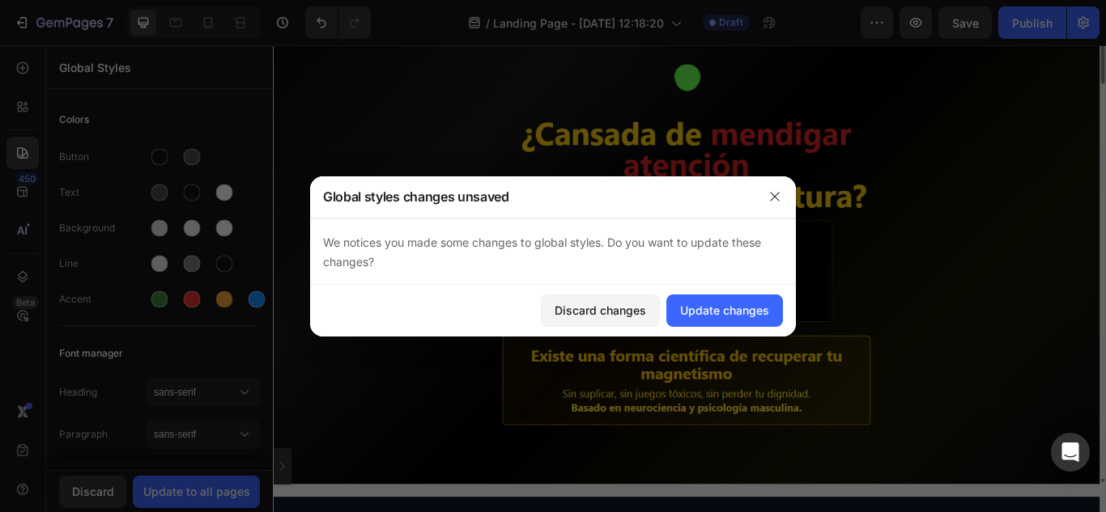
scroll to position [81, 0]
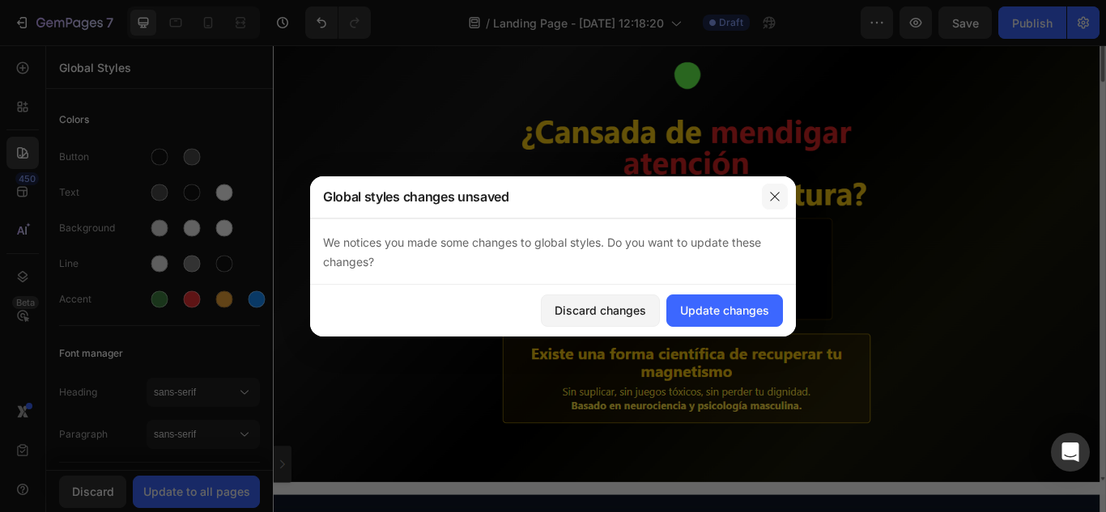
click at [776, 198] on icon "button" at bounding box center [774, 196] width 13 height 13
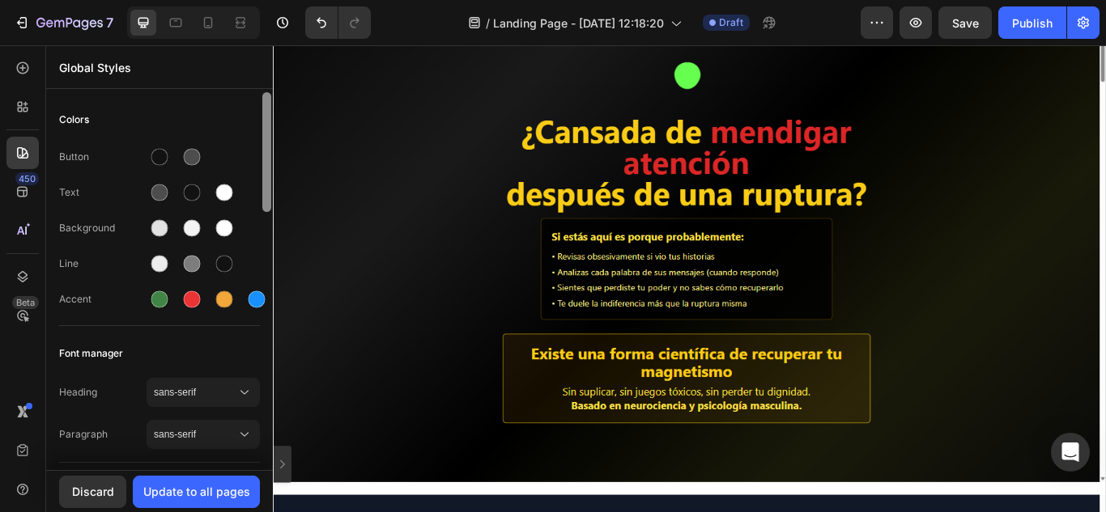
scroll to position [269, 0]
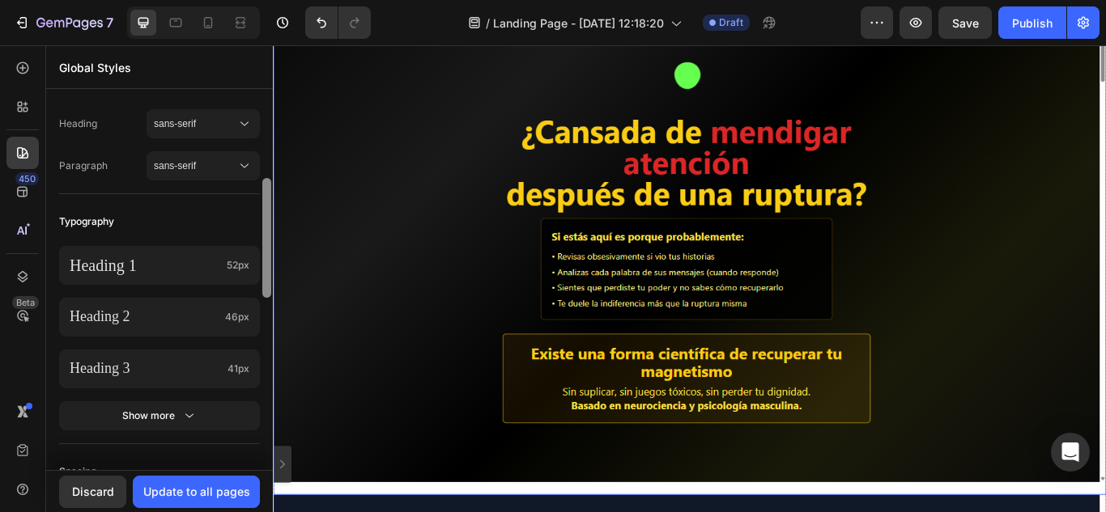
drag, startPoint x: 266, startPoint y: 166, endPoint x: 258, endPoint y: 393, distance: 226.8
click at [258, 393] on div "Colors Button Text Background Line Accent Font manager Heading sans-serif Parag…" at bounding box center [159, 281] width 227 height 378
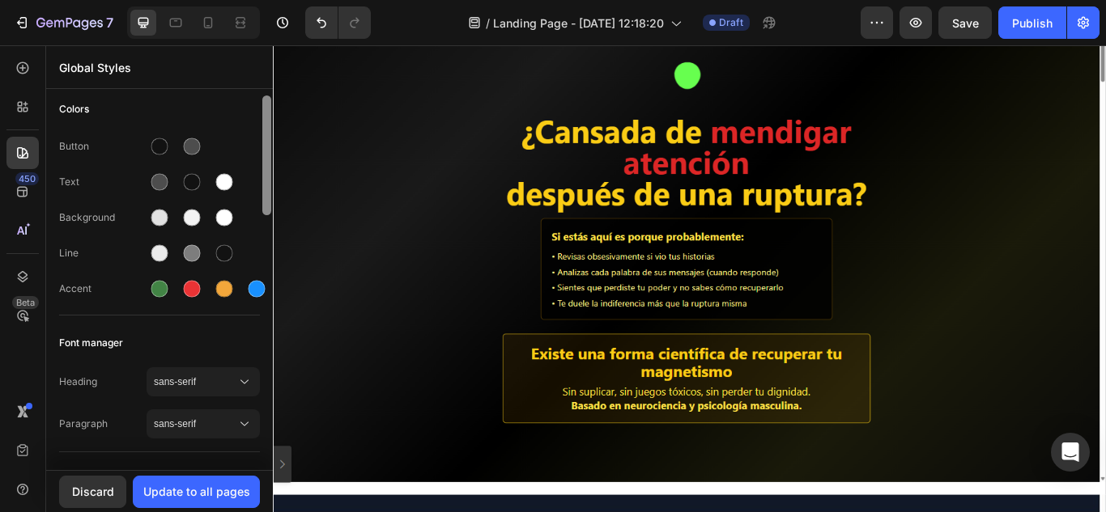
scroll to position [0, 0]
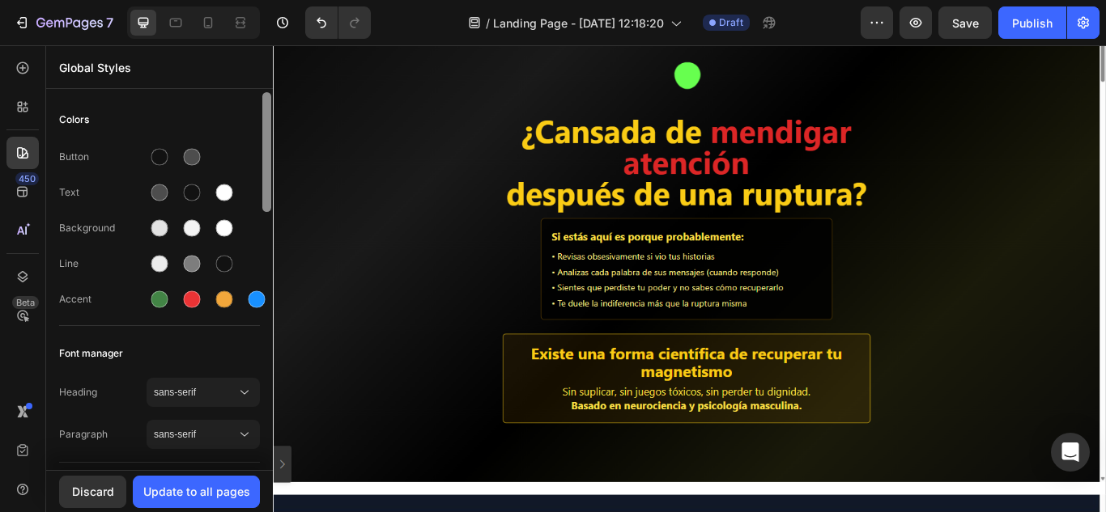
drag, startPoint x: 264, startPoint y: 367, endPoint x: 263, endPoint y: 115, distance: 251.8
click at [263, 115] on div at bounding box center [266, 152] width 9 height 120
click at [156, 232] on div at bounding box center [159, 228] width 17 height 17
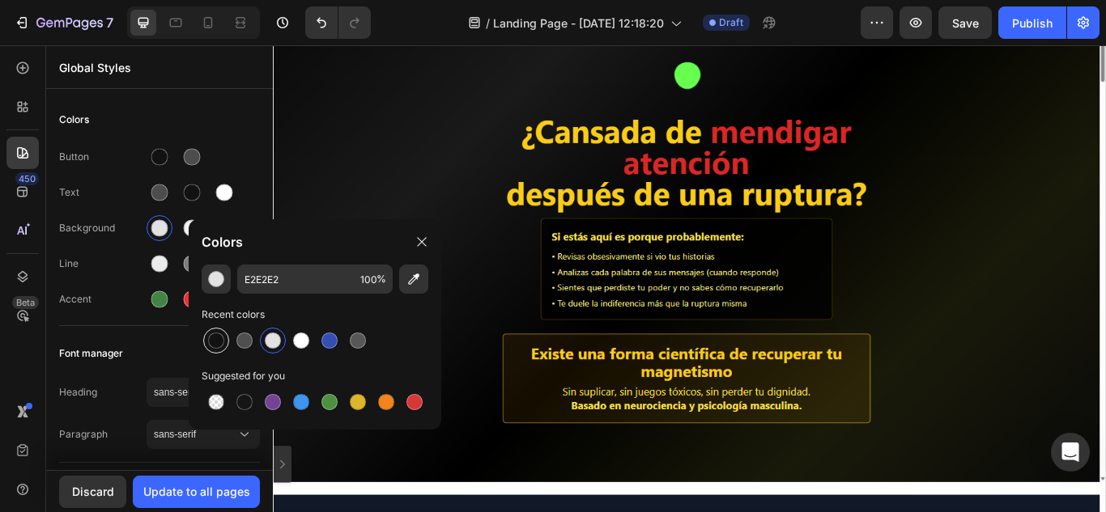
click at [219, 347] on div at bounding box center [216, 341] width 16 height 16
type input "121212"
click at [346, 188] on img at bounding box center [758, 296] width 971 height 546
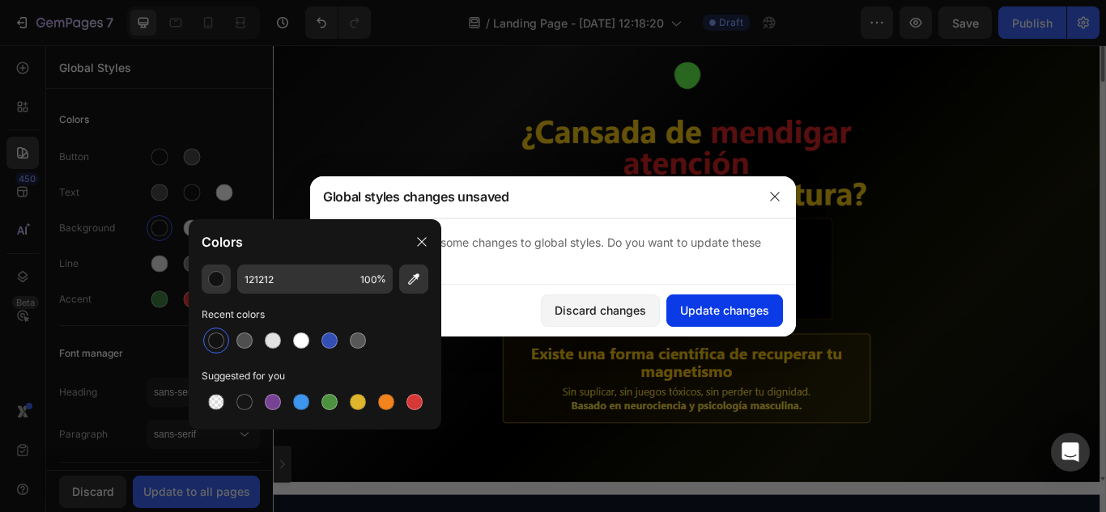
click at [712, 312] on div "Update changes" at bounding box center [724, 310] width 89 height 17
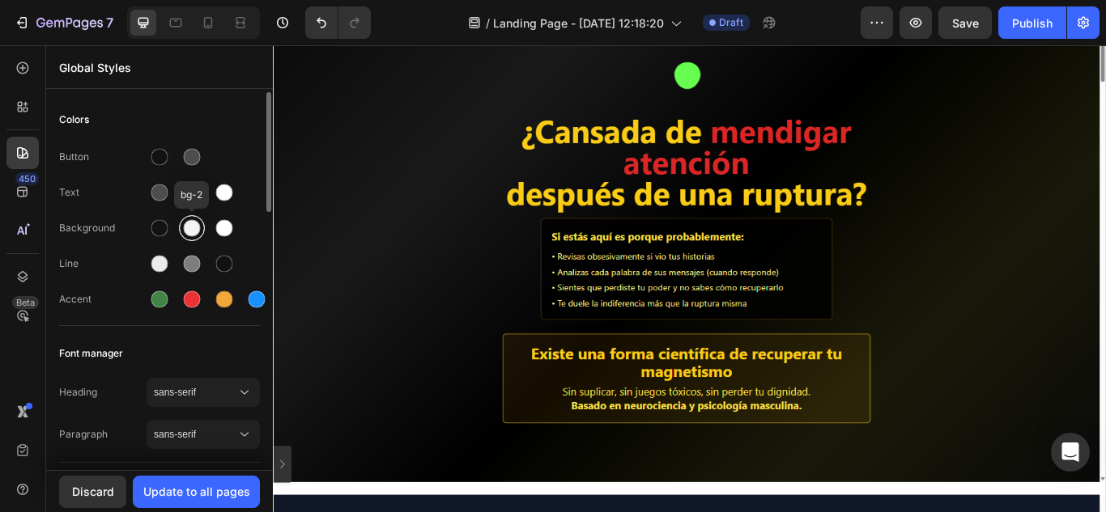
click at [194, 231] on div at bounding box center [192, 228] width 17 height 17
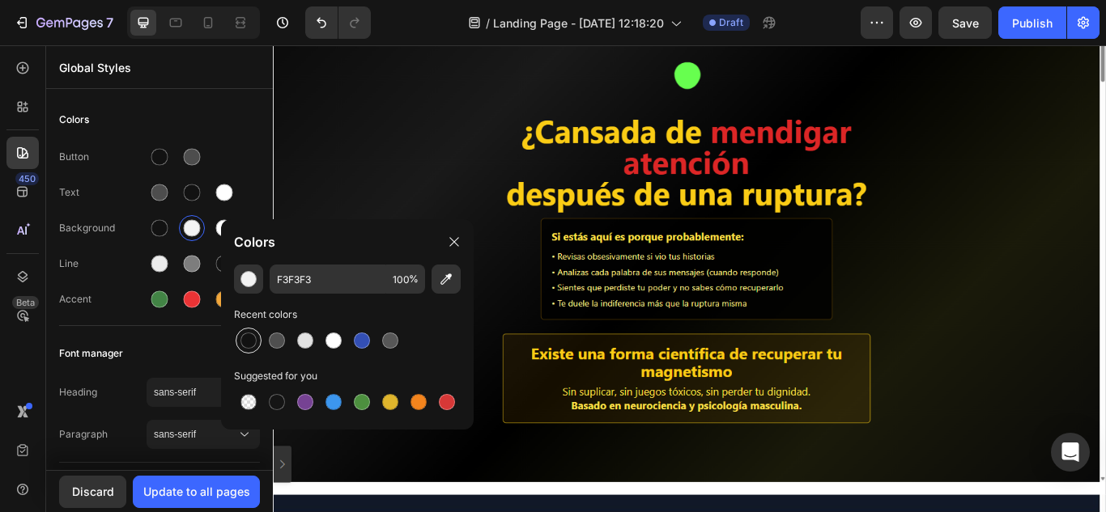
click at [251, 338] on div at bounding box center [248, 341] width 16 height 16
type input "121212"
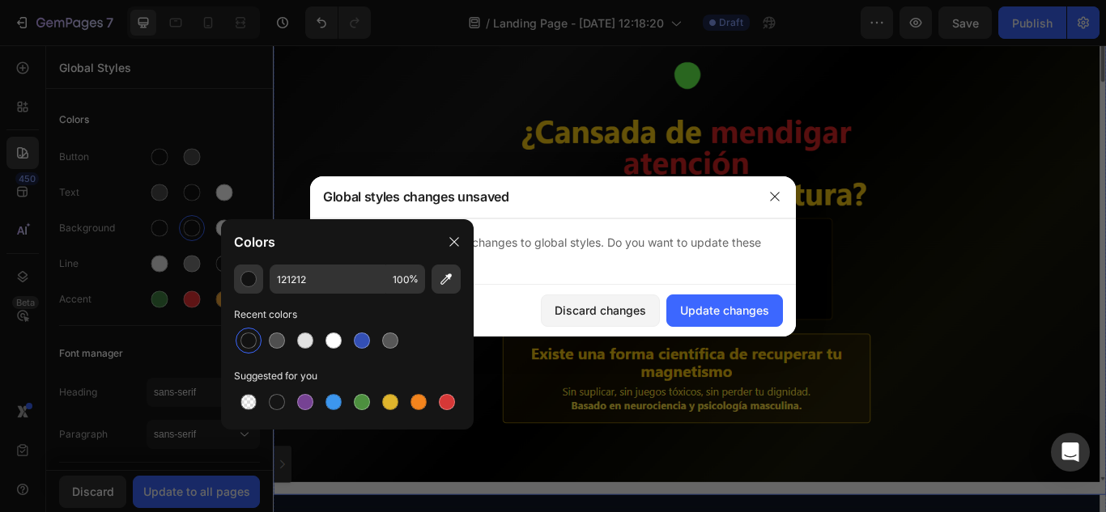
click at [457, 202] on img at bounding box center [758, 296] width 971 height 546
click at [736, 303] on div "Update changes" at bounding box center [724, 310] width 89 height 17
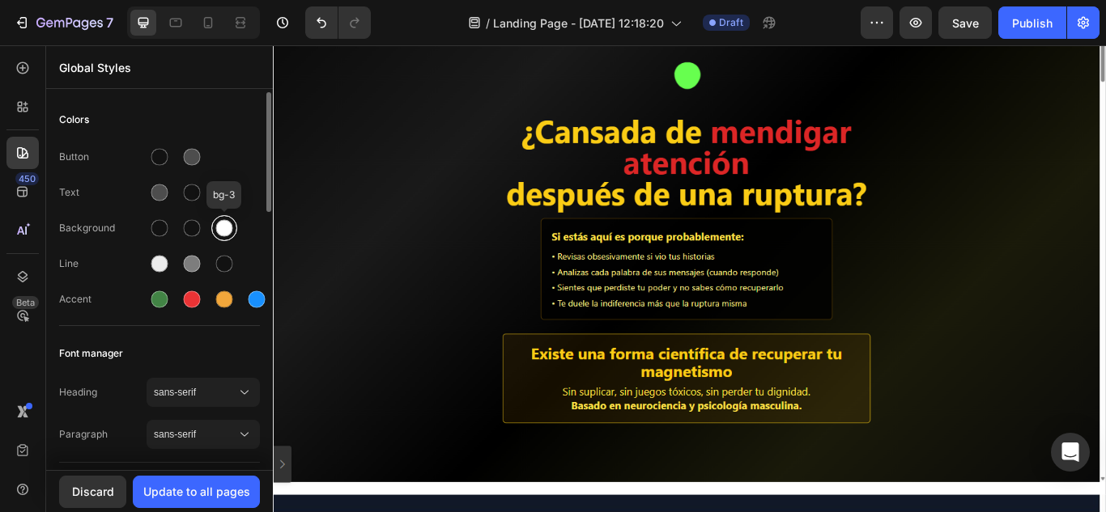
click at [228, 223] on div at bounding box center [224, 228] width 17 height 17
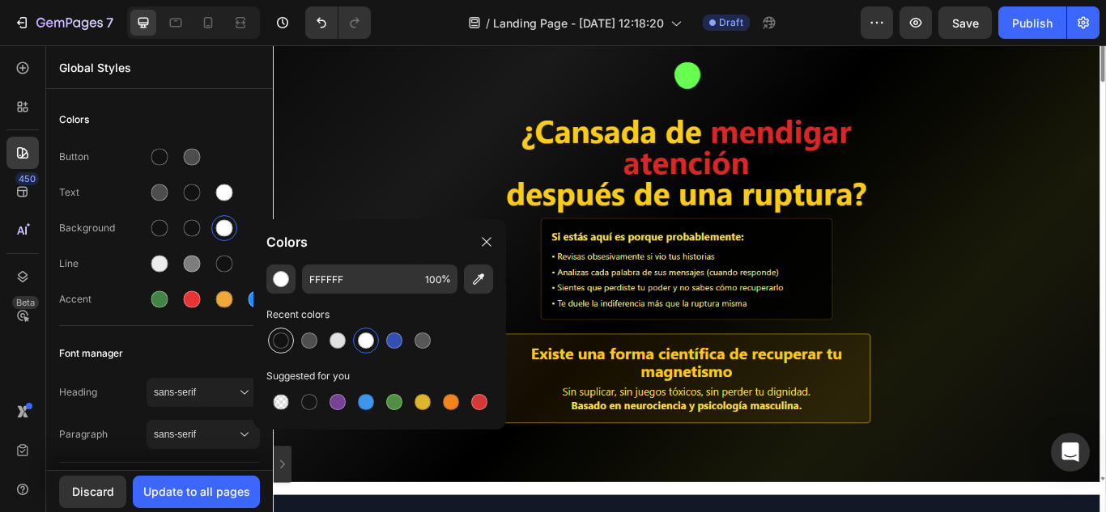
click at [289, 343] on div at bounding box center [280, 340] width 19 height 19
type input "121212"
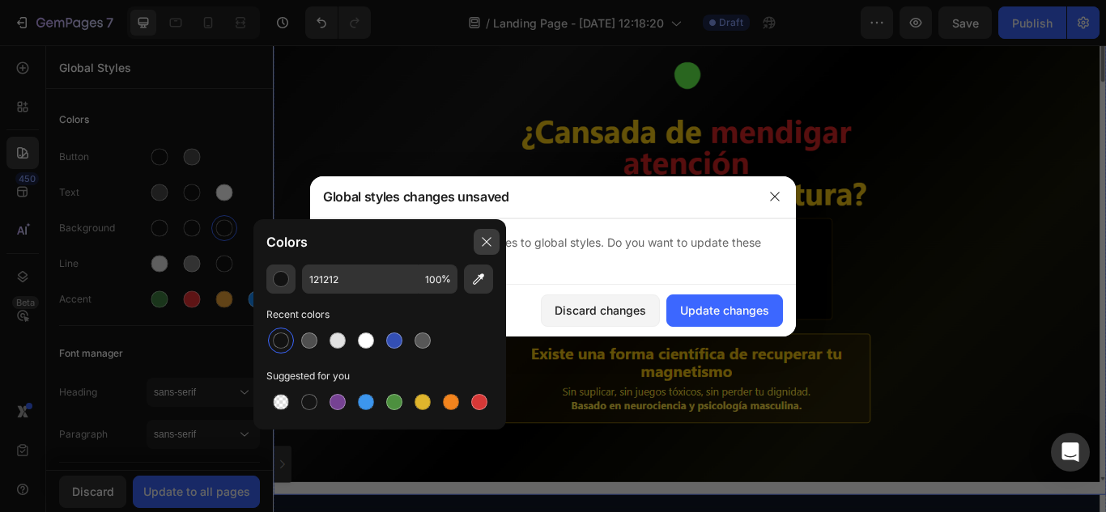
click at [436, 201] on img at bounding box center [758, 296] width 971 height 546
click at [413, 179] on div "Global styles changes unsaved" at bounding box center [532, 197] width 444 height 42
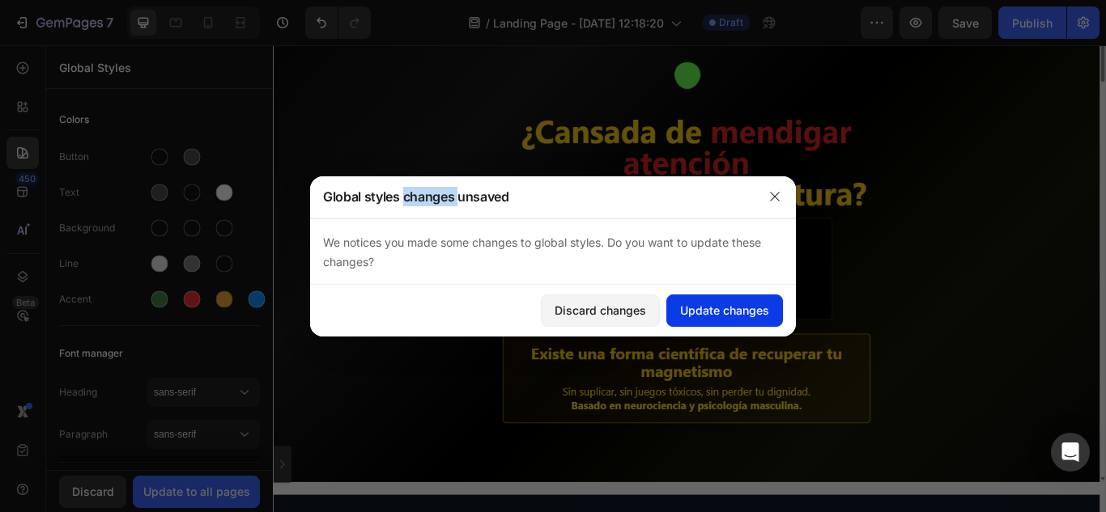
click at [718, 308] on div "Update changes" at bounding box center [724, 310] width 89 height 17
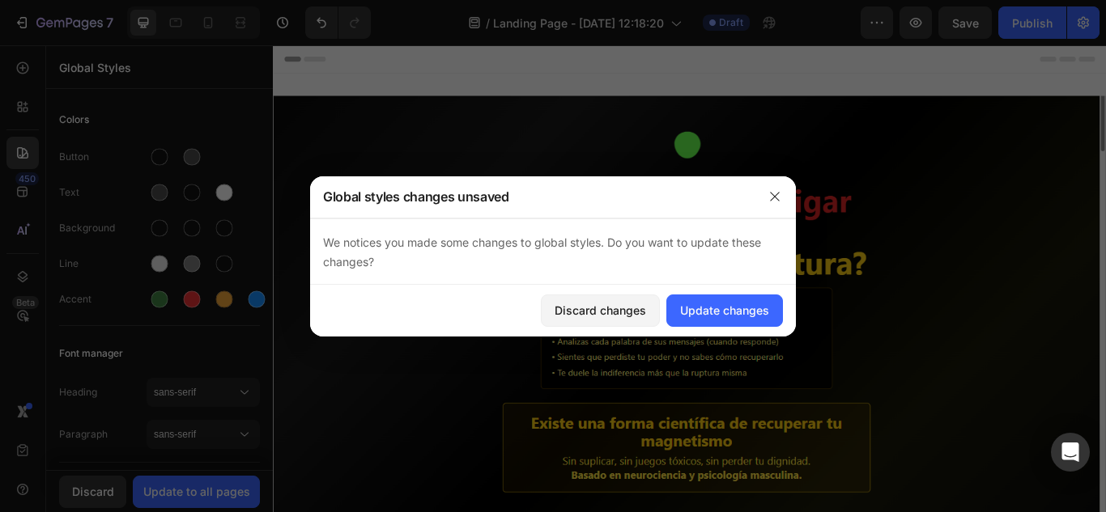
scroll to position [40, 0]
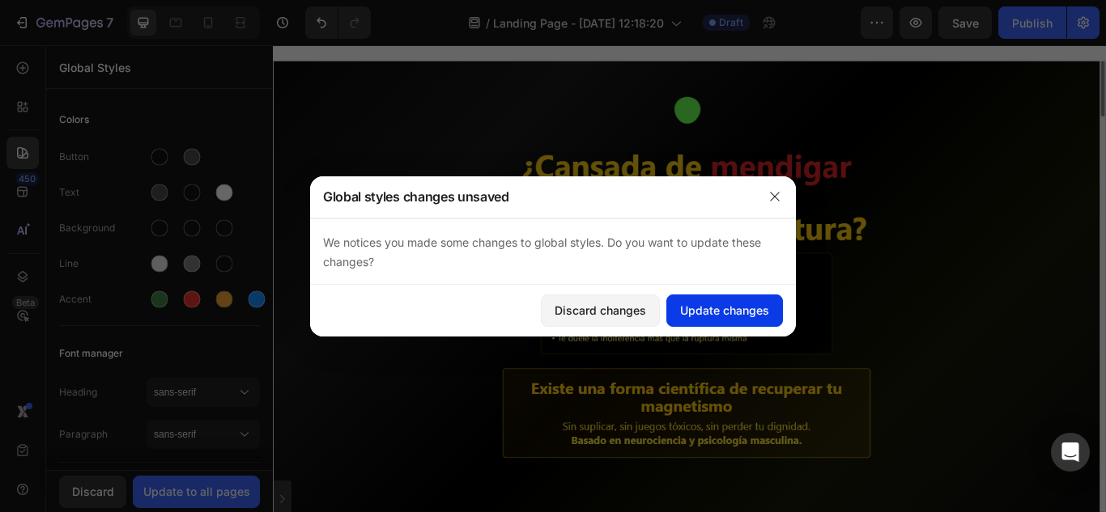
click at [754, 316] on div "Update changes" at bounding box center [724, 310] width 89 height 17
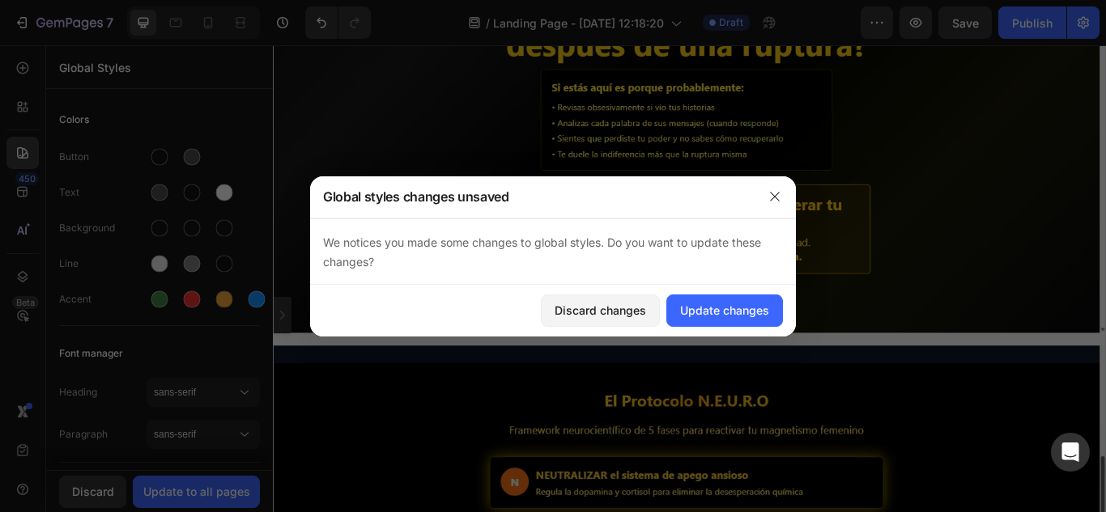
scroll to position [281, 0]
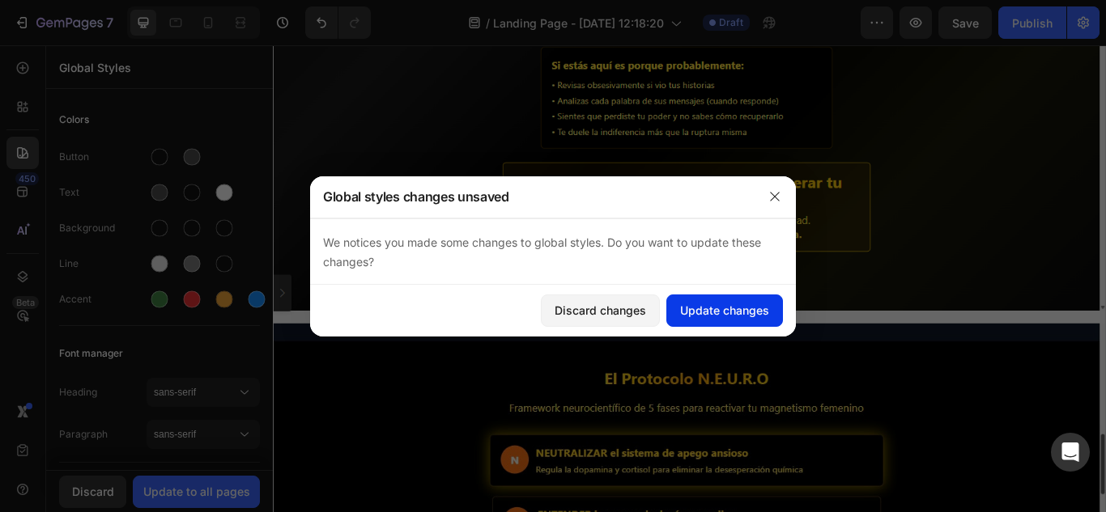
click at [727, 312] on div "Update changes" at bounding box center [724, 310] width 89 height 17
click at [449, 353] on img at bounding box center [758, 97] width 971 height 546
click at [729, 311] on div "Update changes" at bounding box center [724, 310] width 89 height 17
click at [304, 350] on img at bounding box center [758, 97] width 971 height 546
click at [300, 307] on div at bounding box center [553, 256] width 1106 height 512
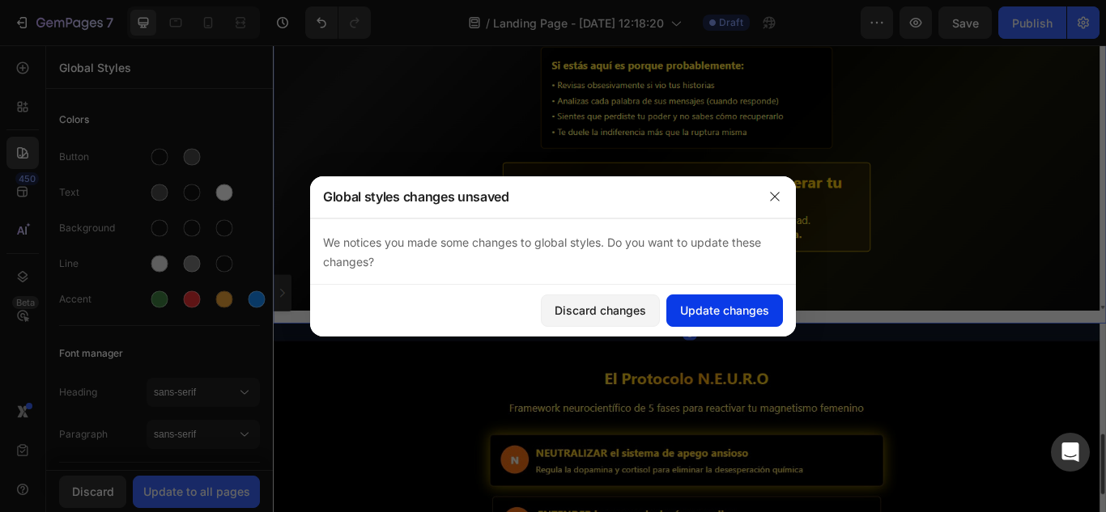
click at [715, 311] on div "Update changes" at bounding box center [724, 310] width 89 height 17
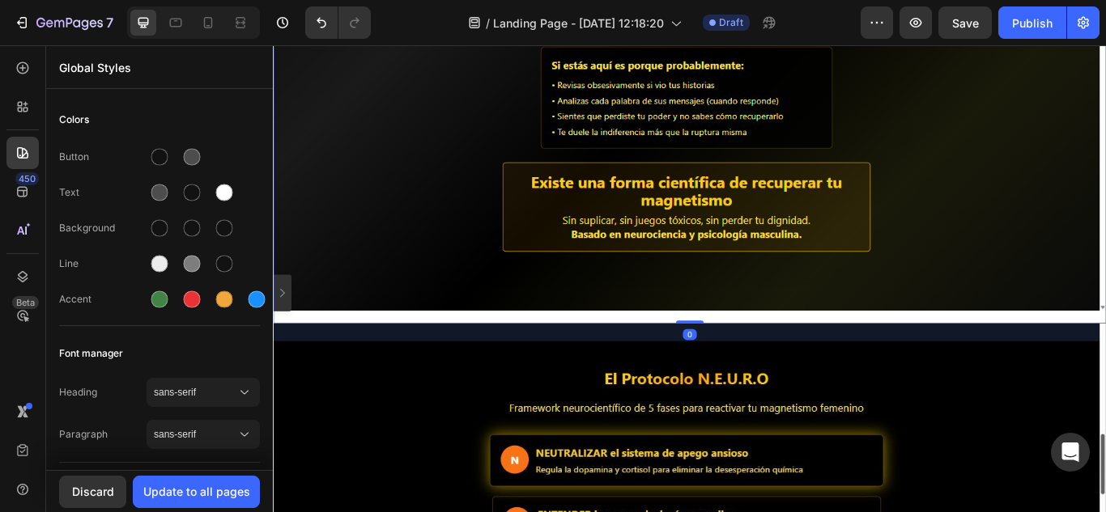
drag, startPoint x: 748, startPoint y: 359, endPoint x: 749, endPoint y: 338, distance: 21.1
click at [749, 338] on div "Image 0" at bounding box center [758, 97] width 971 height 546
drag, startPoint x: 753, startPoint y: 360, endPoint x: 753, endPoint y: 342, distance: 18.6
click at [753, 342] on div "Image 0" at bounding box center [758, 97] width 971 height 546
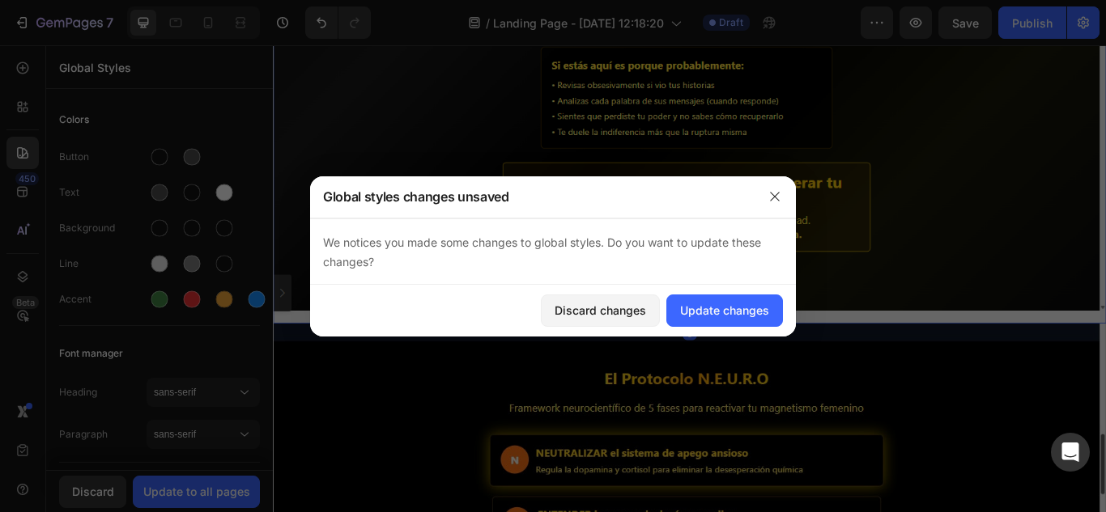
click at [597, 338] on img at bounding box center [758, 97] width 971 height 546
click at [710, 321] on button "Update changes" at bounding box center [724, 311] width 117 height 32
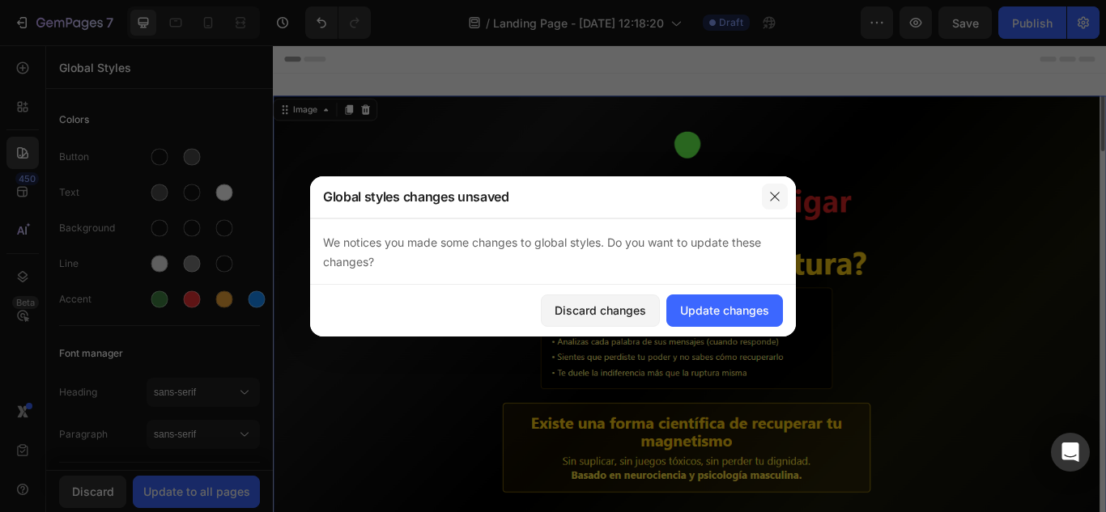
click at [780, 198] on icon "button" at bounding box center [774, 196] width 13 height 13
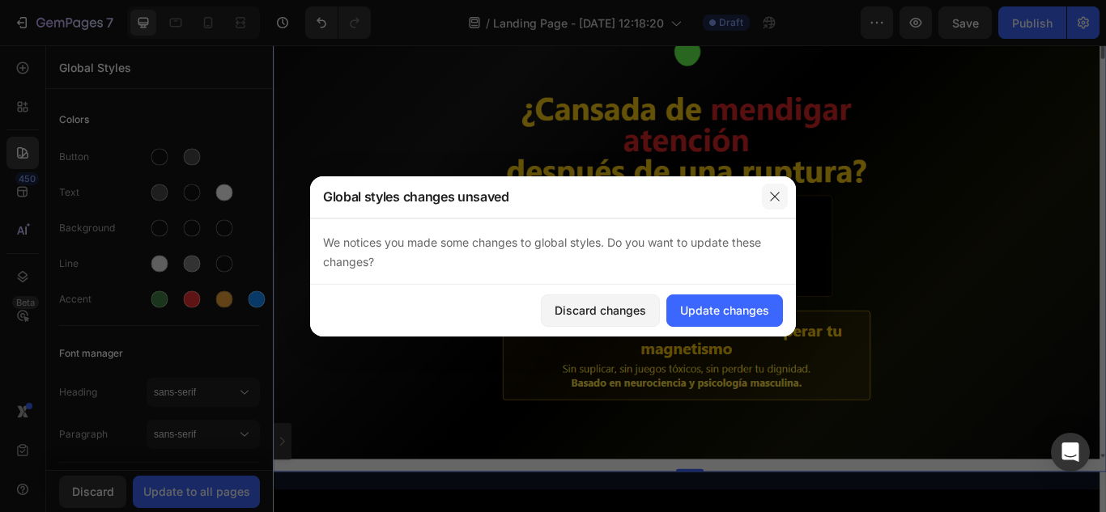
click at [782, 191] on button "button" at bounding box center [775, 197] width 26 height 26
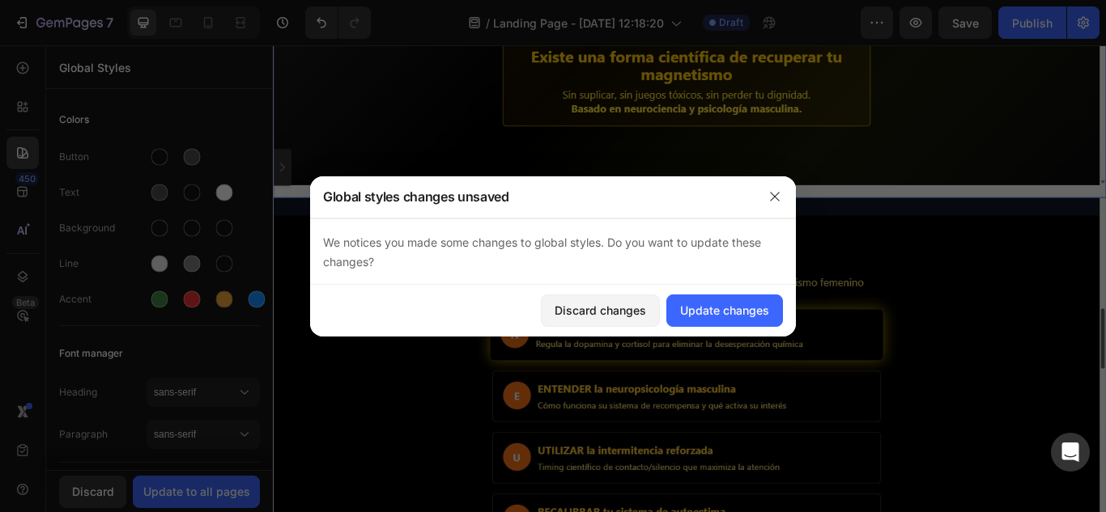
scroll to position [432, 0]
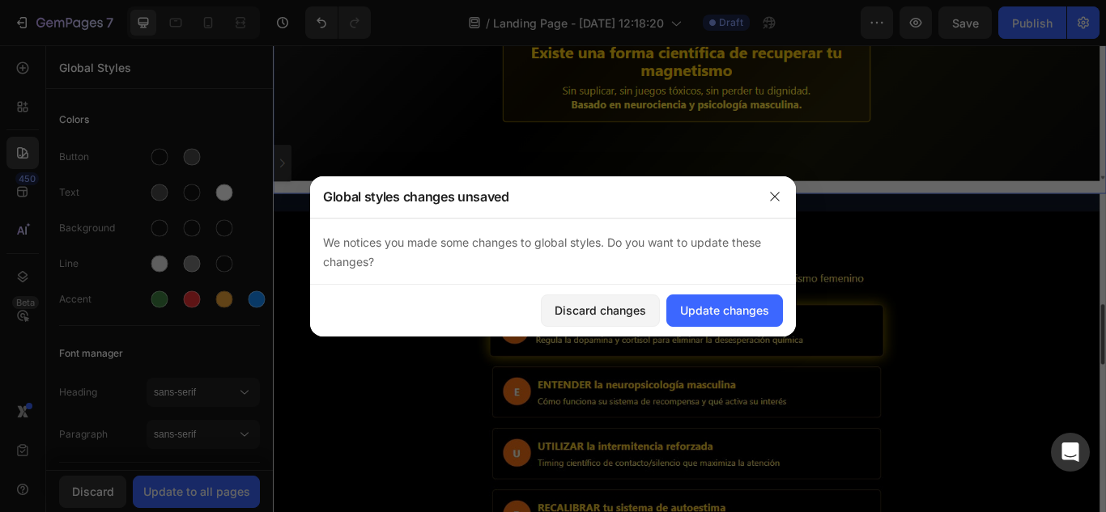
drag, startPoint x: 1243, startPoint y: 202, endPoint x: 1378, endPoint y: 328, distance: 185.0
click at [769, 198] on icon "button" at bounding box center [774, 196] width 13 height 13
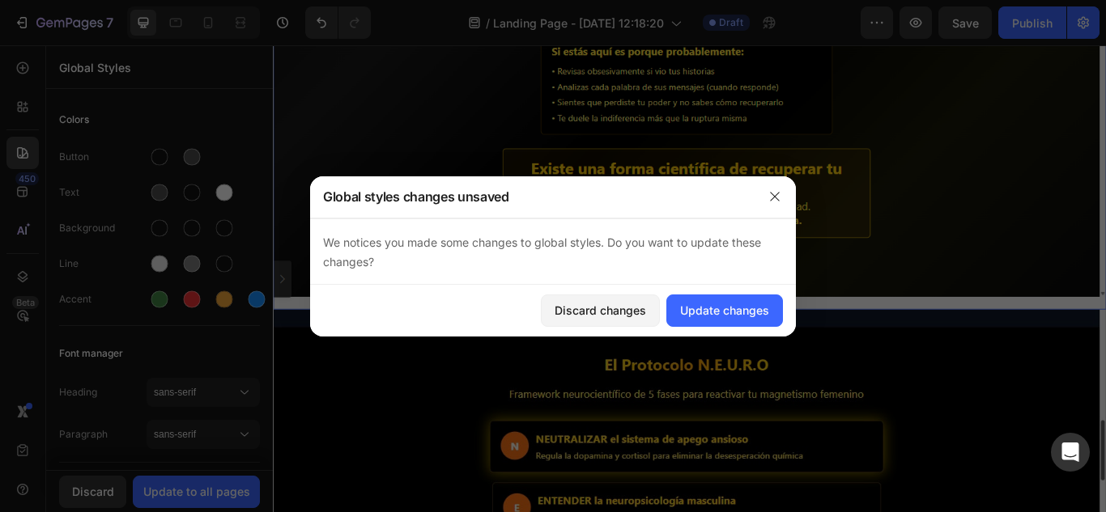
scroll to position [284, 0]
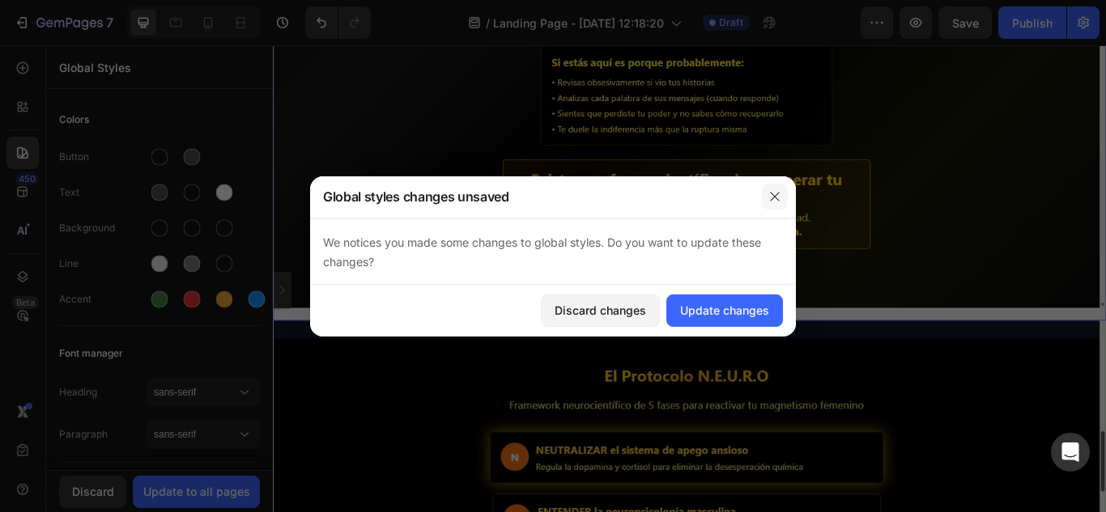
click at [771, 197] on icon "button" at bounding box center [774, 196] width 13 height 13
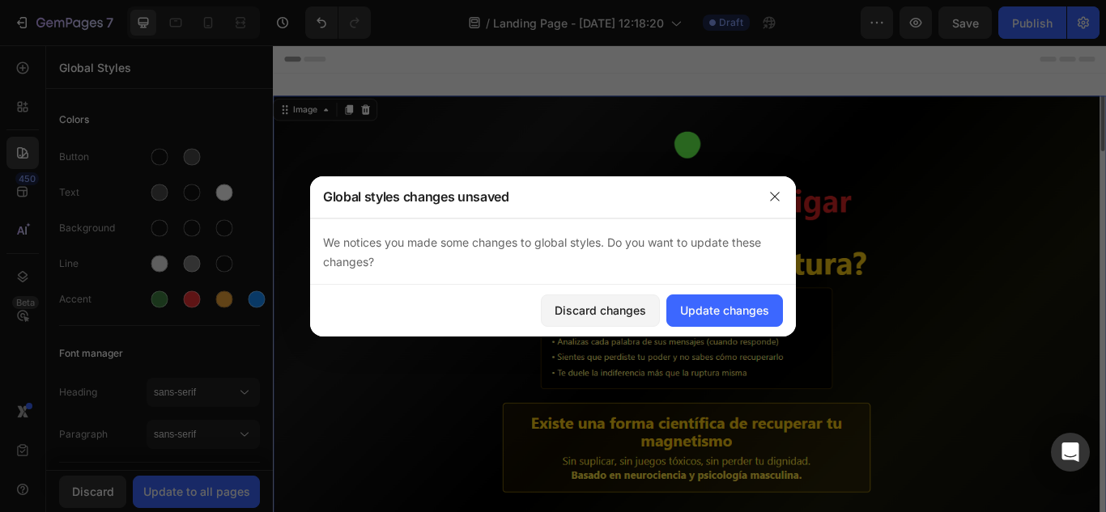
drag, startPoint x: 1235, startPoint y: 318, endPoint x: 1370, endPoint y: 208, distance: 173.7
click at [779, 203] on button "button" at bounding box center [775, 197] width 26 height 26
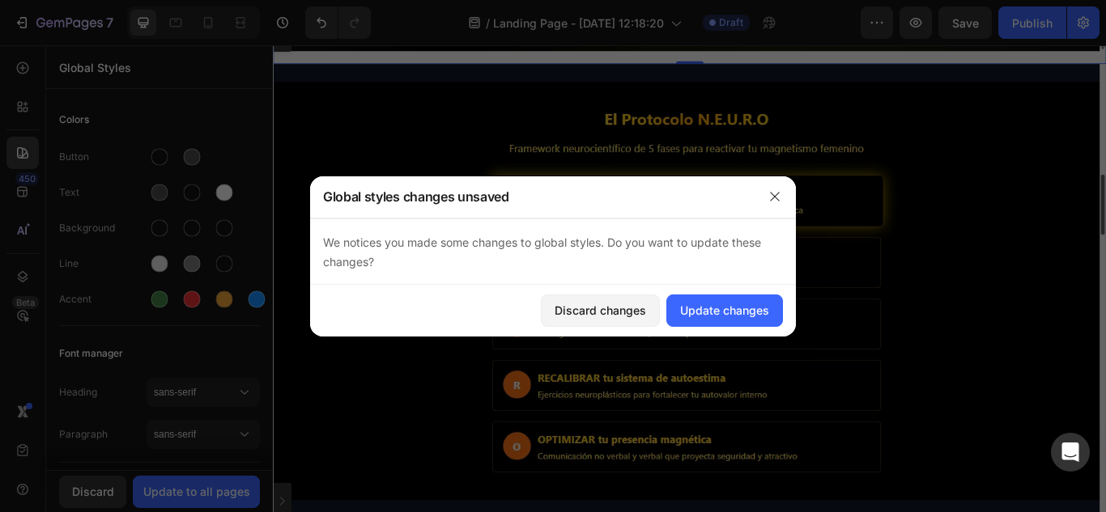
drag, startPoint x: 1243, startPoint y: 148, endPoint x: 1377, endPoint y: 364, distance: 254.5
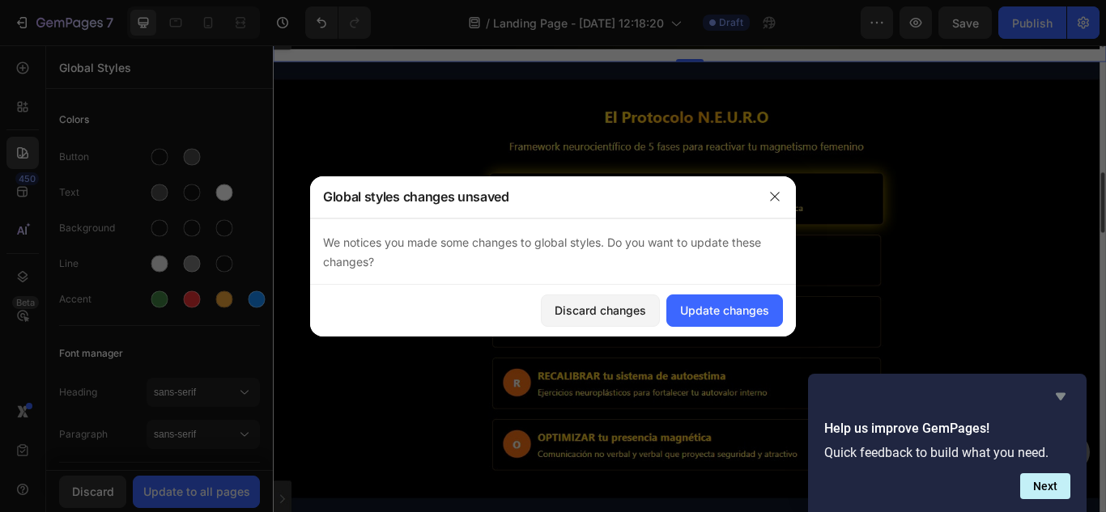
click at [1058, 393] on icon "Hide survey" at bounding box center [1061, 396] width 10 height 7
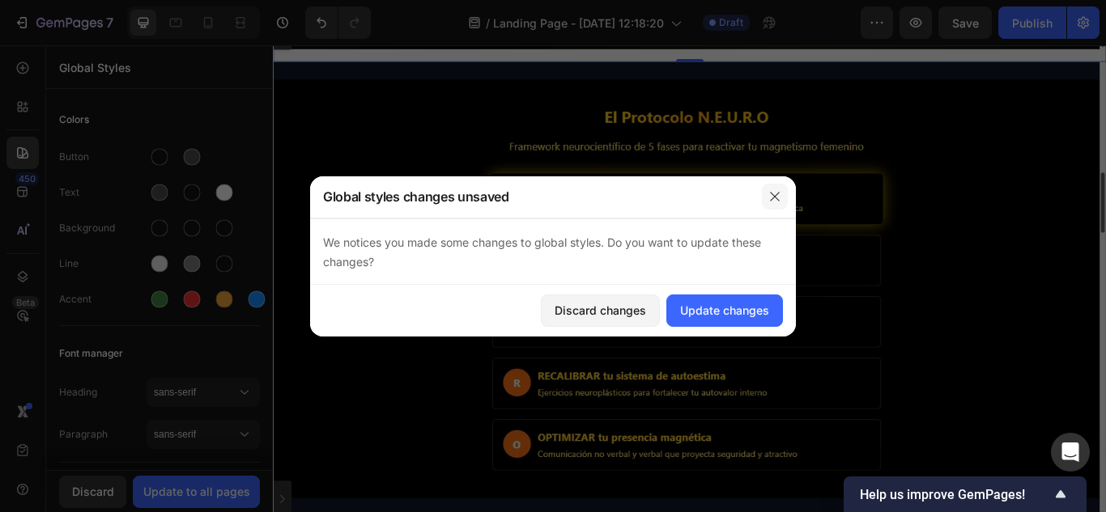
click at [773, 195] on icon "button" at bounding box center [774, 196] width 9 height 9
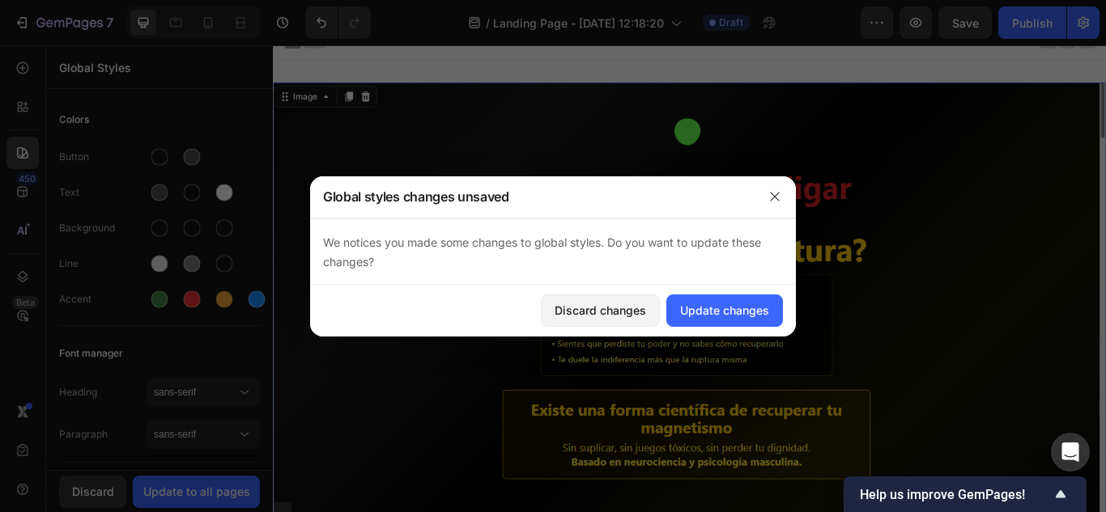
scroll to position [0, 0]
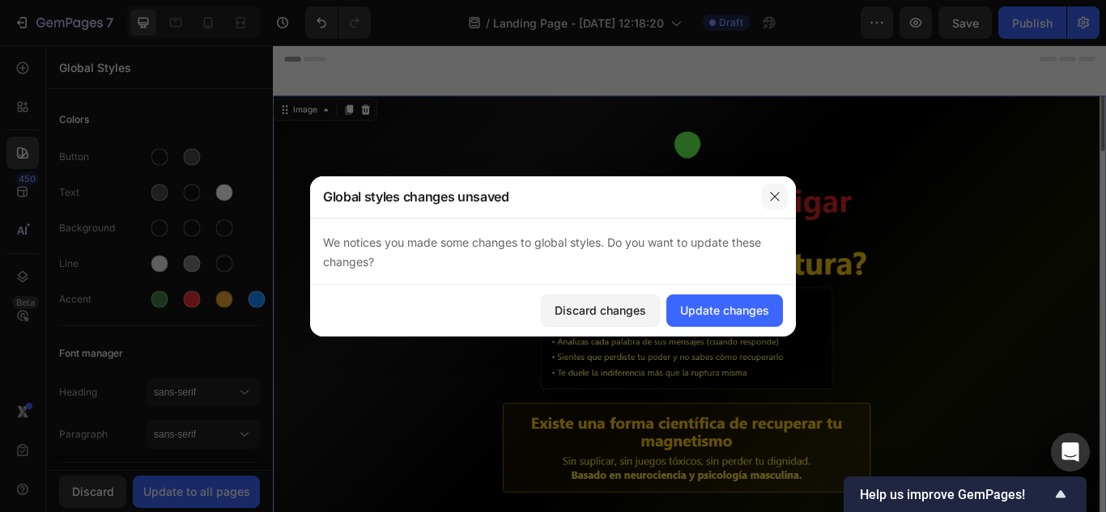
click at [781, 190] on button "button" at bounding box center [775, 197] width 26 height 26
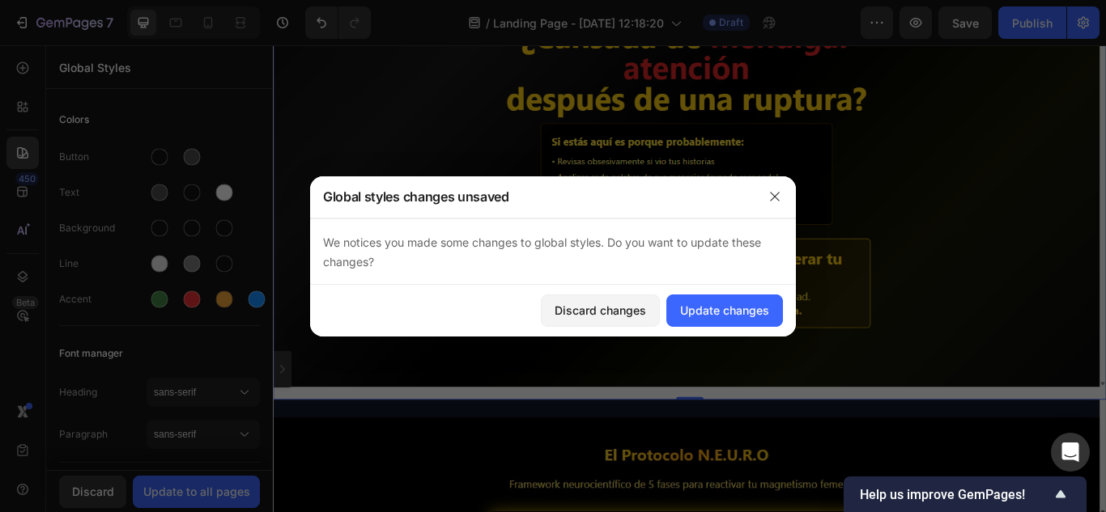
scroll to position [205, 0]
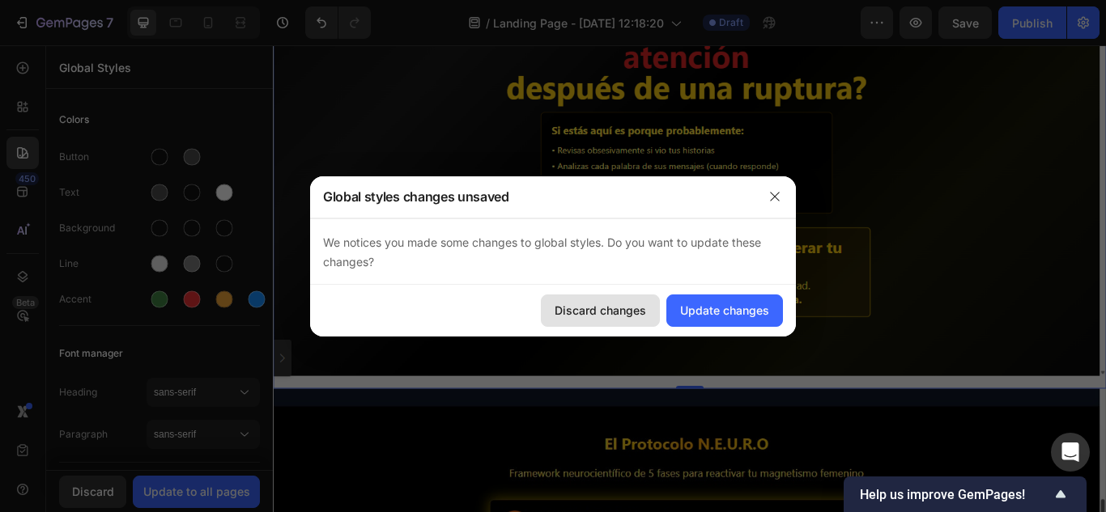
click at [596, 319] on button "Discard changes" at bounding box center [600, 311] width 119 height 32
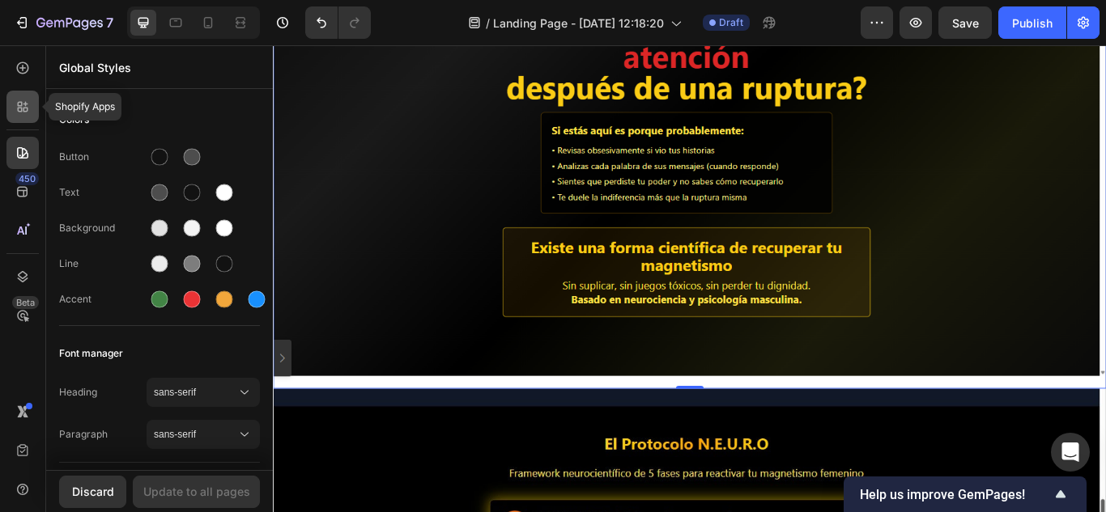
click at [16, 110] on icon at bounding box center [23, 107] width 16 height 16
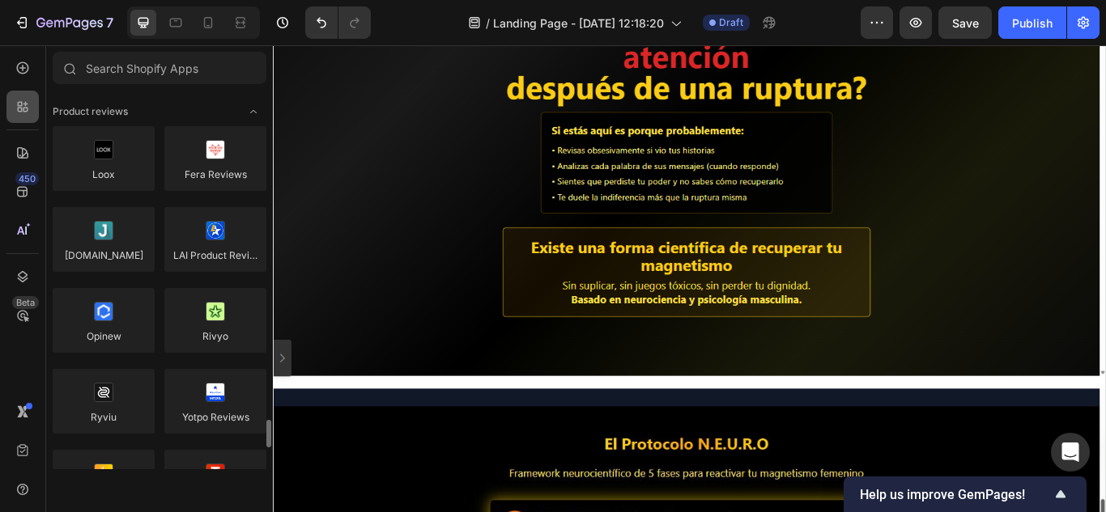
scroll to position [307, 0]
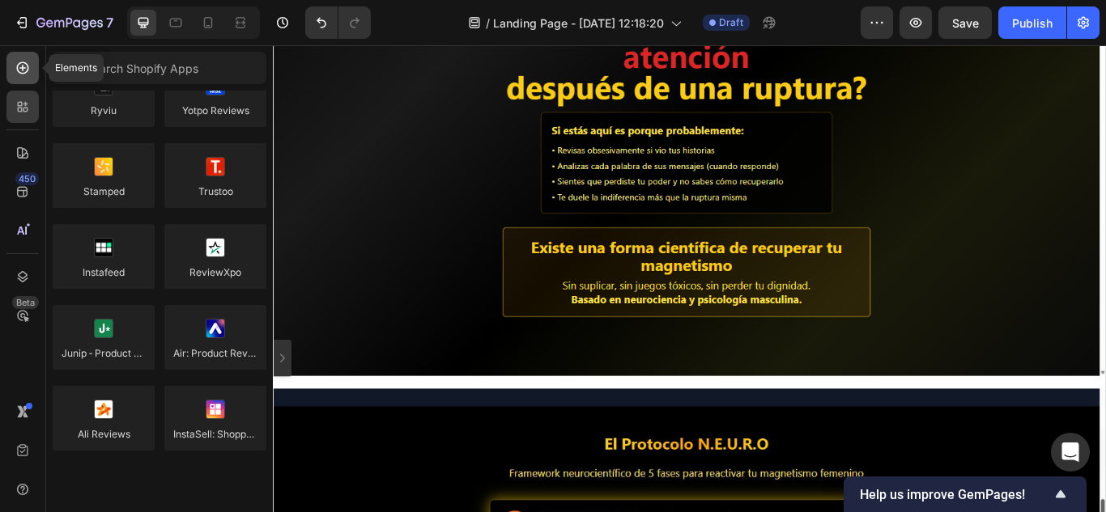
click at [19, 74] on icon at bounding box center [23, 68] width 16 height 16
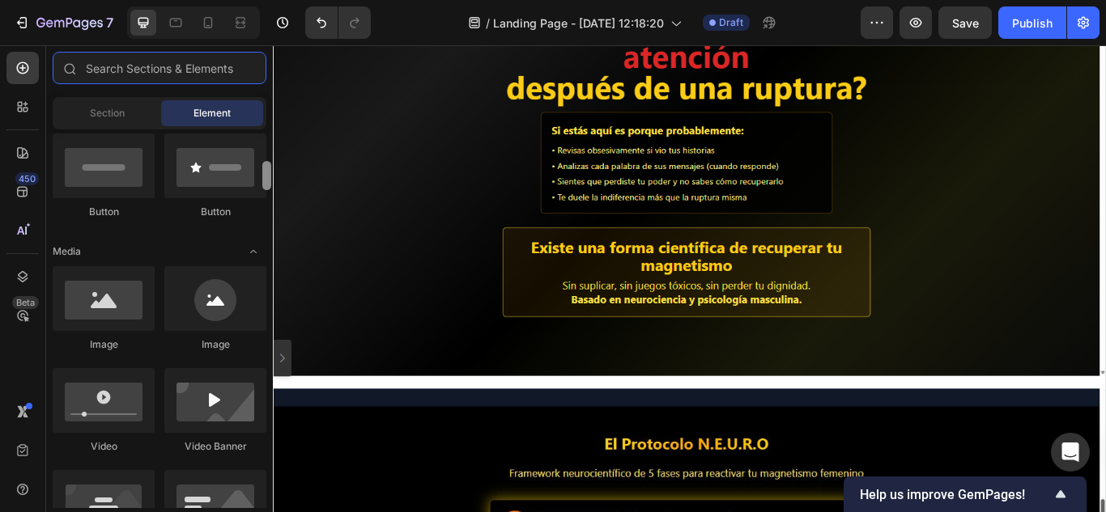
drag, startPoint x: 268, startPoint y: 158, endPoint x: 268, endPoint y: 168, distance: 9.7
click at [268, 168] on div at bounding box center [266, 175] width 9 height 29
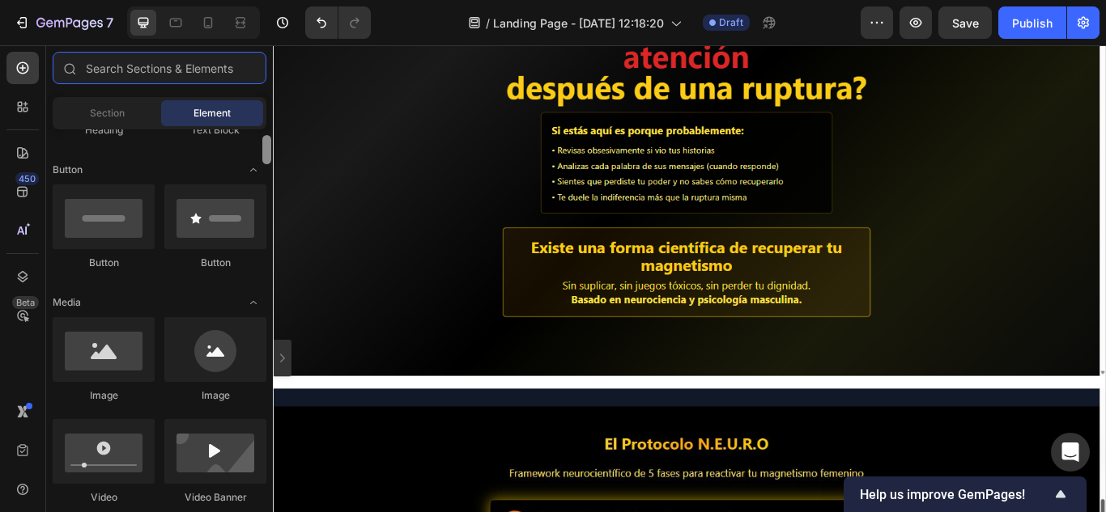
scroll to position [317, 0]
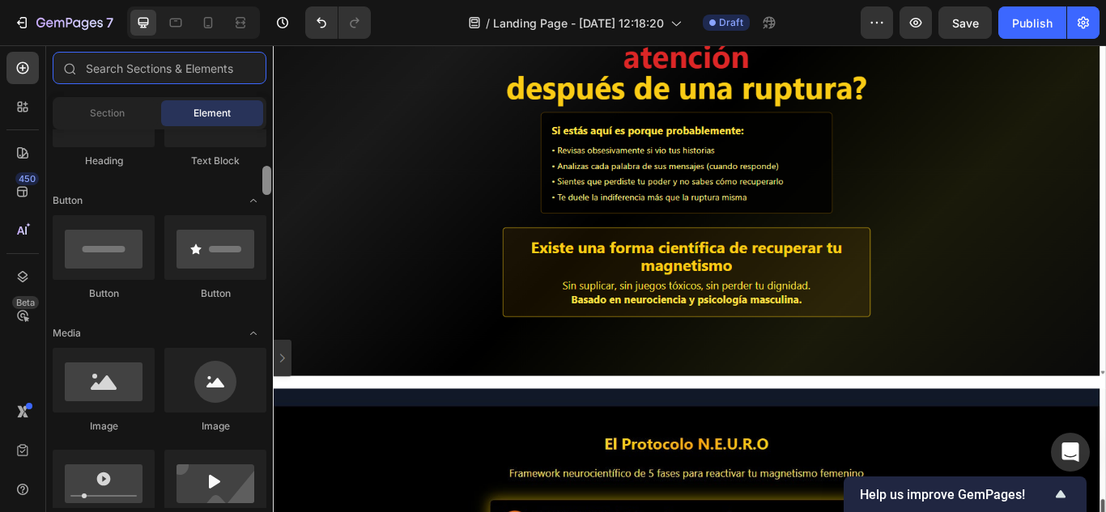
drag, startPoint x: 268, startPoint y: 168, endPoint x: 266, endPoint y: 159, distance: 9.1
click at [266, 166] on div at bounding box center [266, 180] width 9 height 29
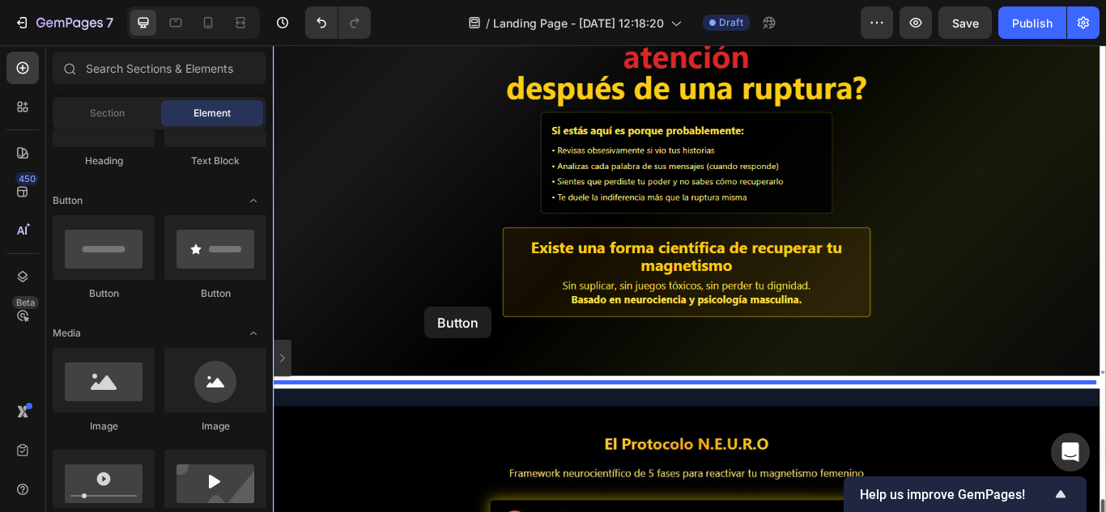
drag, startPoint x: 376, startPoint y: 308, endPoint x: 449, endPoint y: 355, distance: 86.7
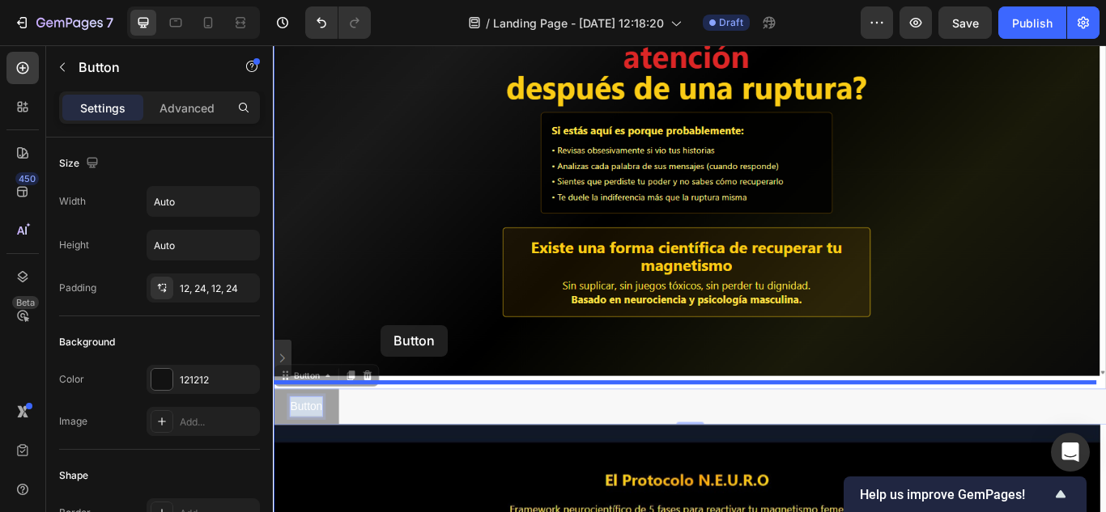
drag, startPoint x: 314, startPoint y: 461, endPoint x: 397, endPoint y: 372, distance: 122.0
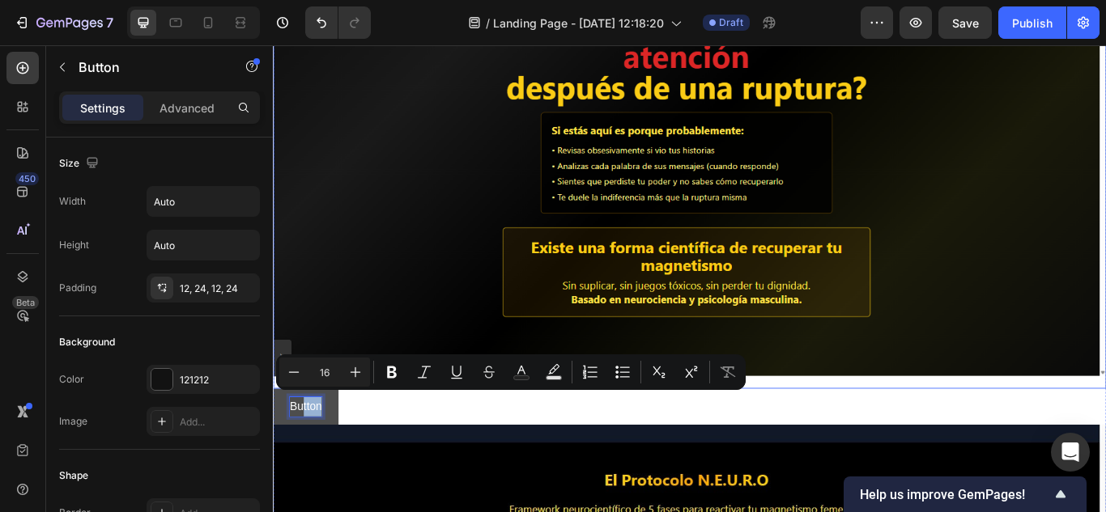
drag, startPoint x: 306, startPoint y: 449, endPoint x: 381, endPoint y: 308, distance: 160.4
click at [381, 308] on img at bounding box center [758, 173] width 971 height 546
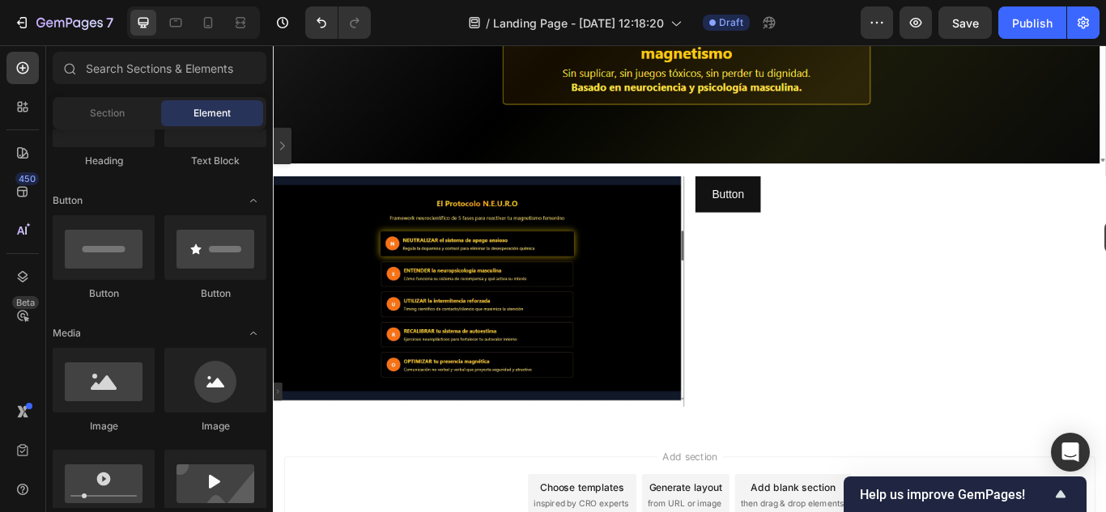
scroll to position [444, 0]
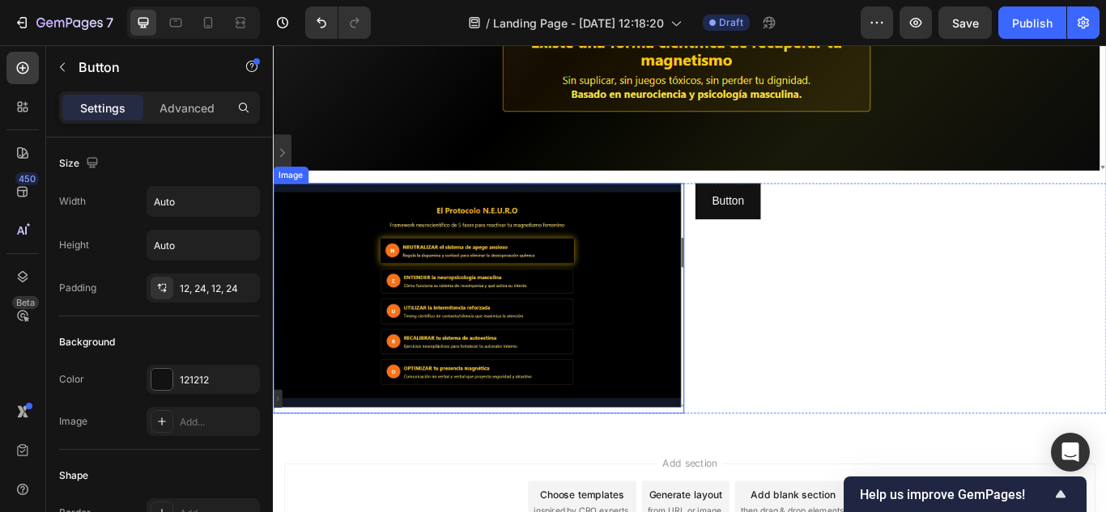
click at [677, 300] on img at bounding box center [512, 341] width 479 height 270
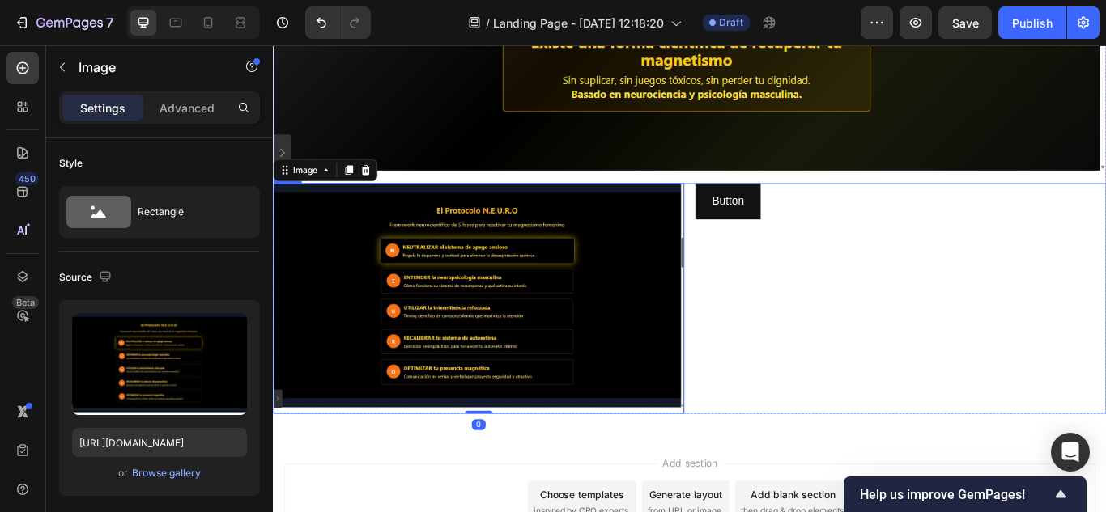
click at [868, 324] on div "Button Button" at bounding box center [1004, 341] width 479 height 270
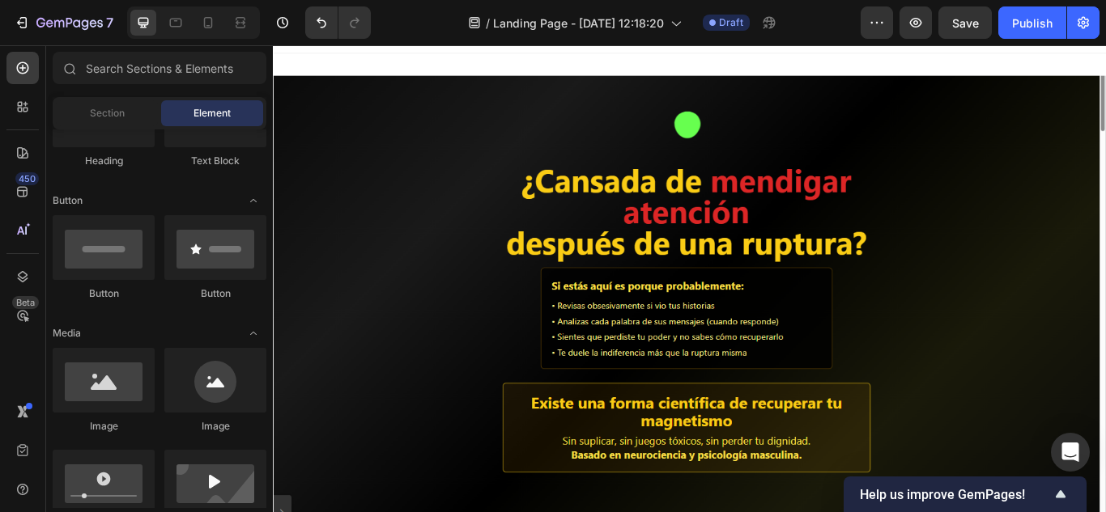
scroll to position [0, 0]
